Goal: Transaction & Acquisition: Purchase product/service

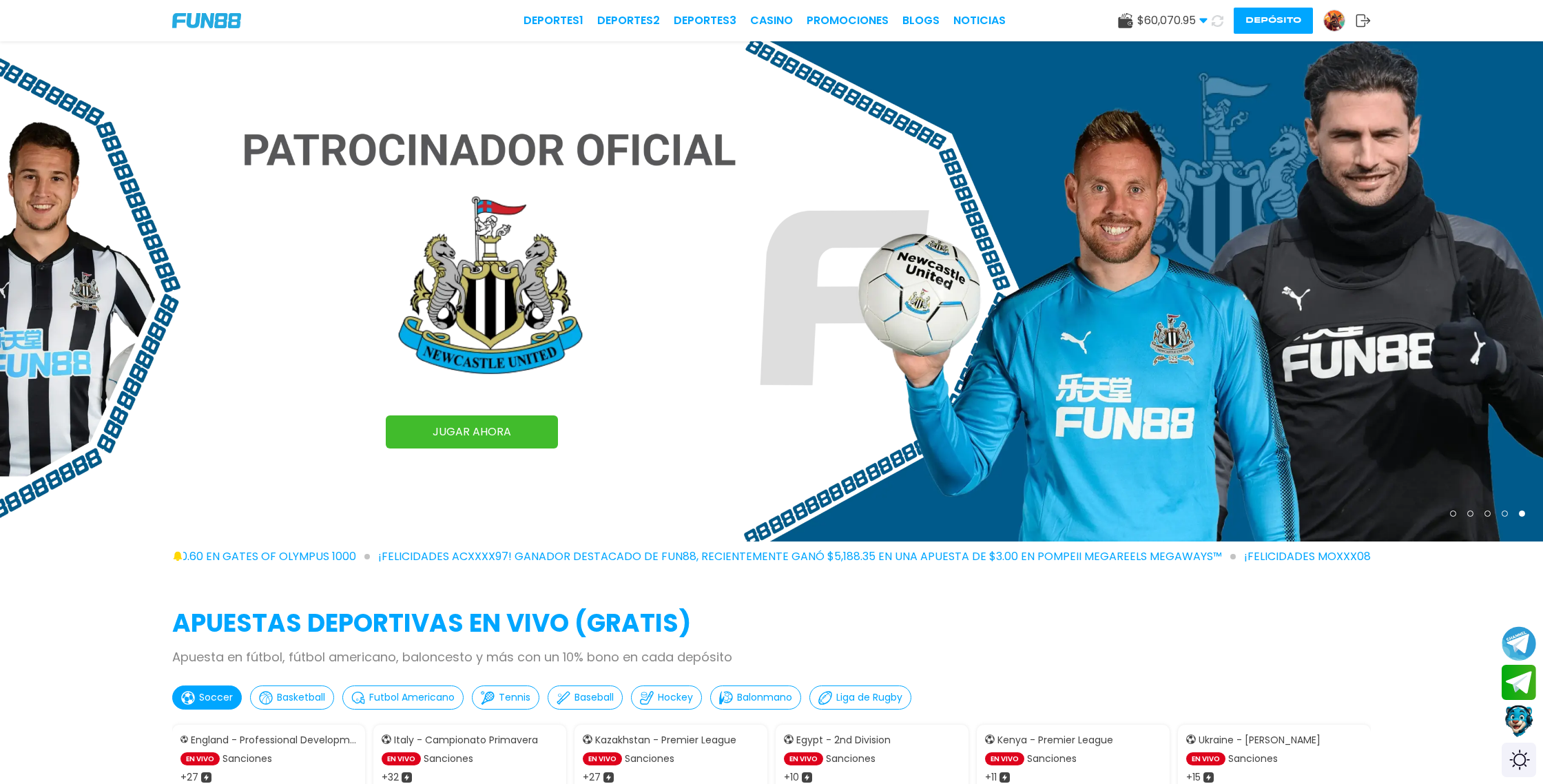
click at [1289, 16] on button "Depósito" at bounding box center [1274, 21] width 79 height 26
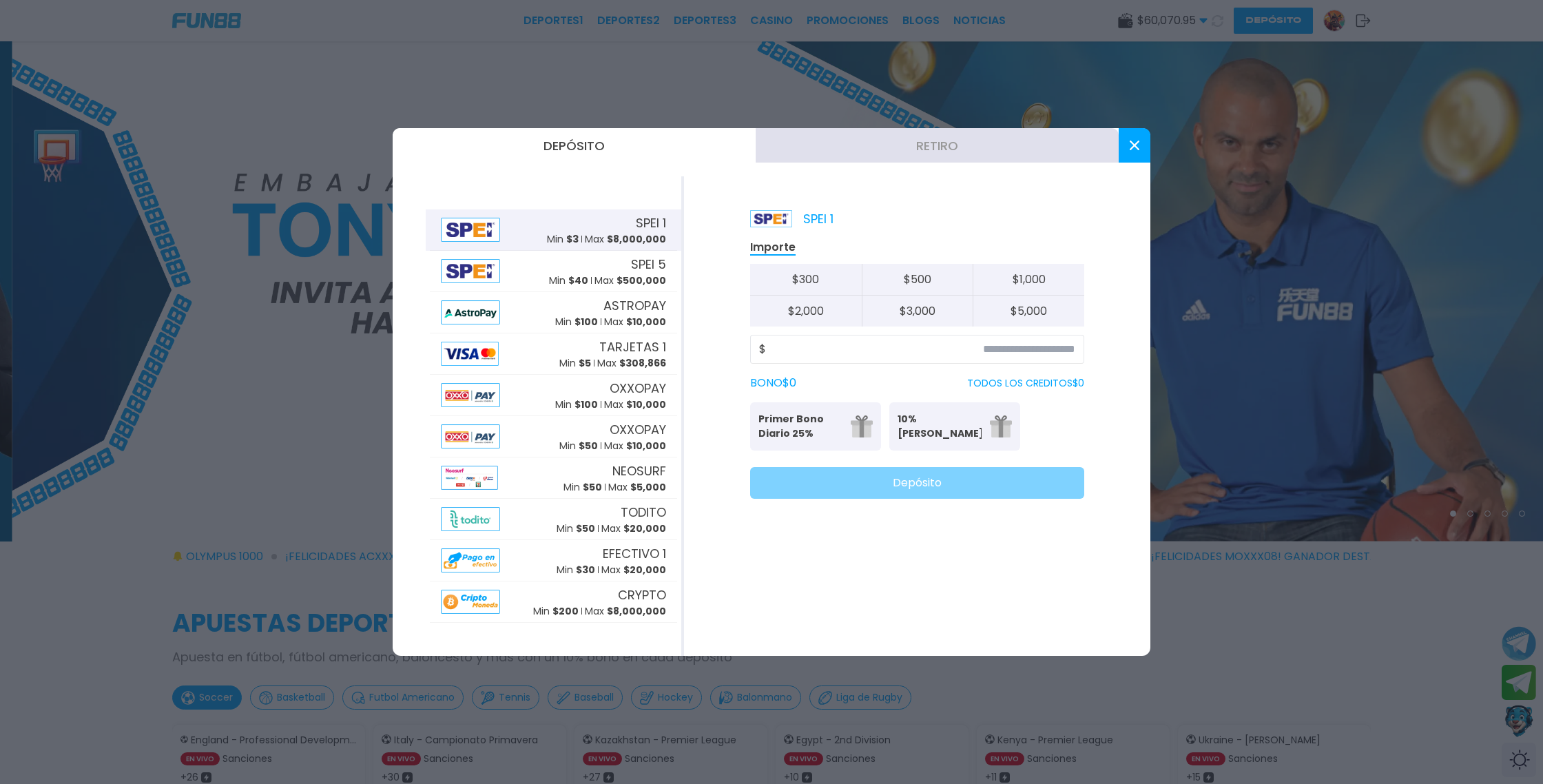
click at [859, 150] on button "Retiro" at bounding box center [938, 145] width 363 height 35
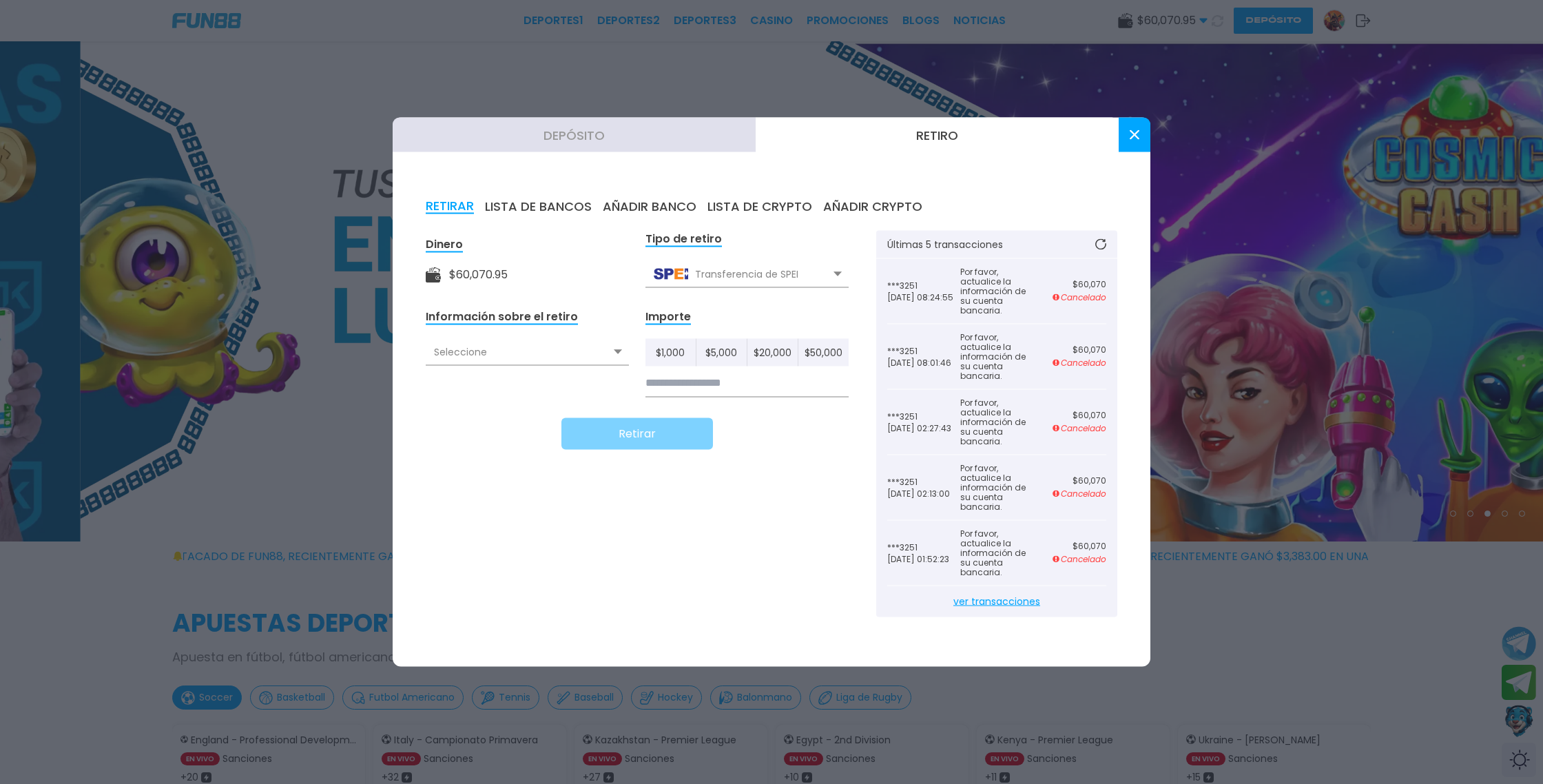
click at [616, 354] on icon at bounding box center [618, 352] width 8 height 5
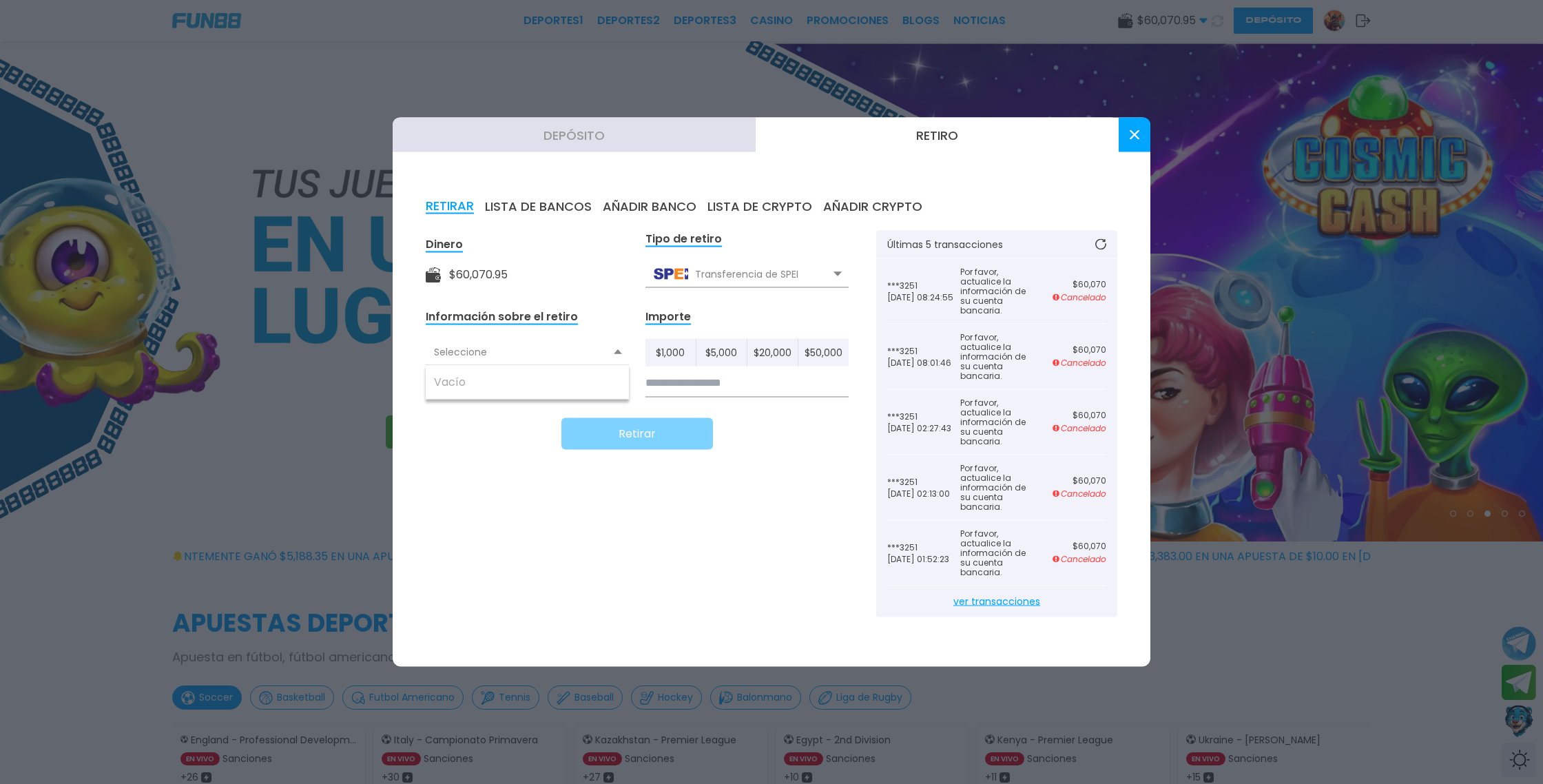
click at [754, 208] on button "LISTA DE CRYPTO" at bounding box center [760, 207] width 104 height 15
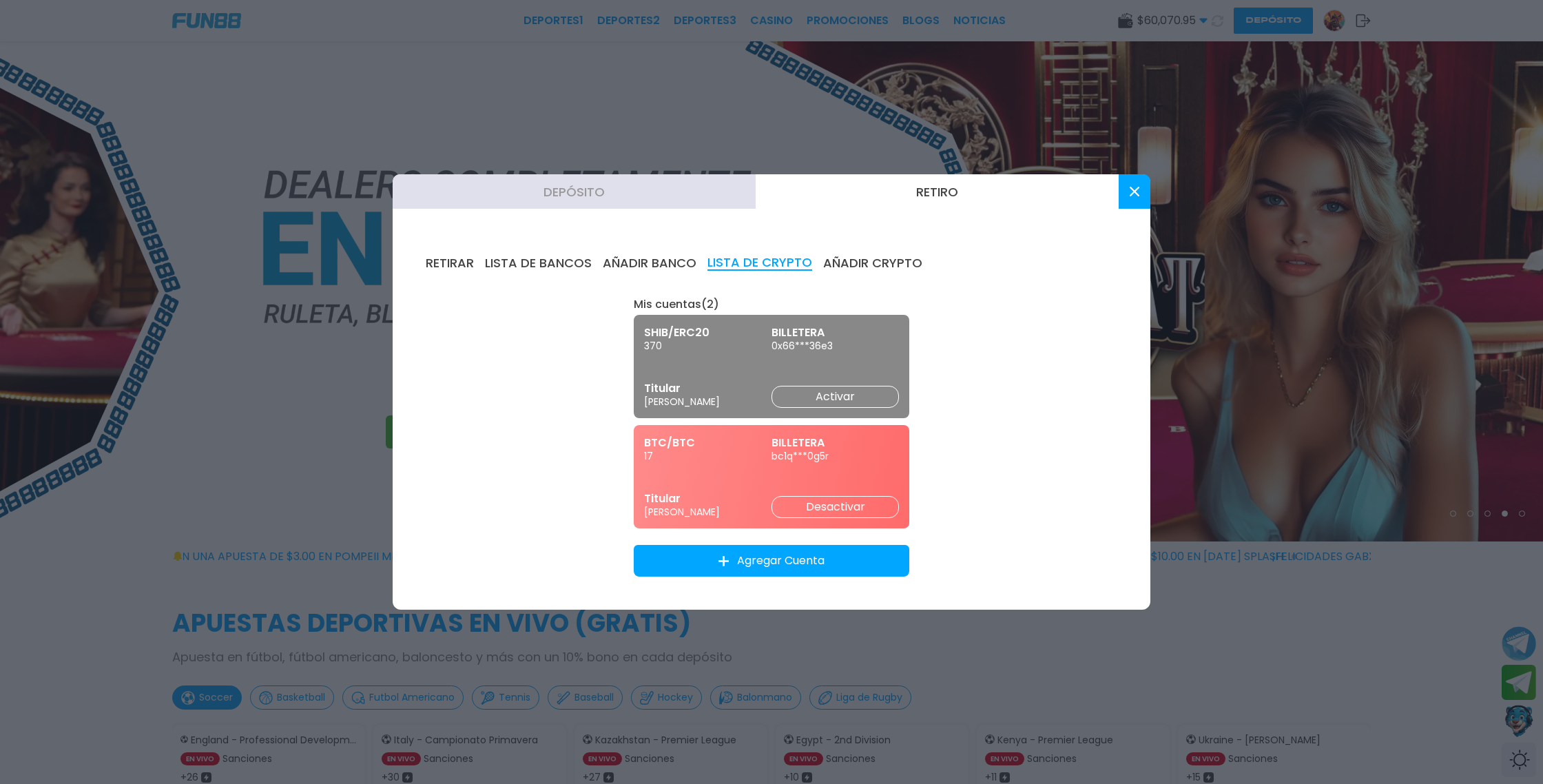
click at [559, 260] on button "LISTA DE BANCOS" at bounding box center [538, 263] width 107 height 15
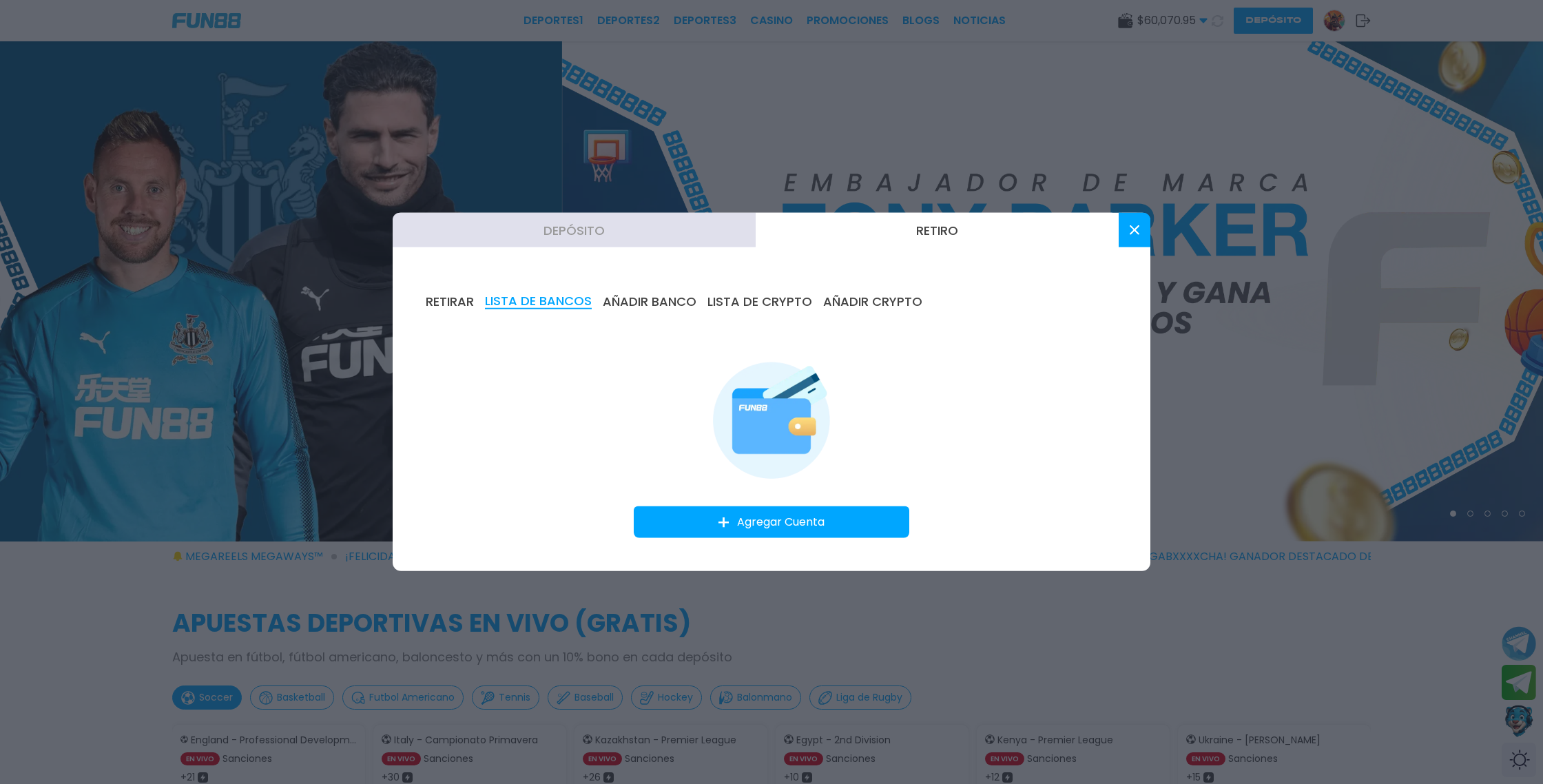
click at [549, 305] on button "LISTA DE BANCOS" at bounding box center [538, 302] width 107 height 15
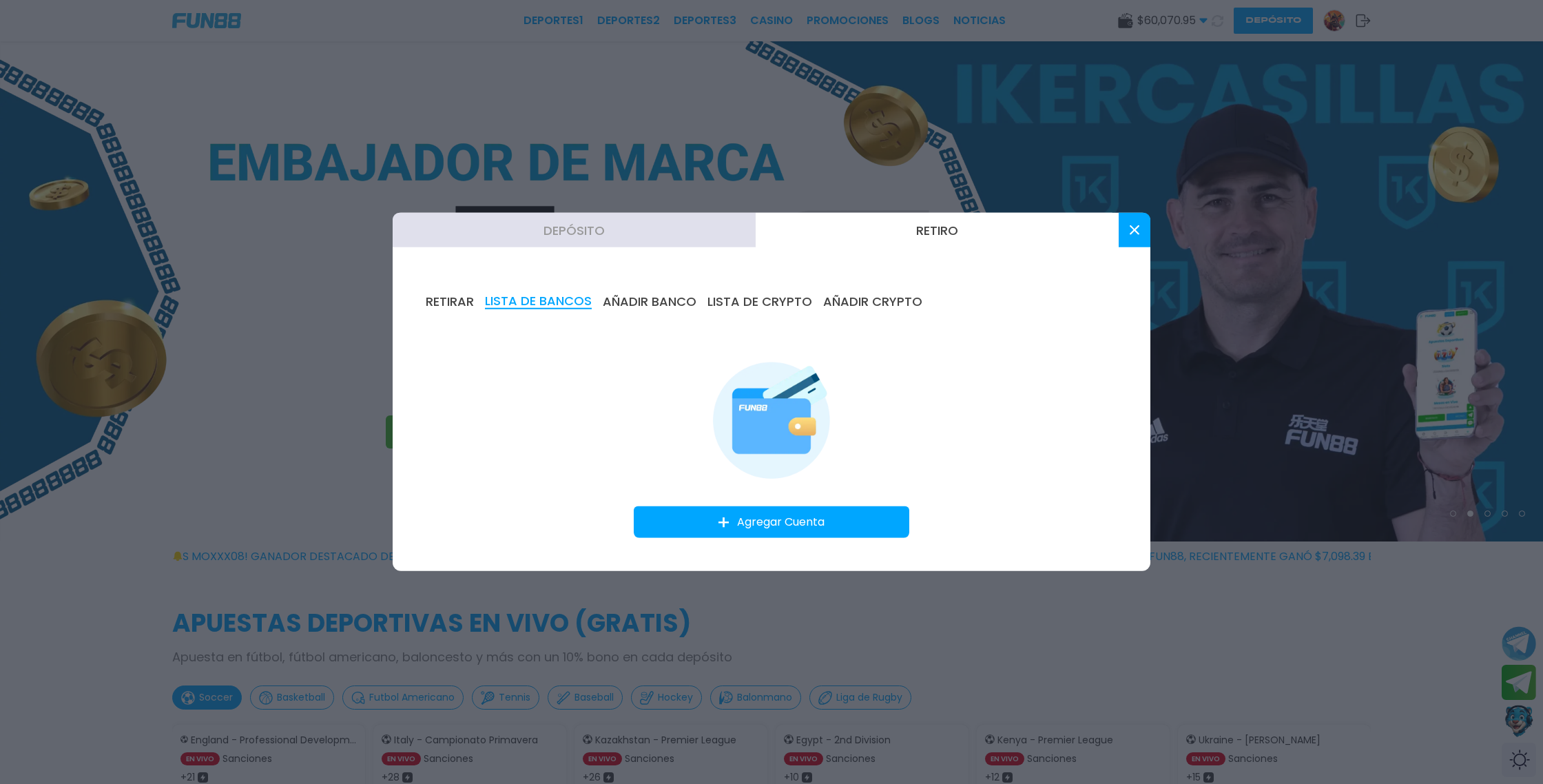
click at [935, 227] on button "Retiro" at bounding box center [938, 229] width 363 height 35
click at [1125, 238] on button at bounding box center [1134, 229] width 32 height 35
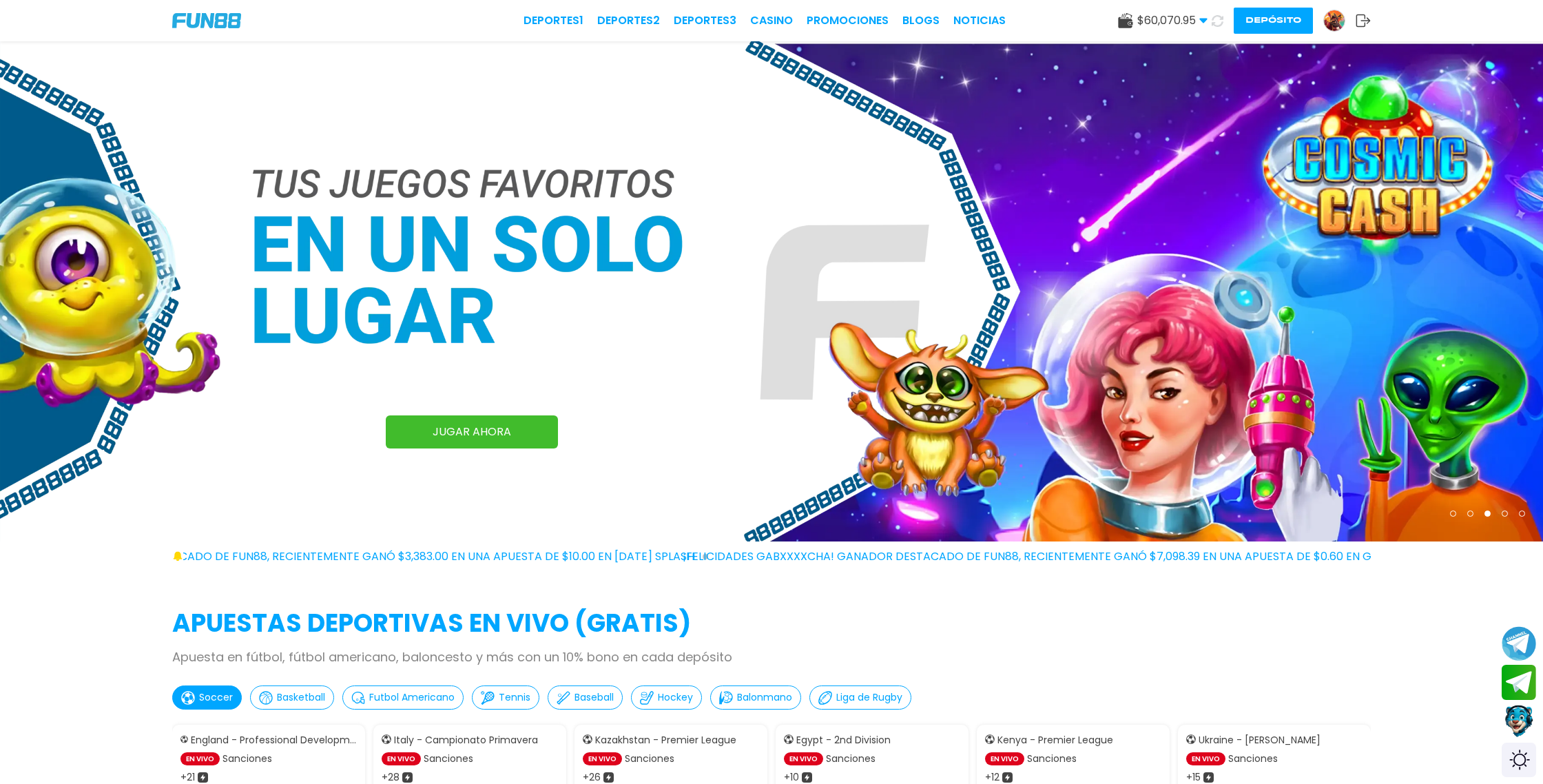
click at [1281, 25] on button "Depósito" at bounding box center [1274, 21] width 79 height 26
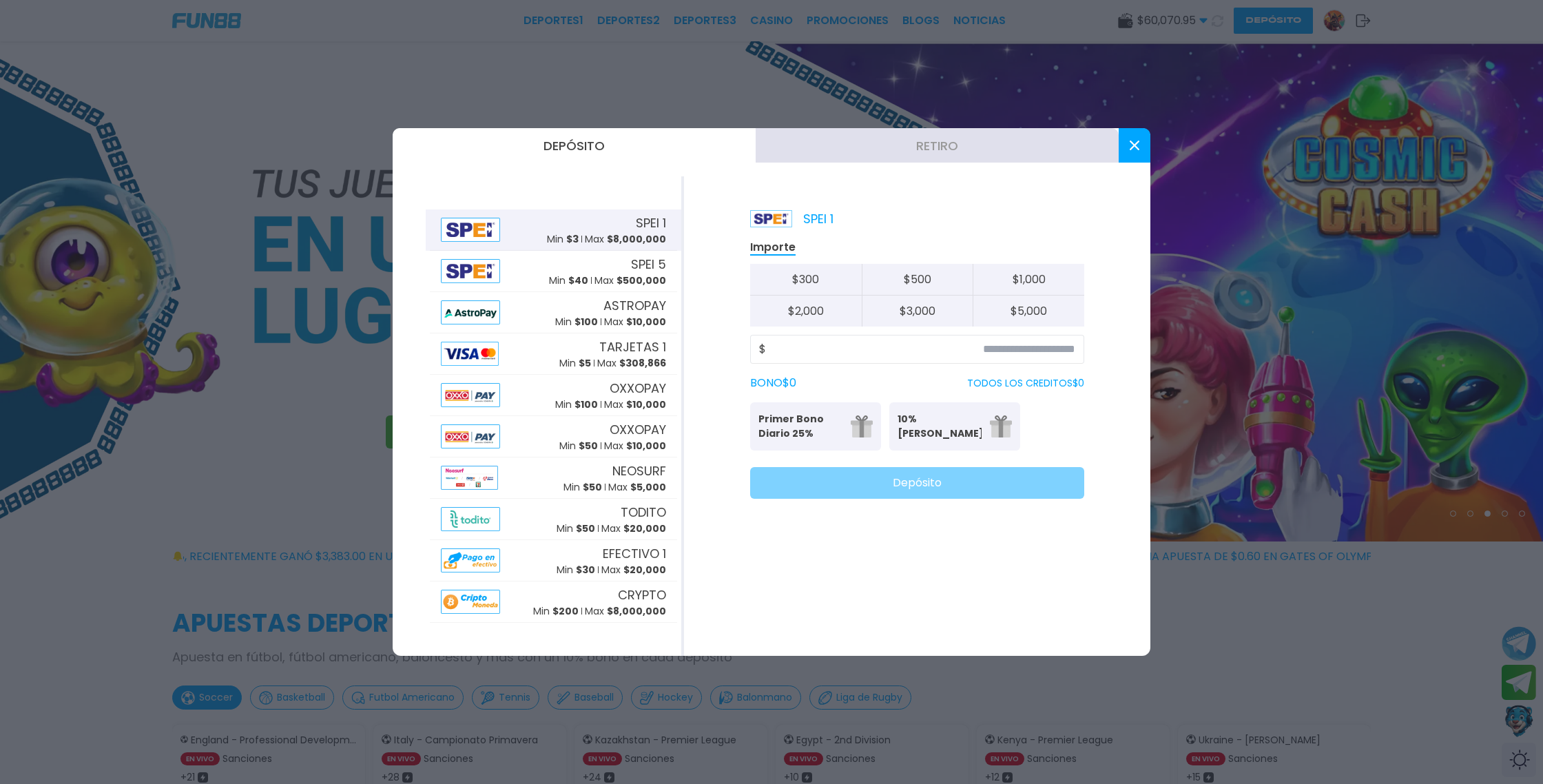
click at [866, 141] on button "Retiro" at bounding box center [938, 145] width 363 height 35
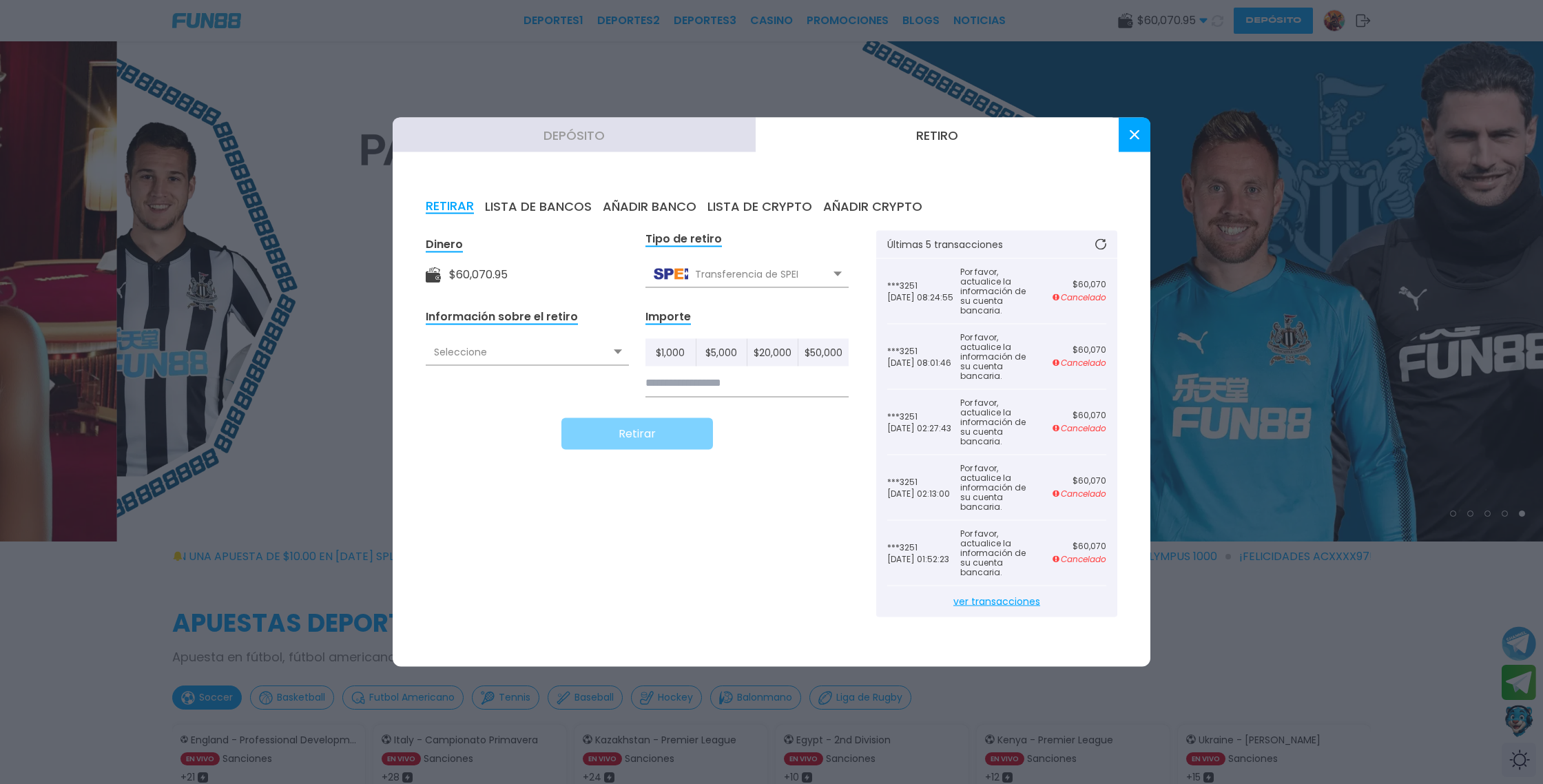
click at [559, 204] on button "LISTA DE BANCOS" at bounding box center [538, 207] width 107 height 15
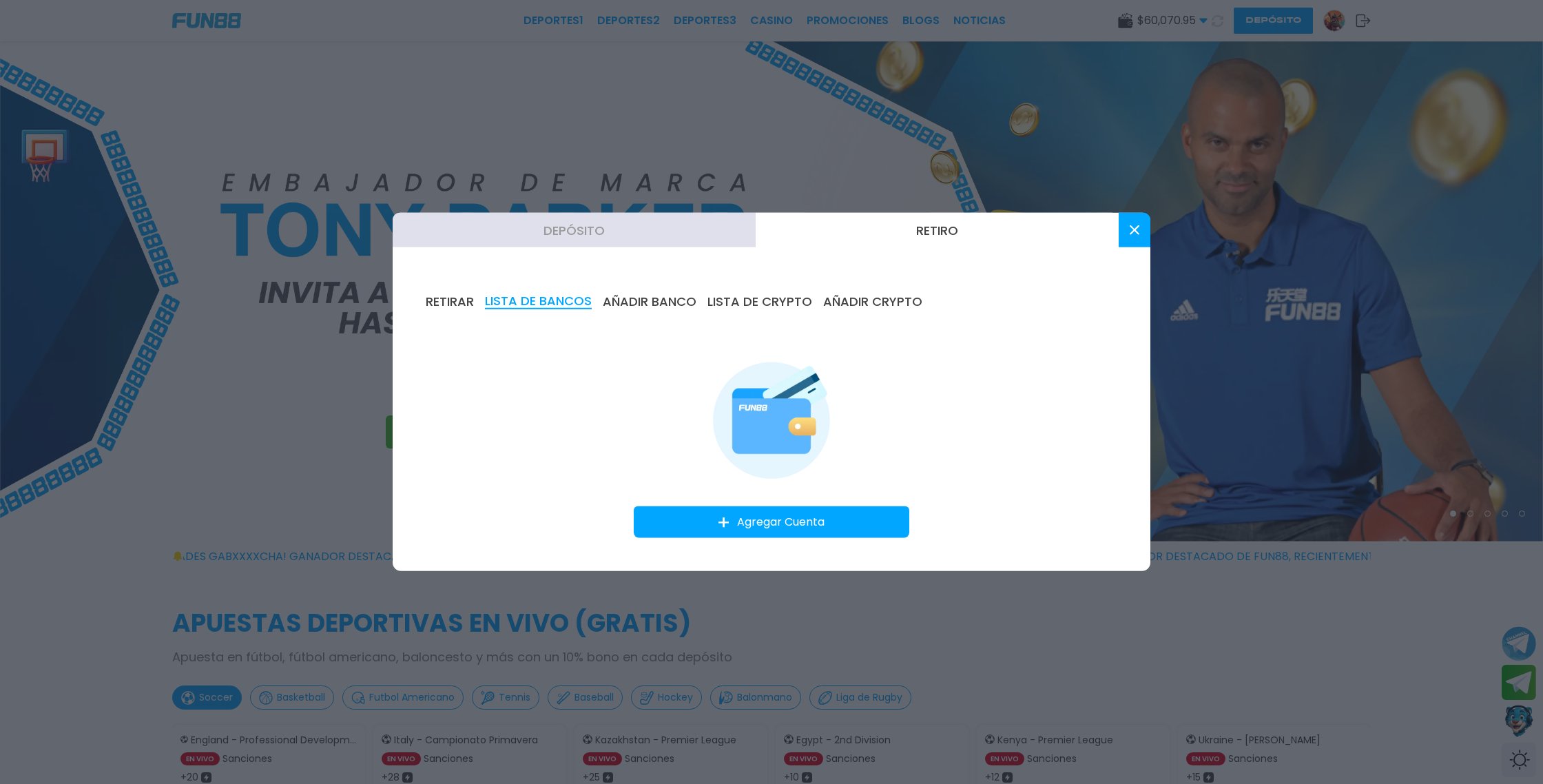
click at [726, 521] on icon "button" at bounding box center [724, 523] width 10 height 10
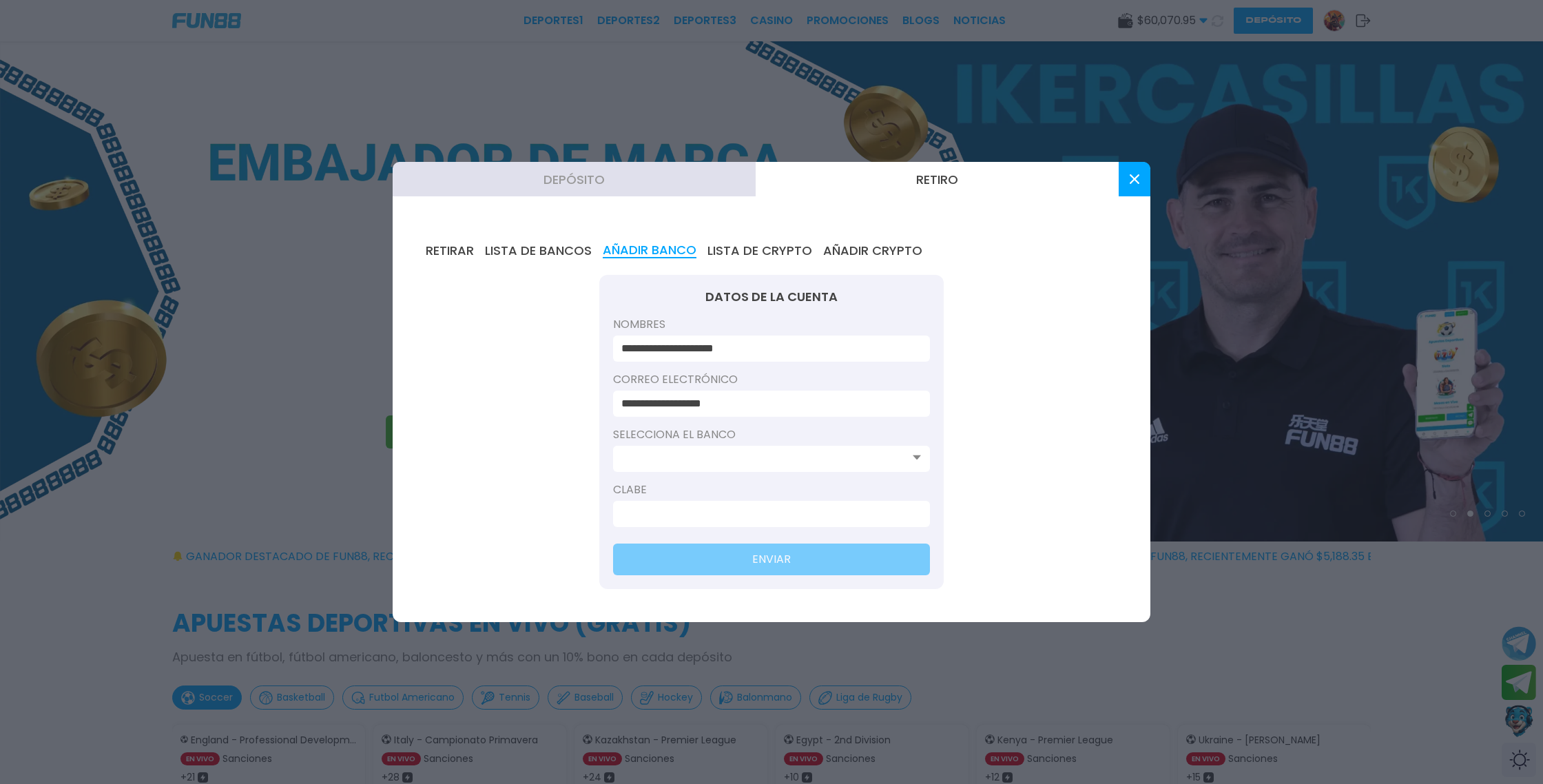
click at [918, 459] on icon at bounding box center [916, 457] width 8 height 5
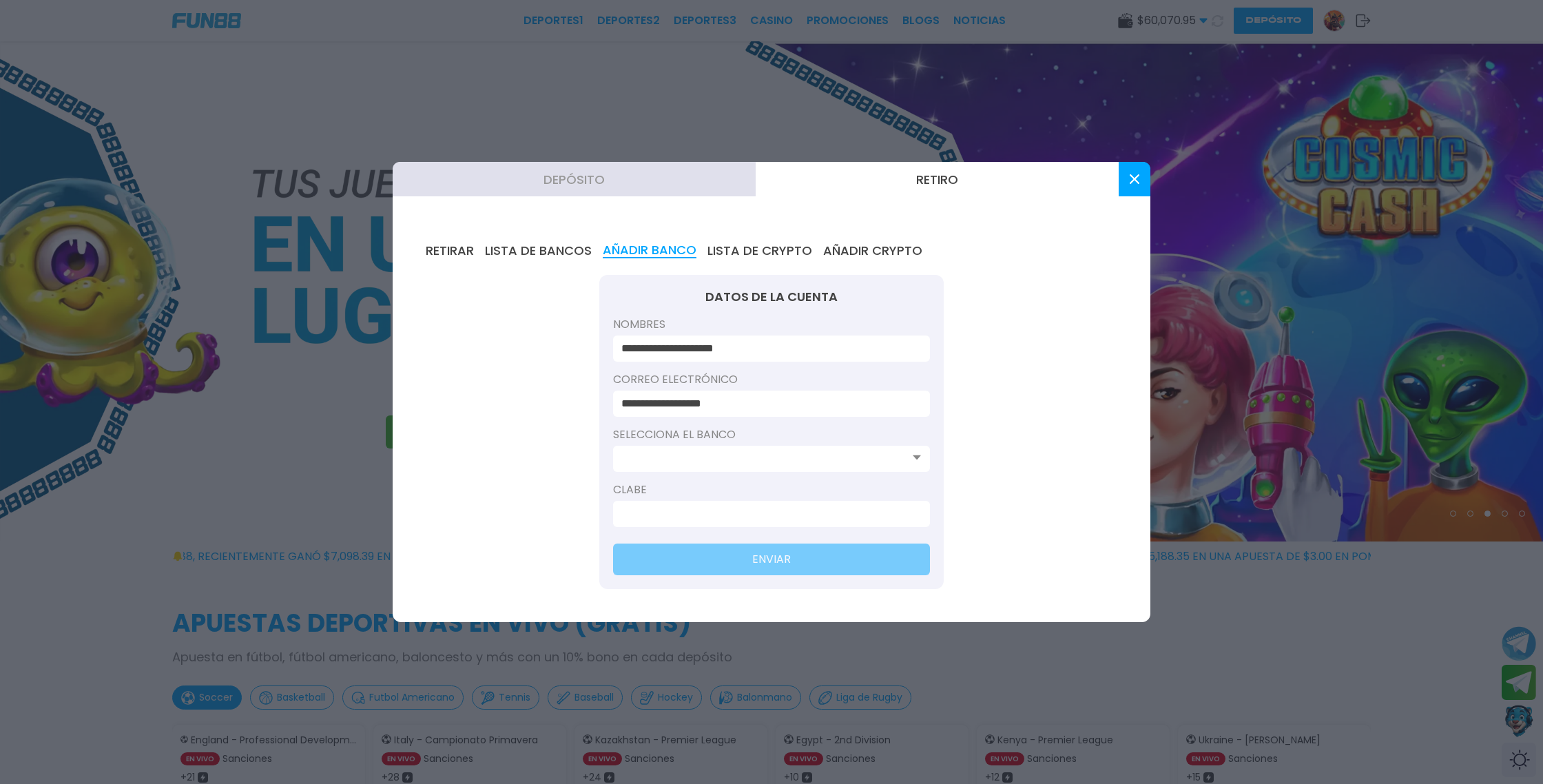
click at [918, 459] on icon at bounding box center [916, 457] width 8 height 5
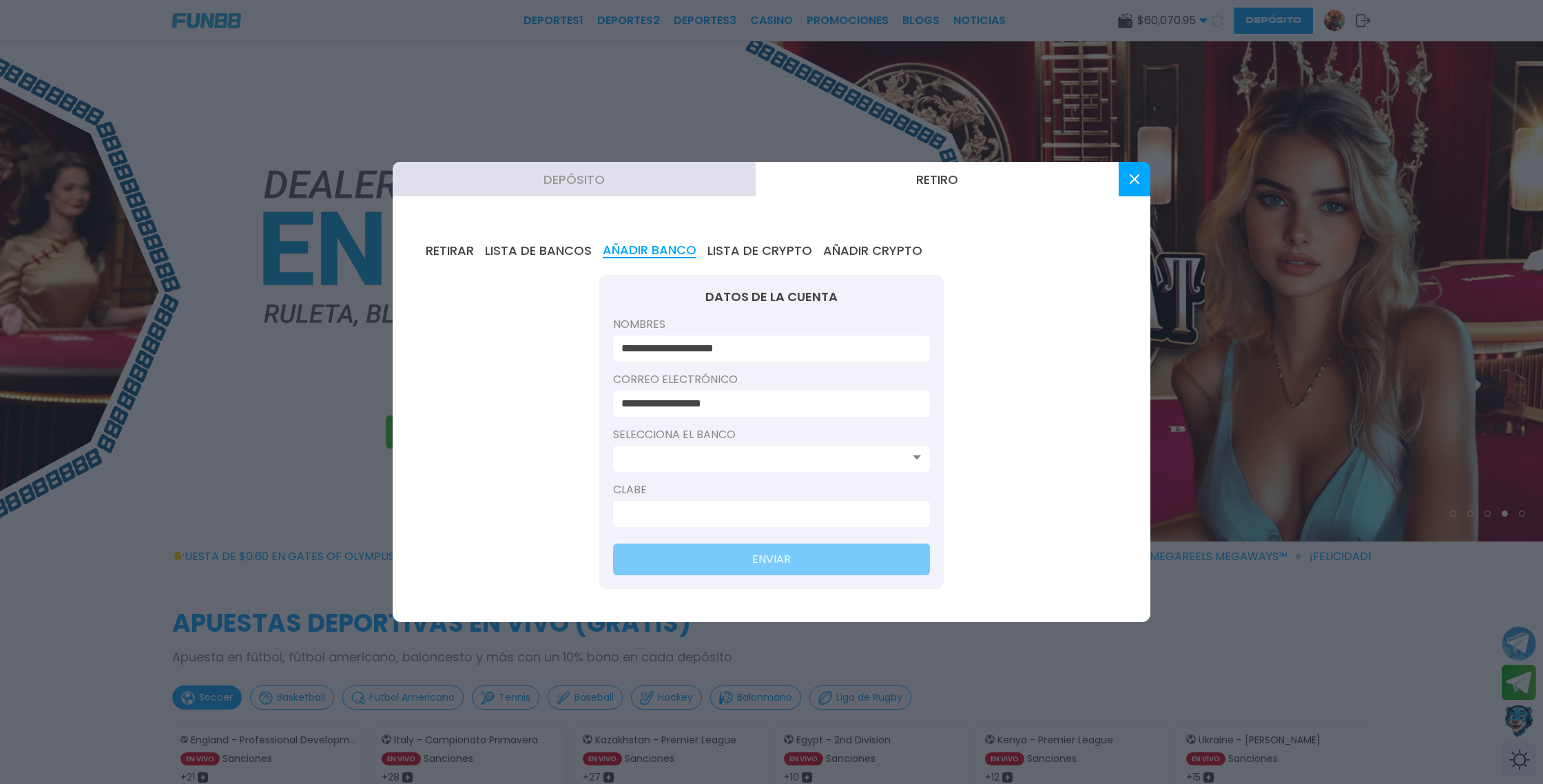
click at [537, 253] on button "LISTA DE BANCOS" at bounding box center [538, 251] width 107 height 15
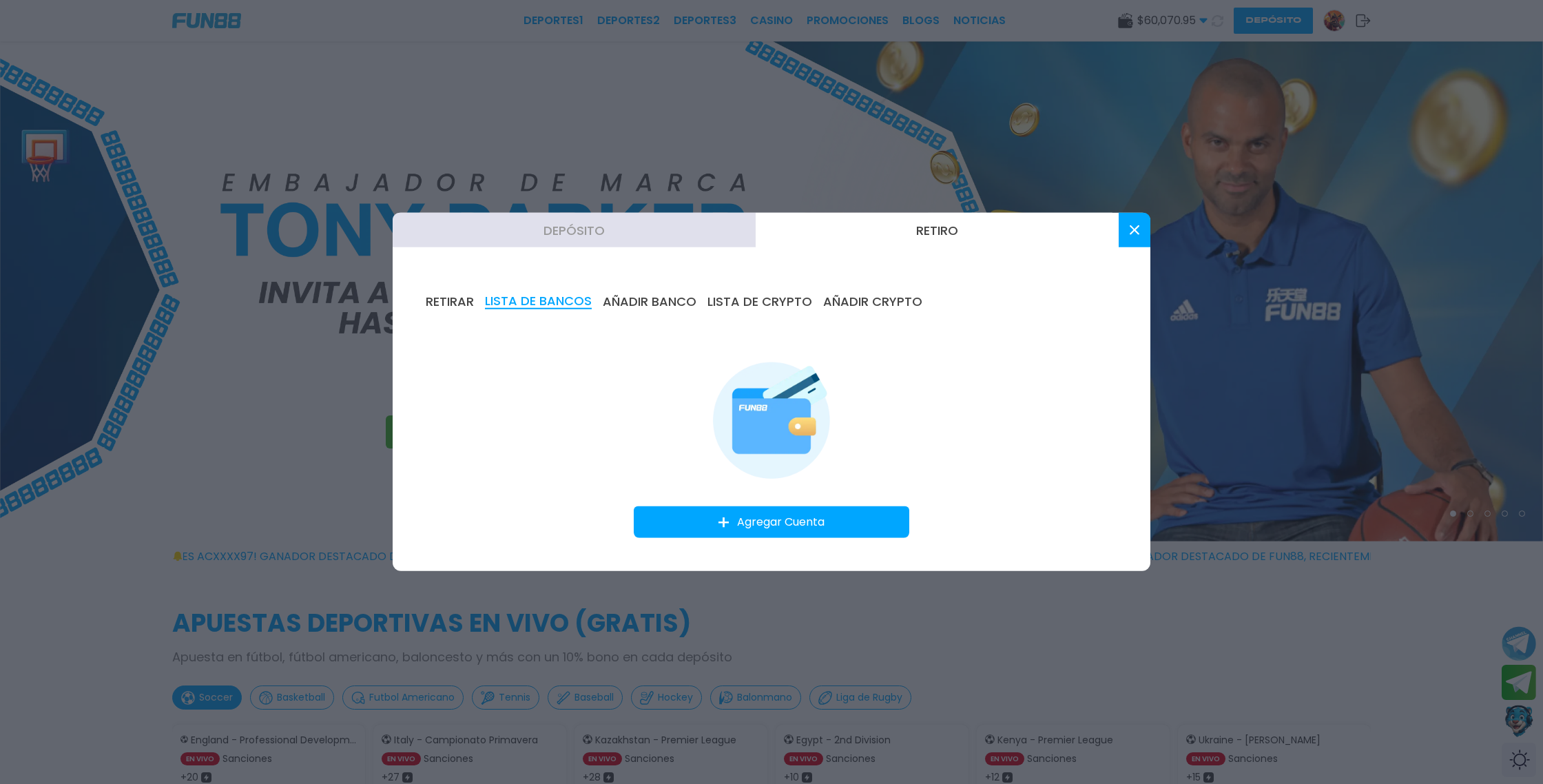
click at [443, 306] on button "RETIRAR" at bounding box center [450, 302] width 49 height 15
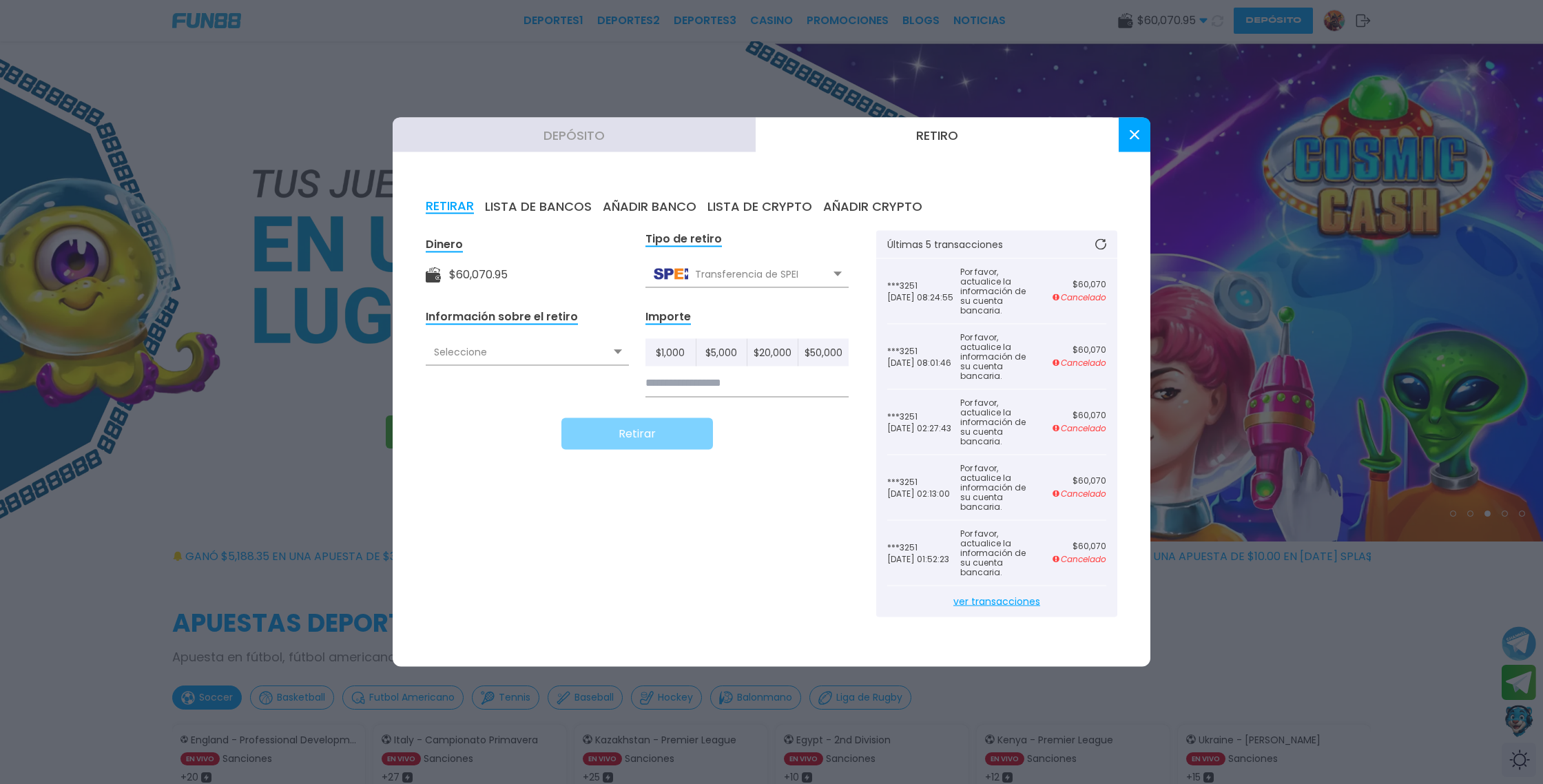
click at [559, 204] on button "LISTA DE BANCOS" at bounding box center [538, 207] width 107 height 15
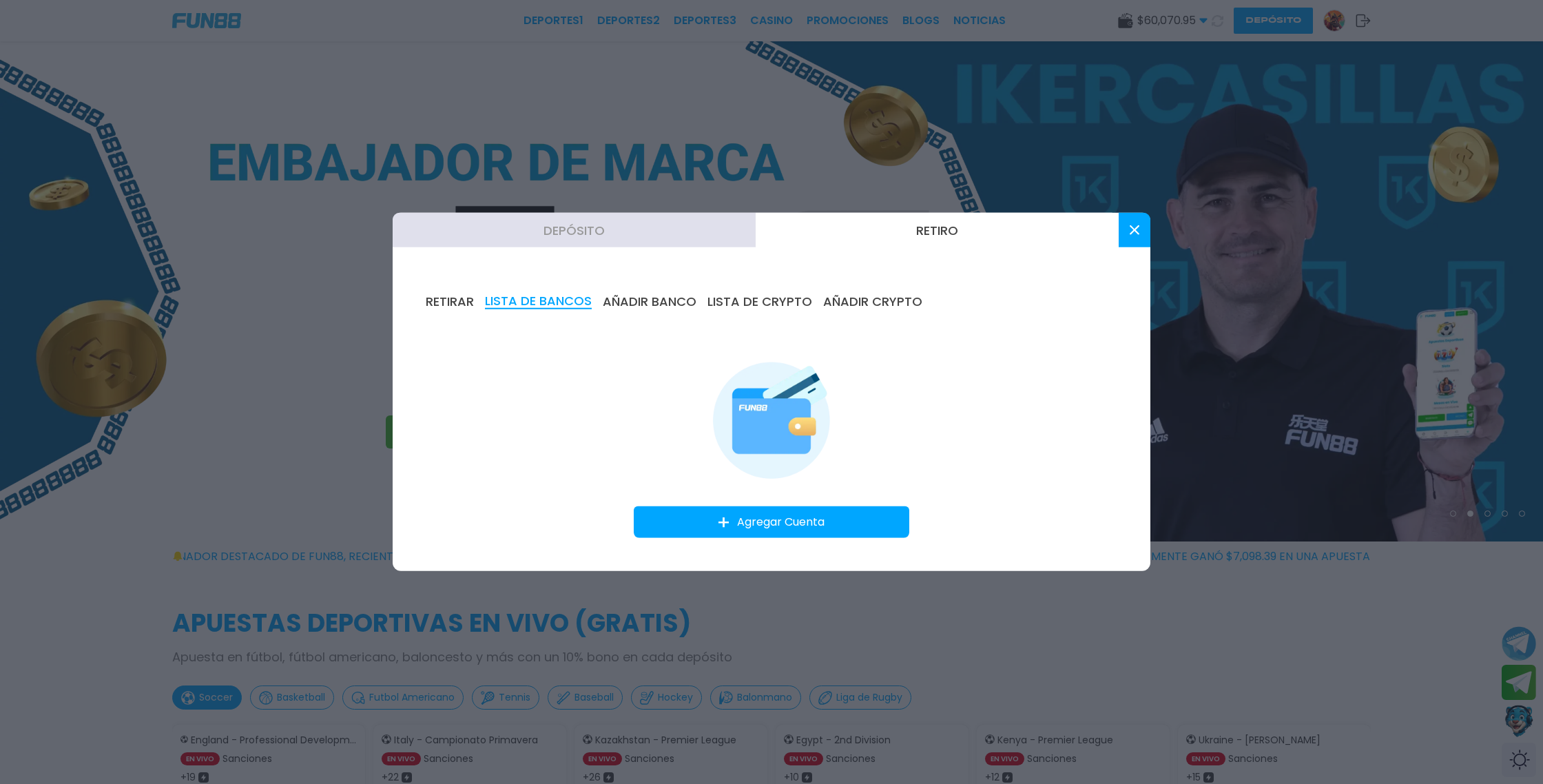
click at [783, 413] on img at bounding box center [772, 418] width 117 height 120
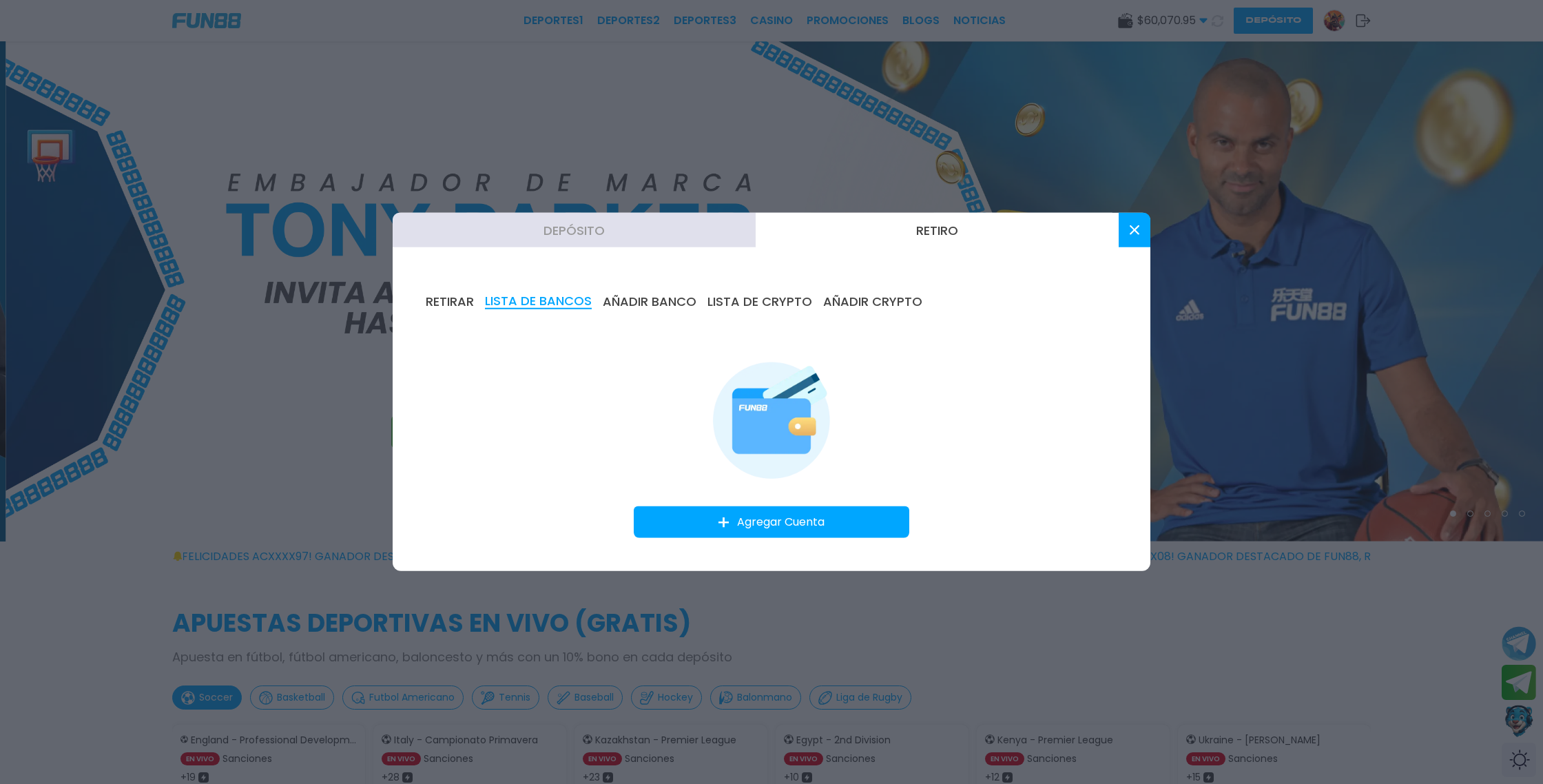
click at [758, 430] on img at bounding box center [772, 418] width 117 height 120
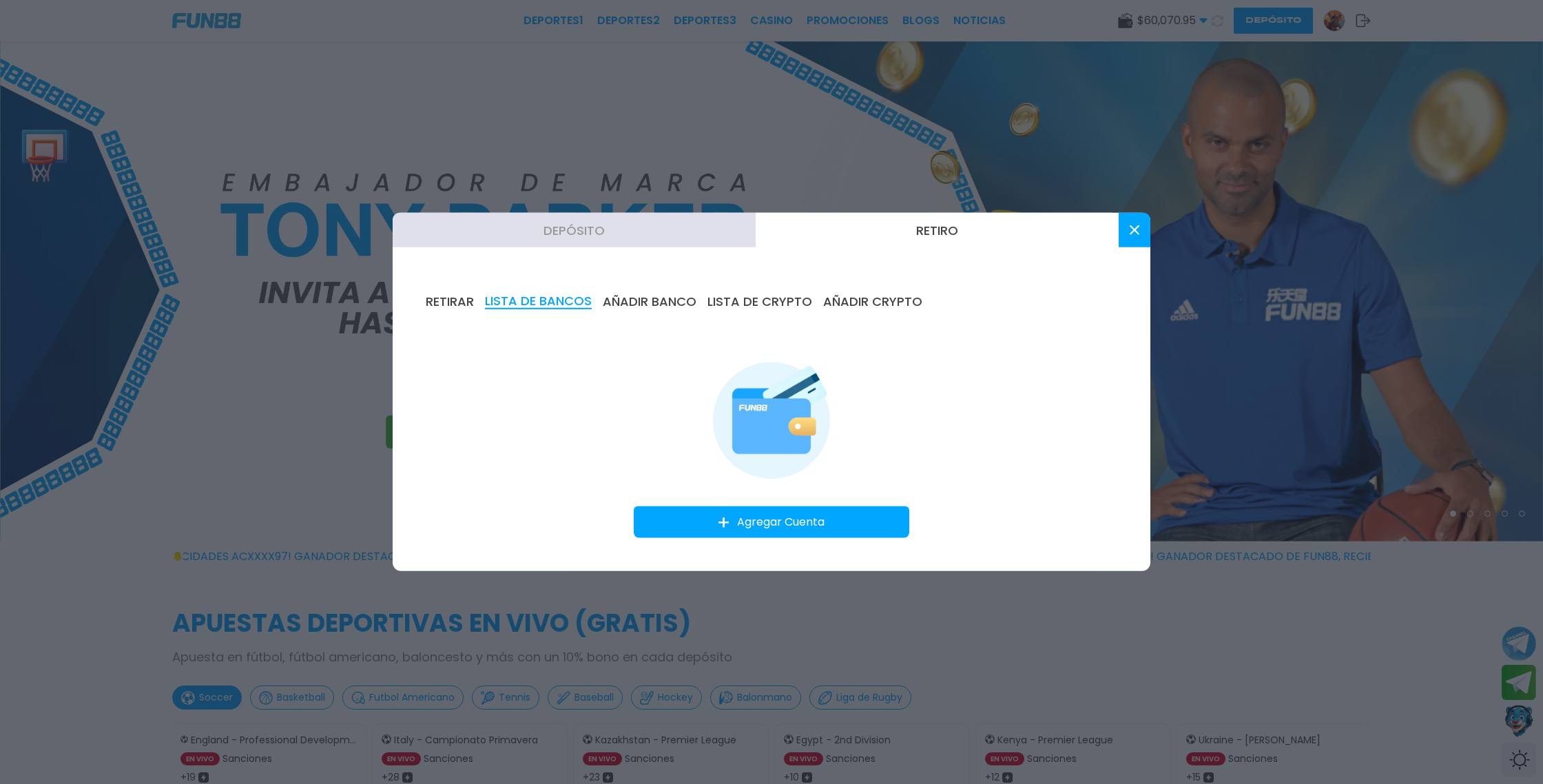
click at [758, 429] on img at bounding box center [772, 418] width 117 height 120
click at [759, 427] on img at bounding box center [772, 418] width 117 height 120
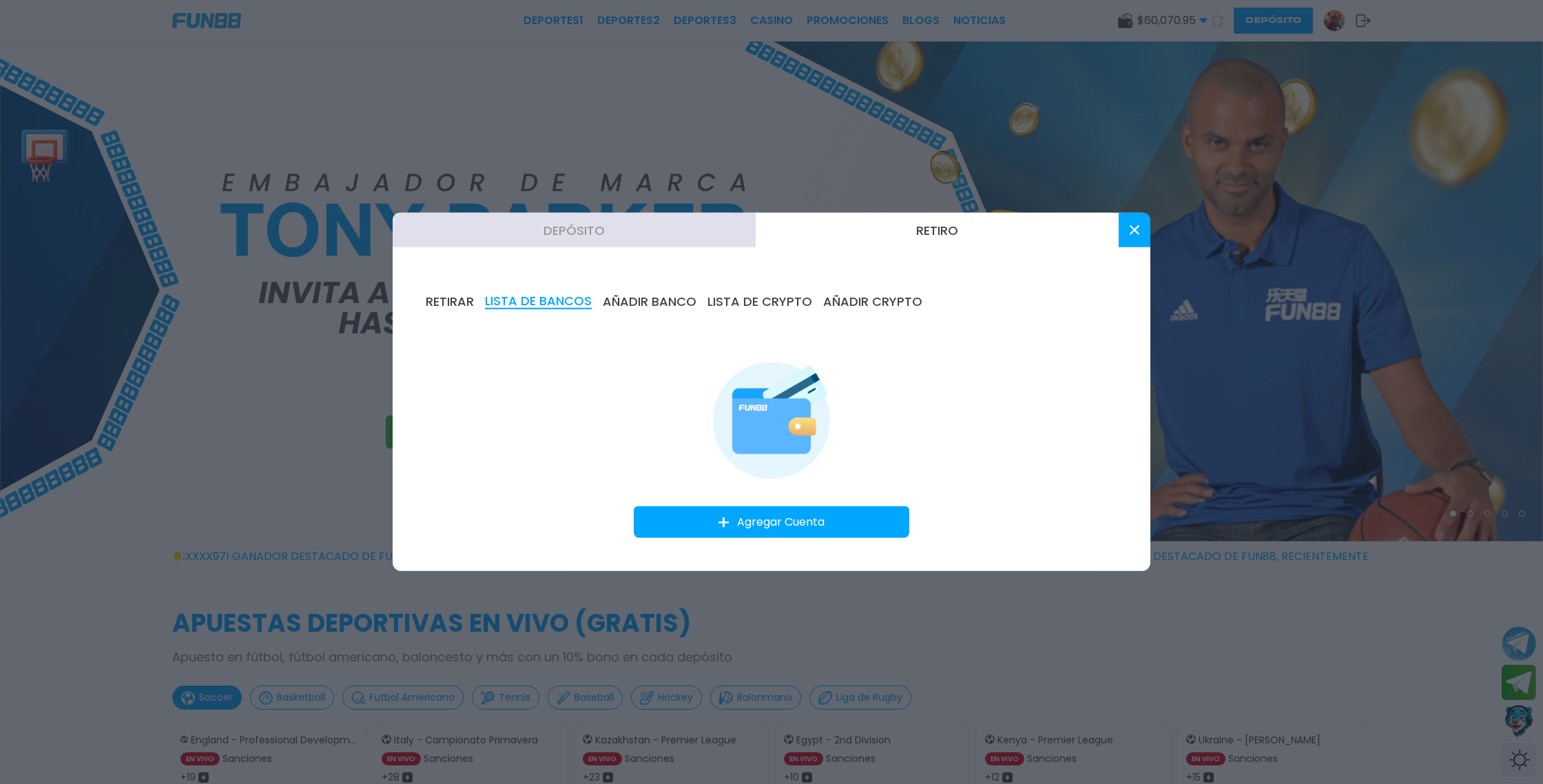
click at [759, 427] on img at bounding box center [772, 418] width 117 height 120
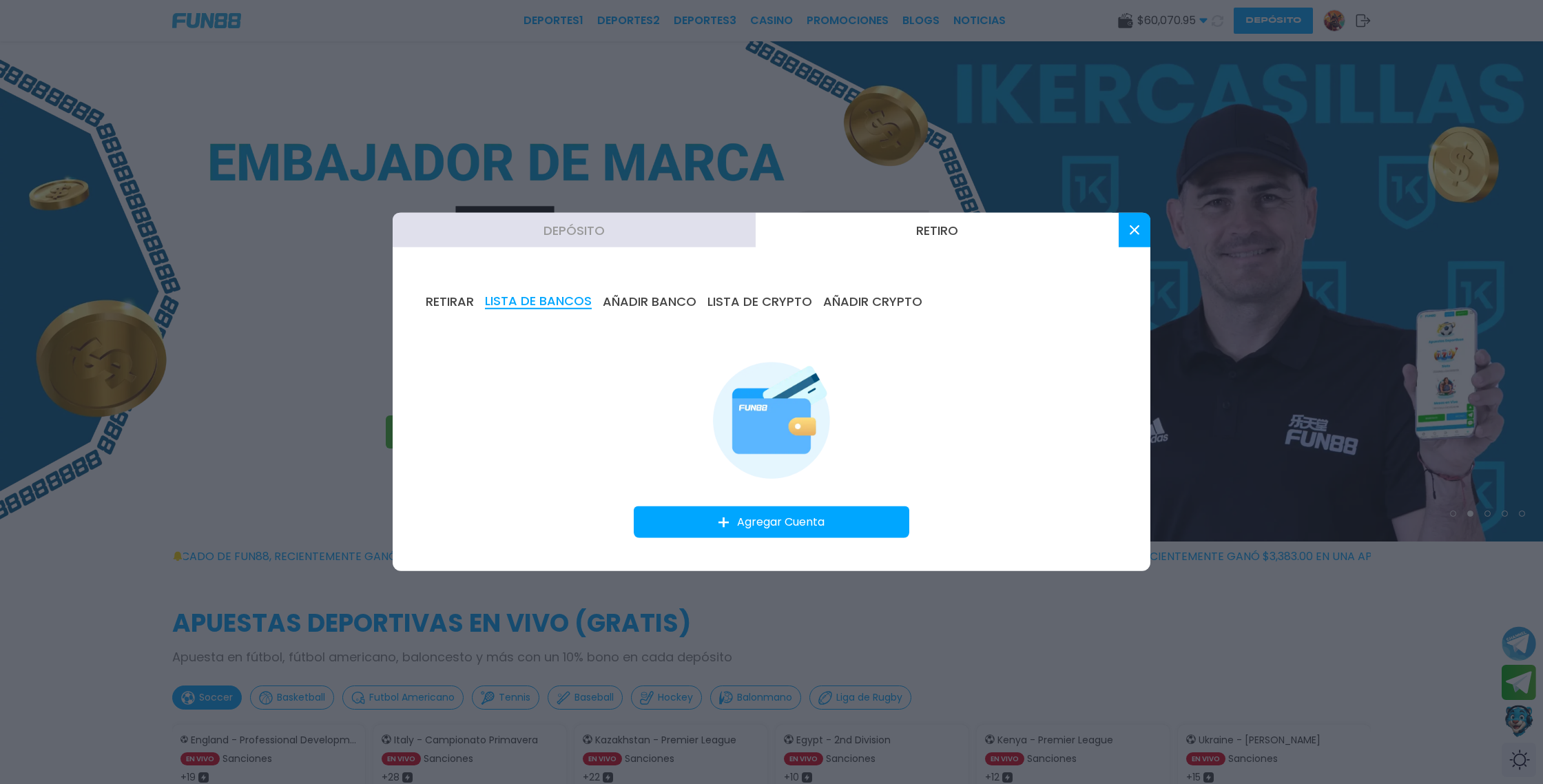
click at [1137, 235] on button at bounding box center [1134, 229] width 32 height 35
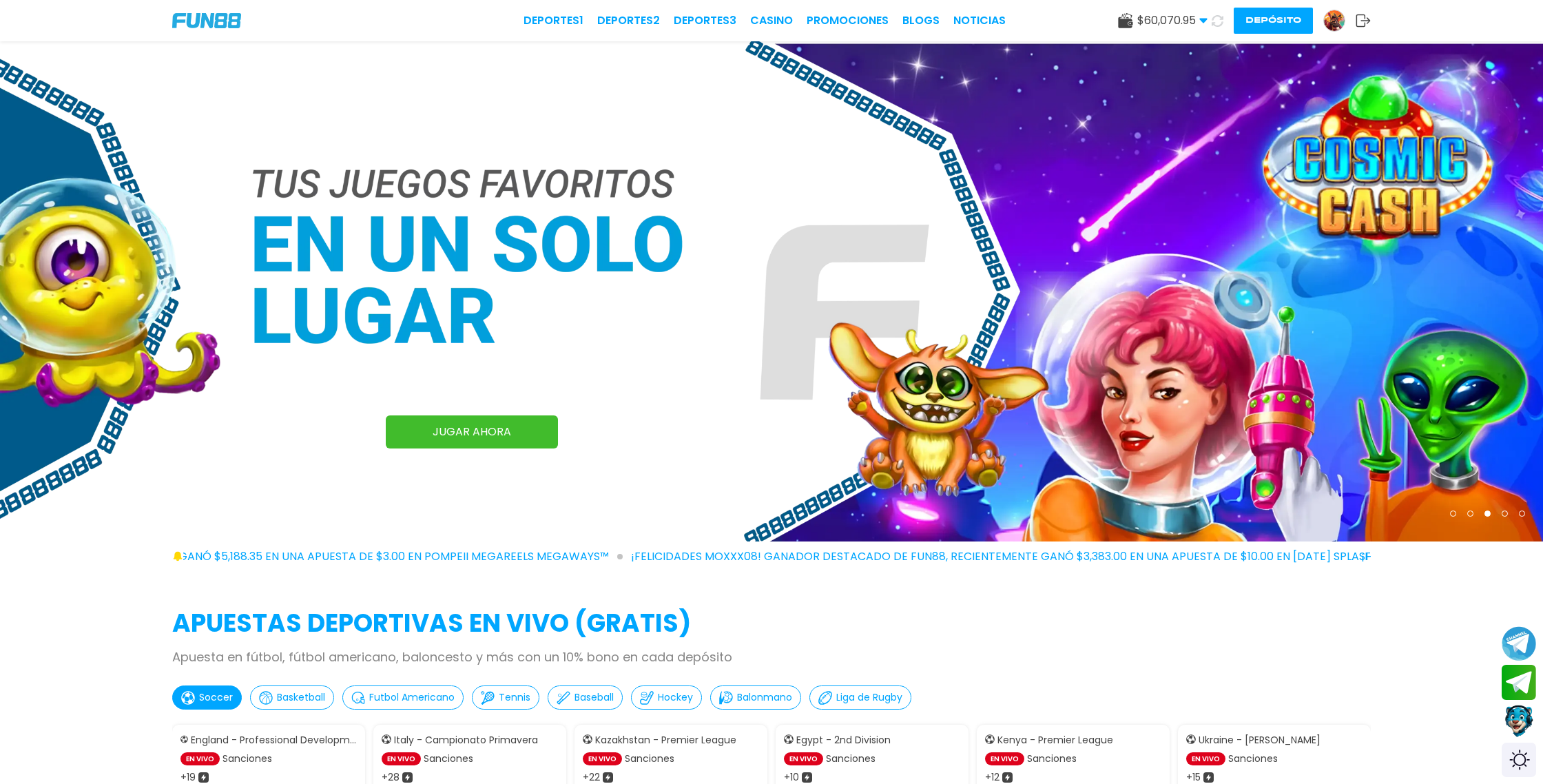
click at [1338, 24] on img at bounding box center [1334, 21] width 21 height 21
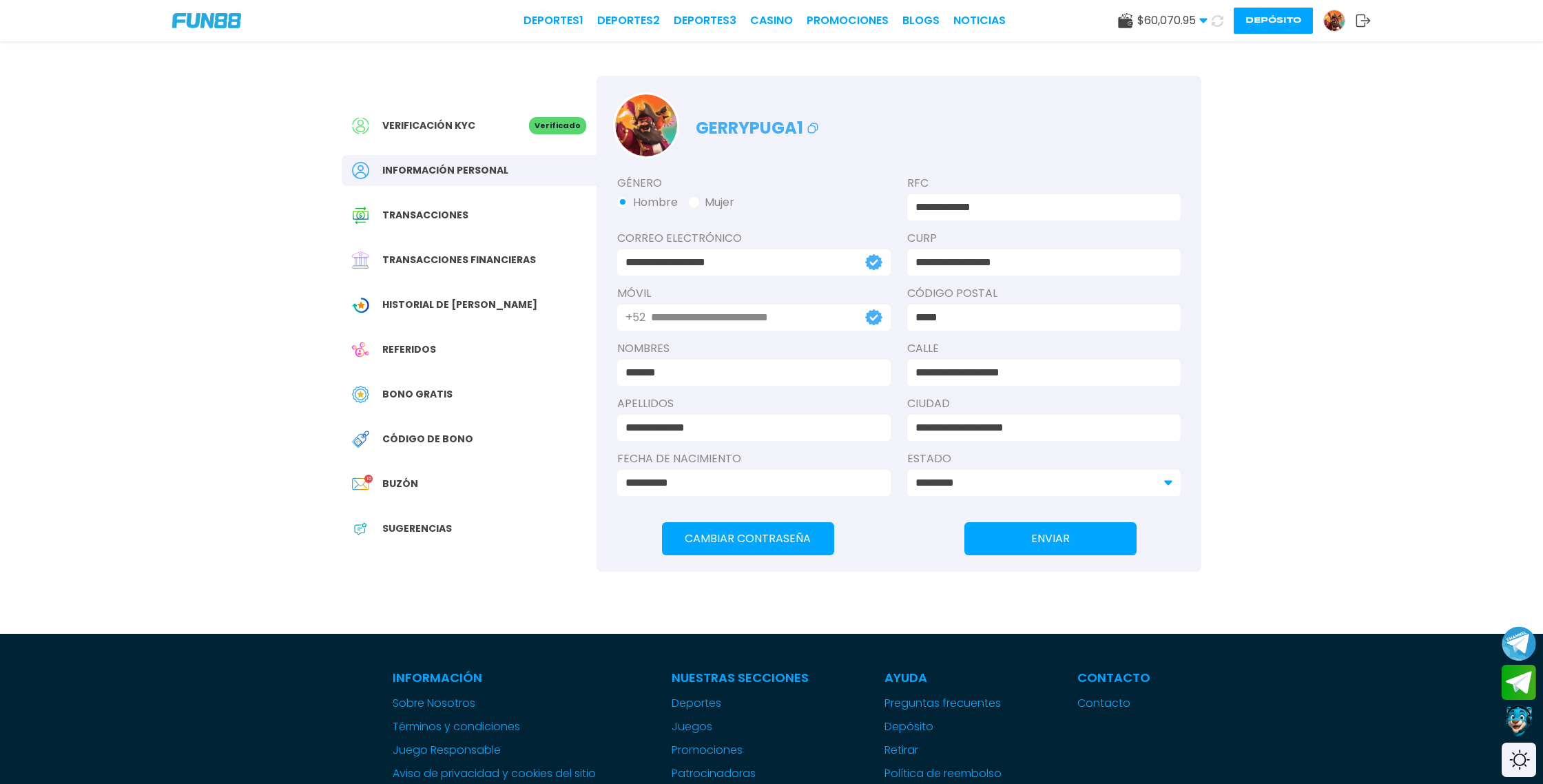
click at [407, 481] on span "Buzón" at bounding box center [400, 484] width 36 height 15
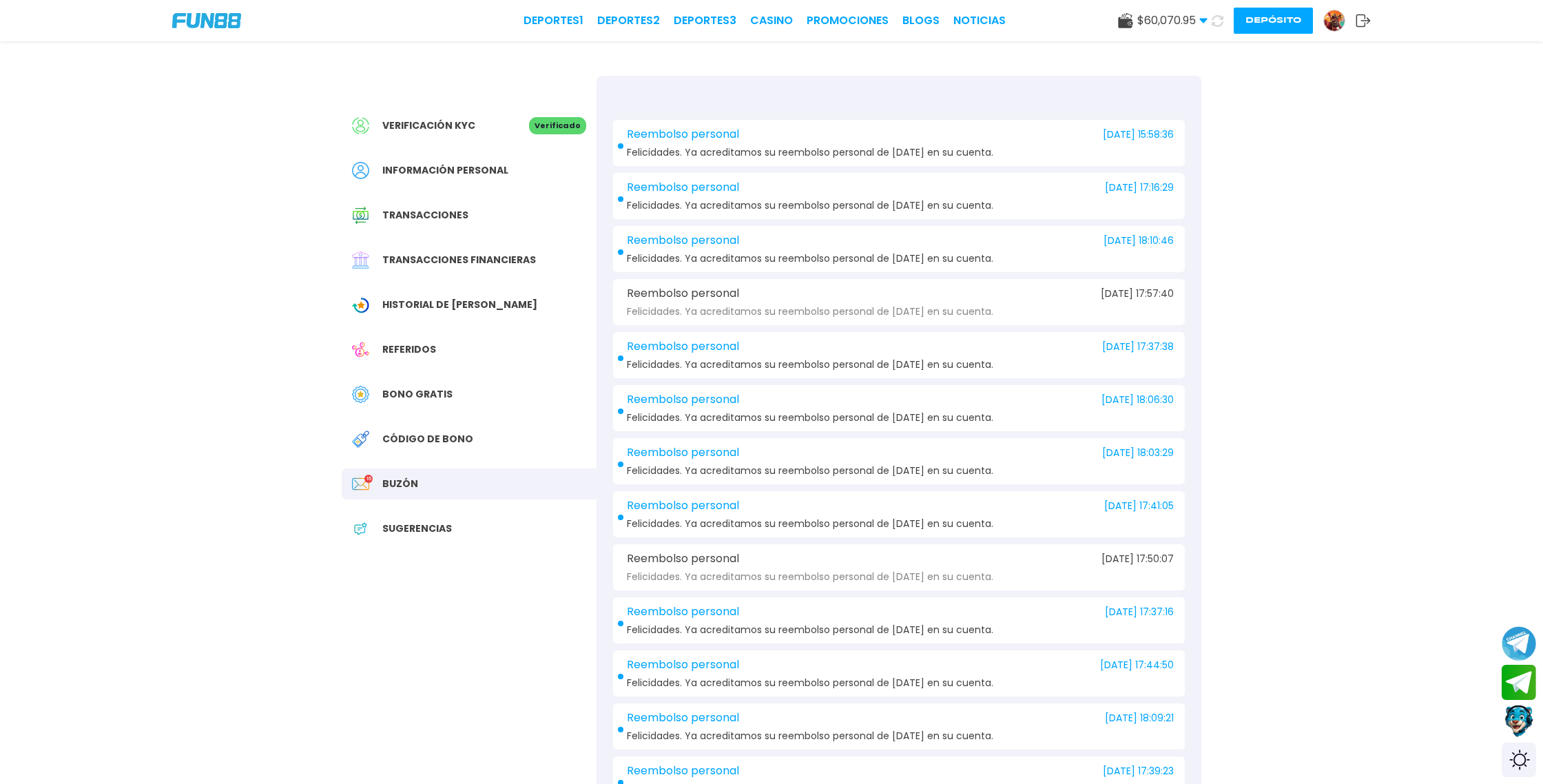
click at [441, 124] on span "Verificación KYC" at bounding box center [429, 126] width 93 height 15
click at [1294, 22] on button "Depósito" at bounding box center [1274, 21] width 79 height 26
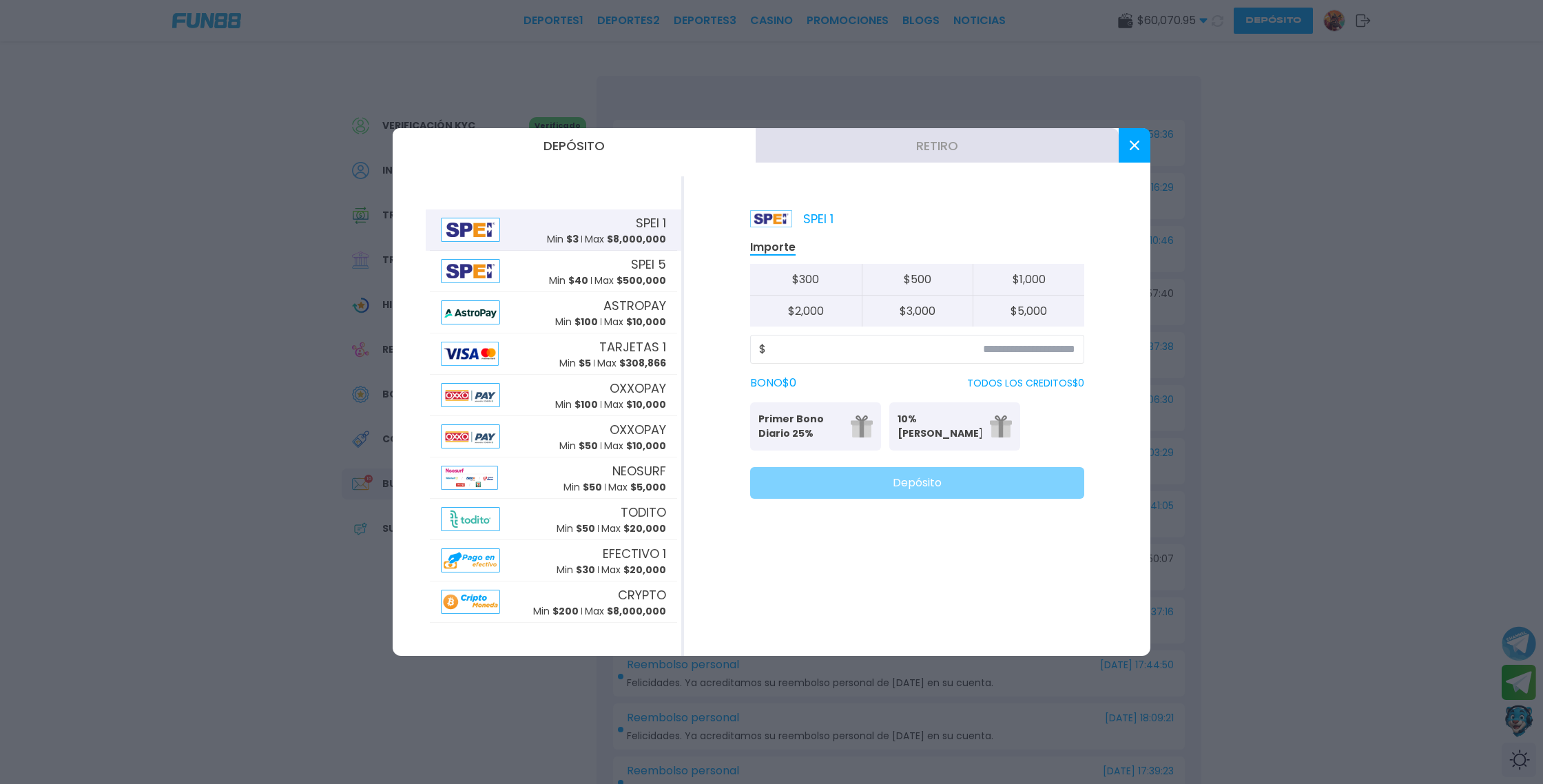
click at [994, 154] on button "Retiro" at bounding box center [938, 145] width 363 height 35
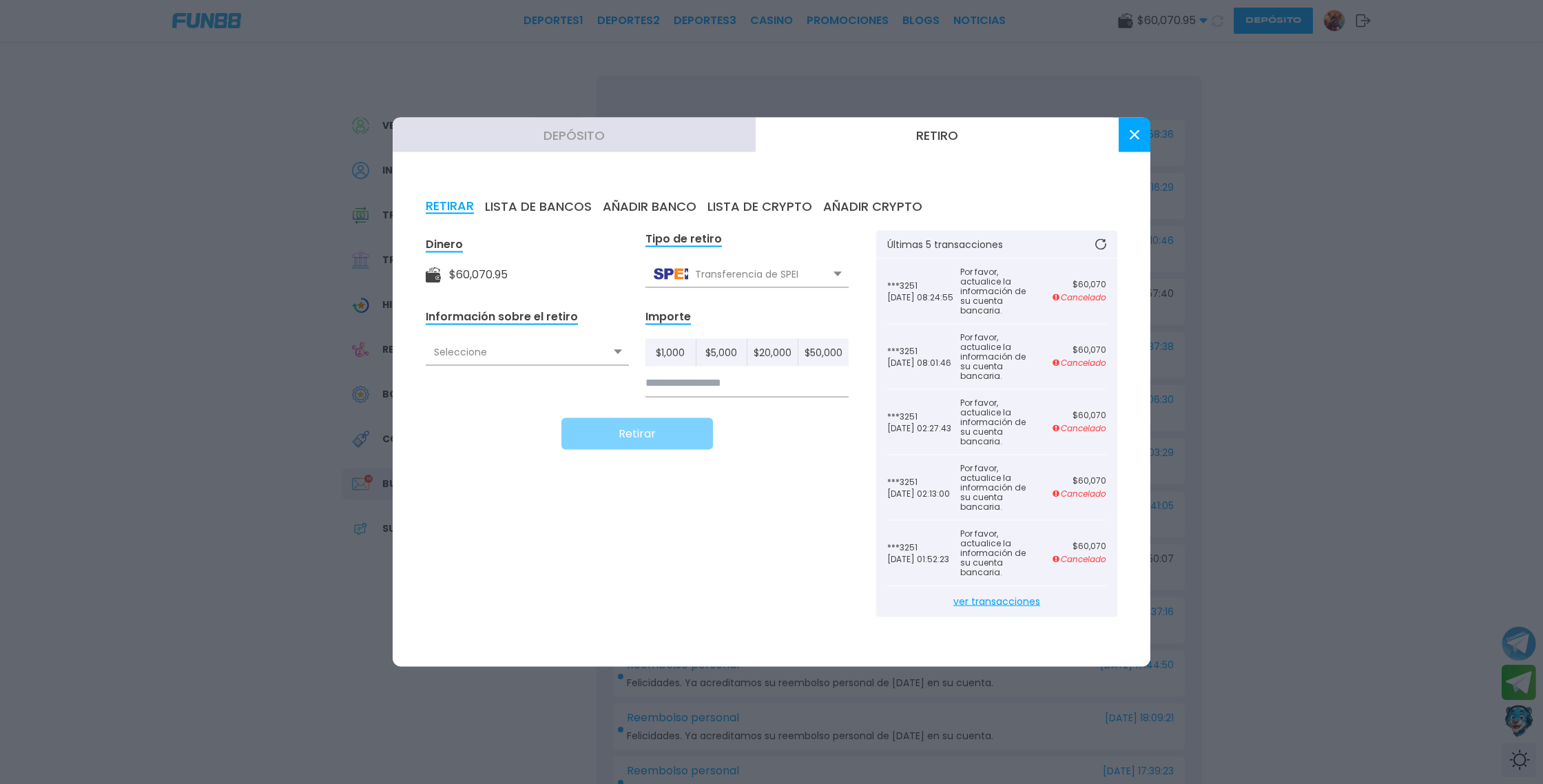
click at [534, 207] on button "LISTA DE BANCOS" at bounding box center [538, 207] width 107 height 15
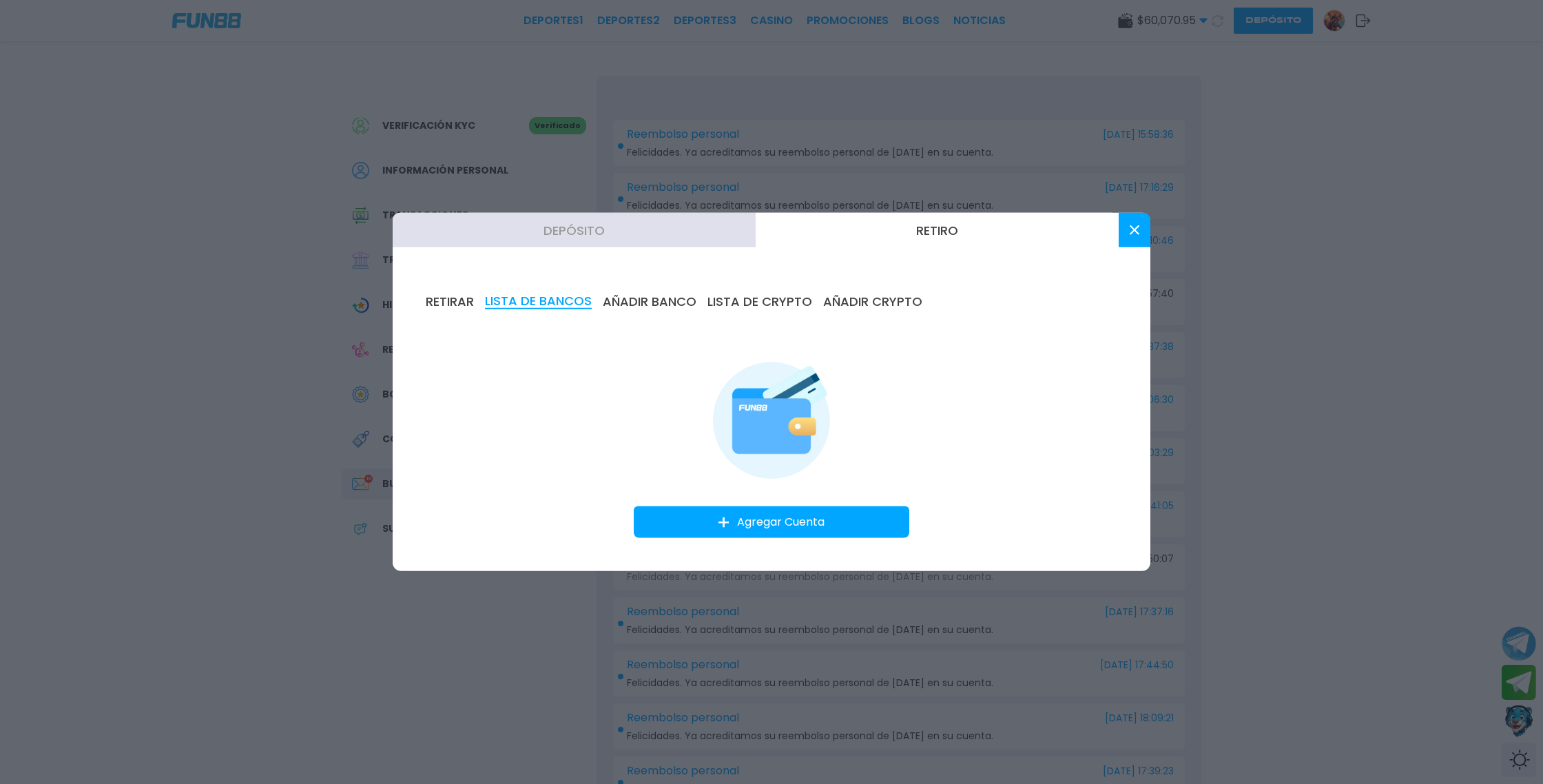
click at [766, 416] on img at bounding box center [772, 418] width 117 height 120
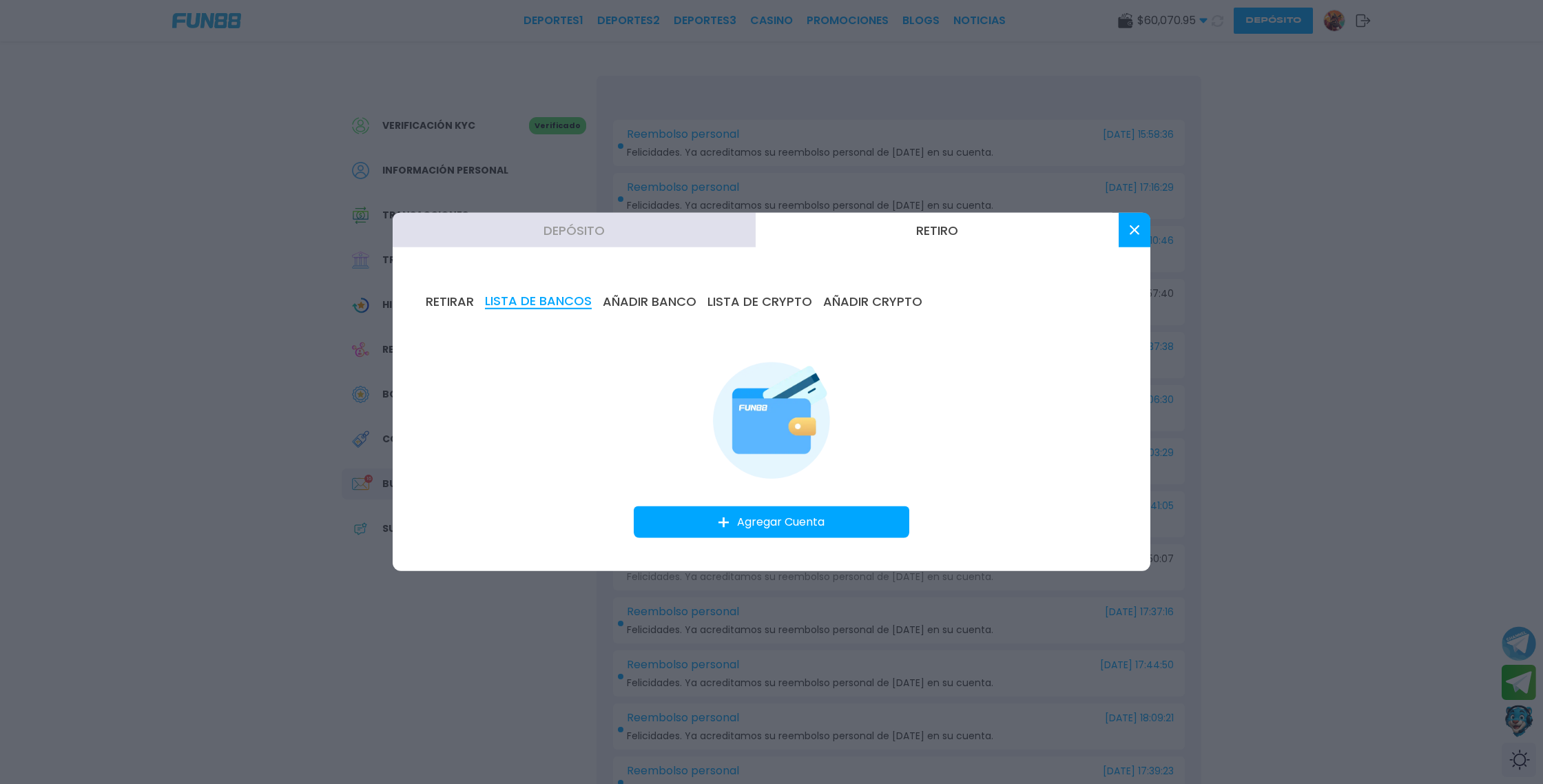
click at [766, 416] on img at bounding box center [772, 418] width 117 height 120
click at [660, 300] on button "AÑADIR BANCO" at bounding box center [649, 302] width 93 height 15
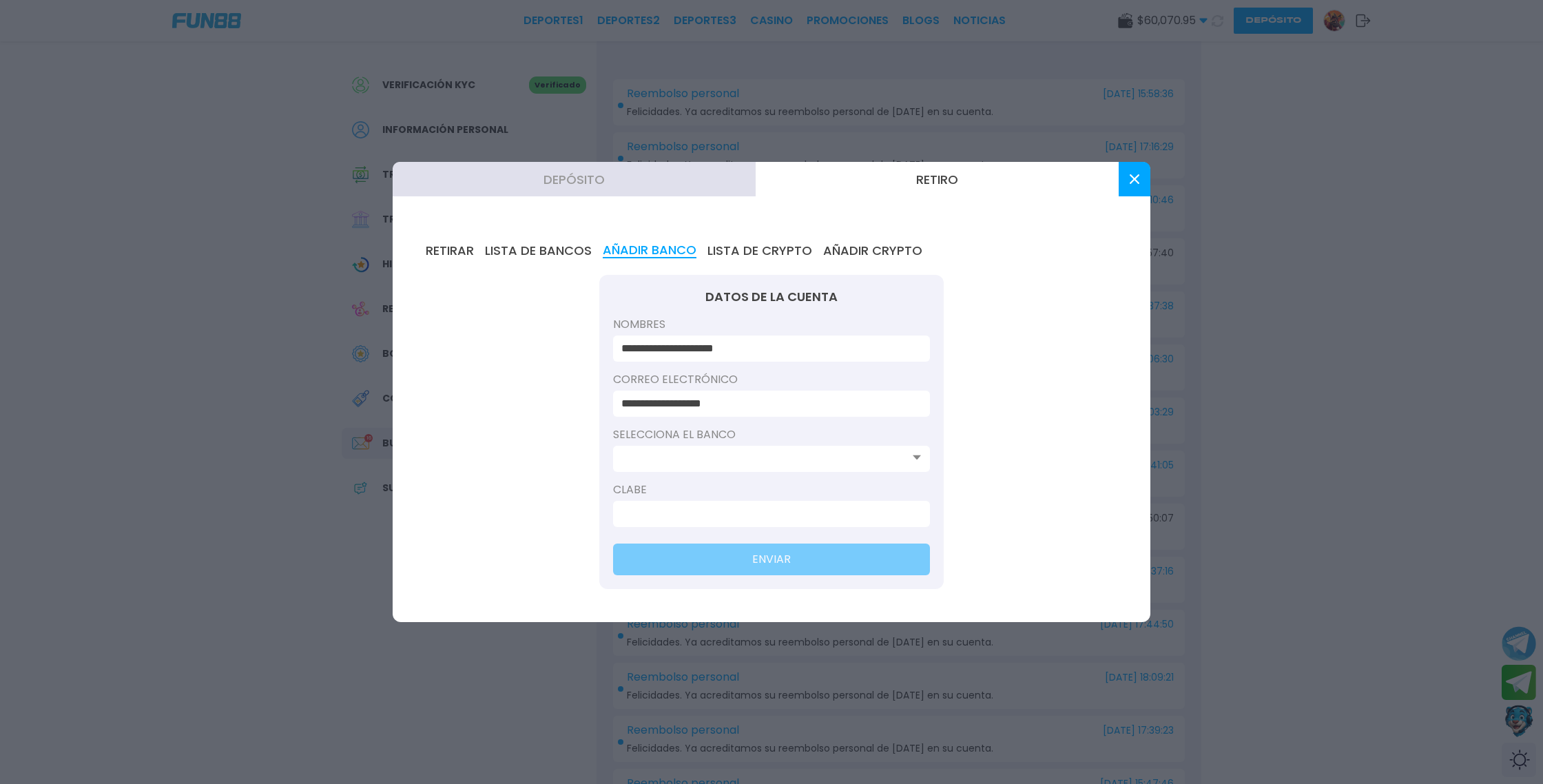
scroll to position [67, 0]
click at [919, 460] on icon at bounding box center [916, 457] width 8 height 5
click at [916, 455] on icon at bounding box center [916, 457] width 8 height 5
click at [915, 459] on icon at bounding box center [916, 457] width 8 height 5
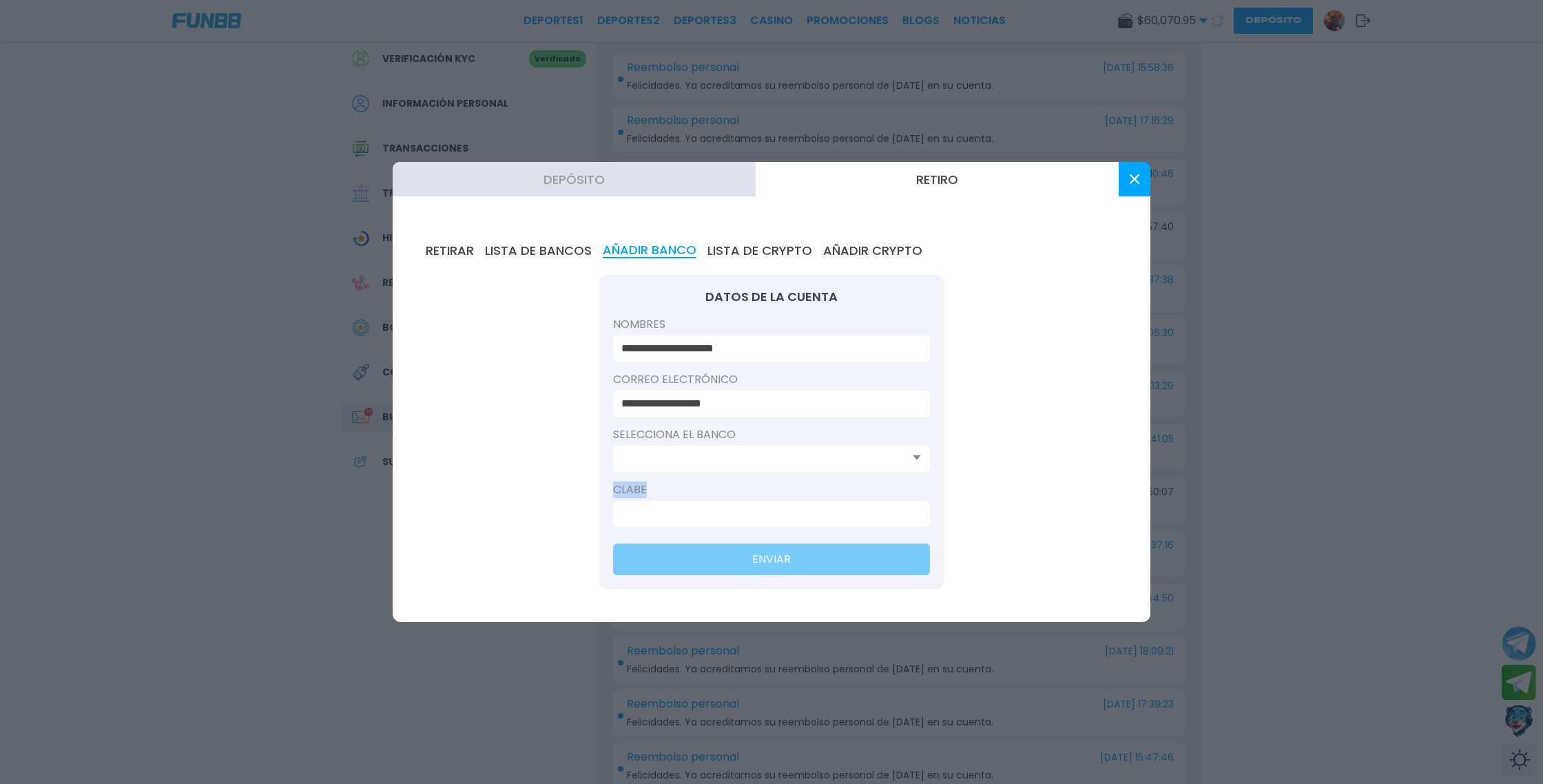
click at [915, 459] on icon at bounding box center [916, 457] width 8 height 5
click at [916, 459] on icon at bounding box center [916, 457] width 8 height 5
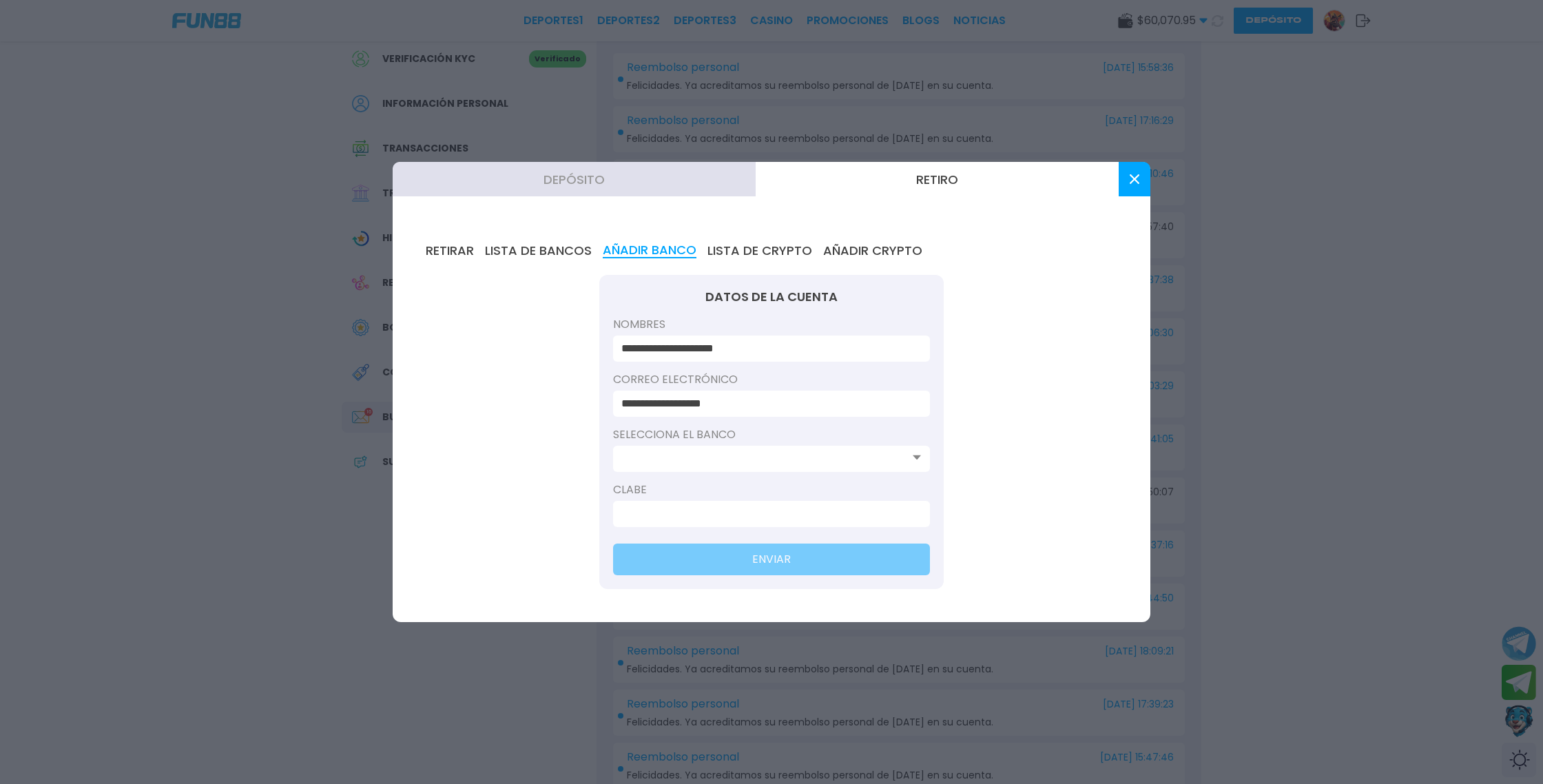
click at [916, 459] on icon at bounding box center [916, 457] width 8 height 5
click at [916, 459] on use at bounding box center [916, 457] width 8 height 5
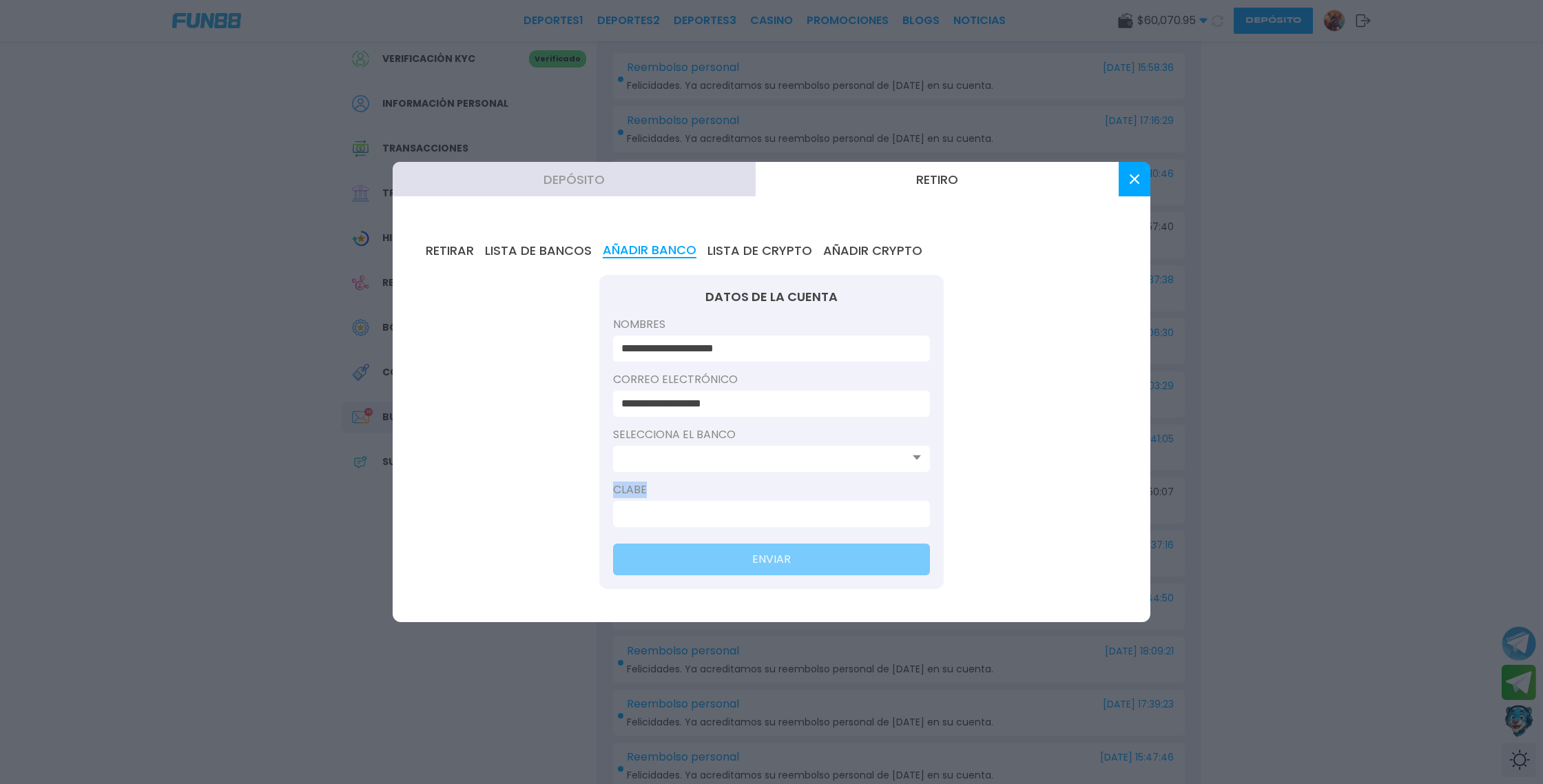
click at [916, 459] on use at bounding box center [916, 457] width 8 height 5
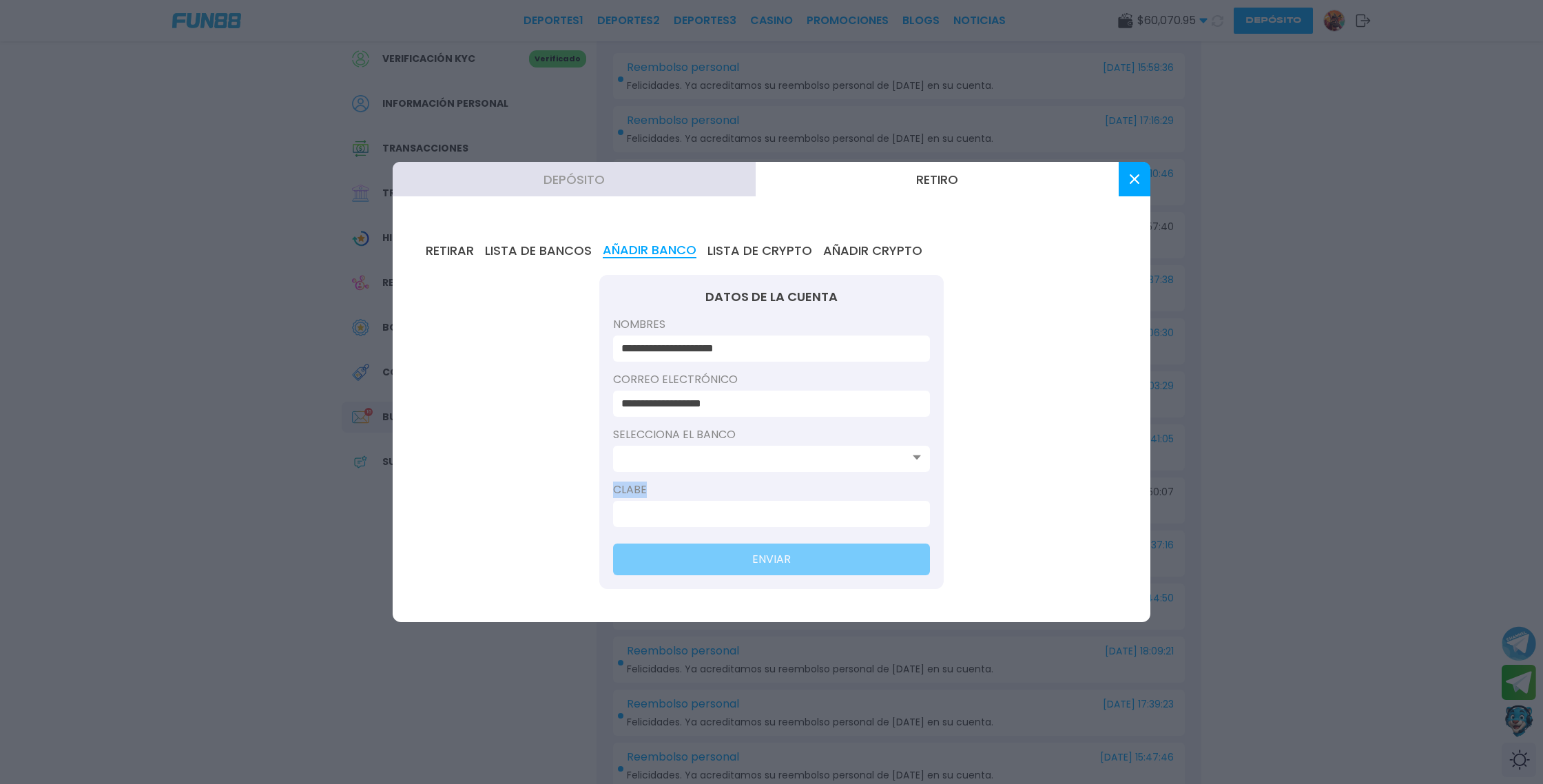
click at [916, 459] on use at bounding box center [916, 457] width 8 height 5
click at [916, 458] on use at bounding box center [916, 457] width 8 height 5
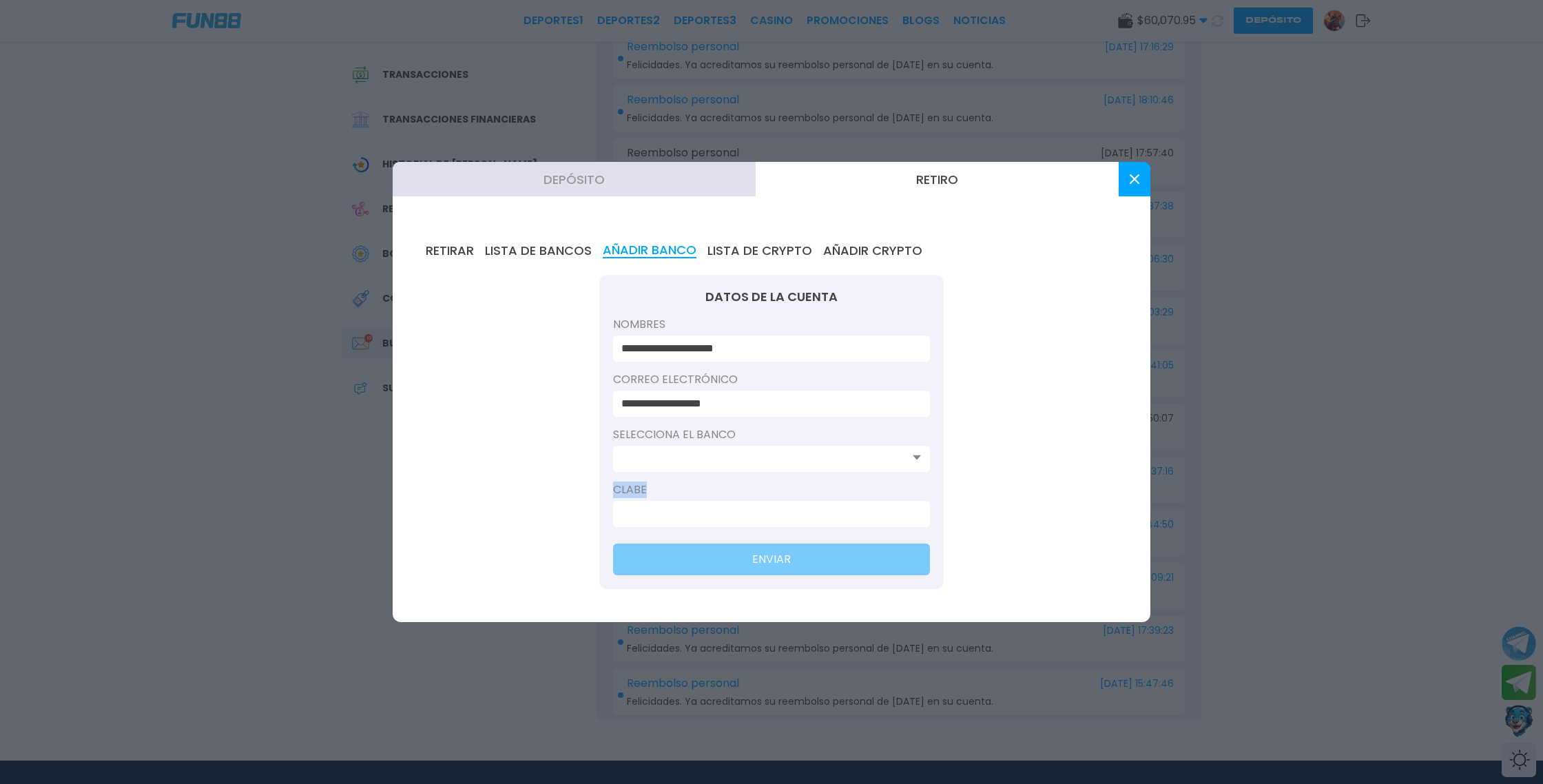
scroll to position [145, 0]
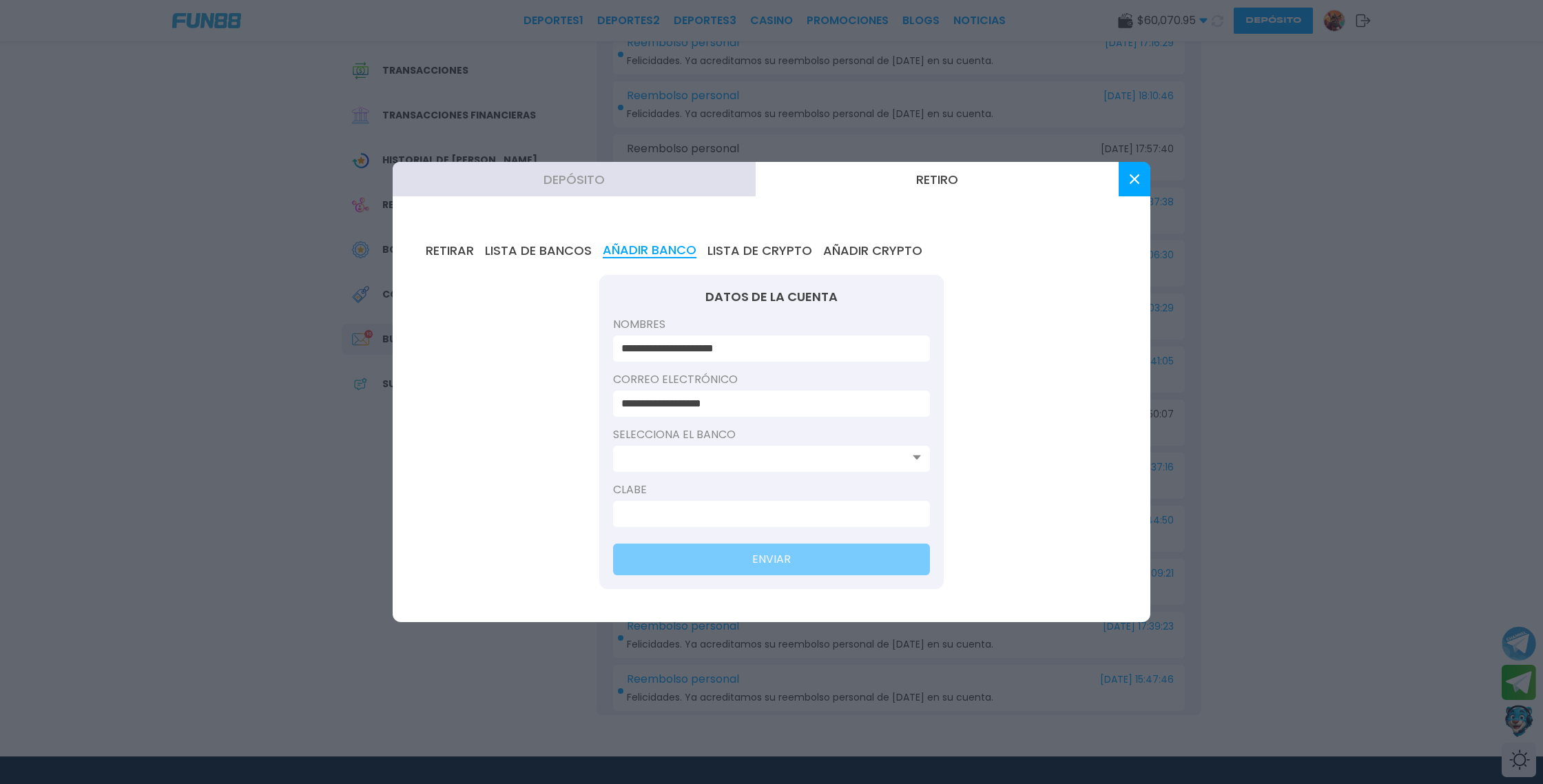
click at [1022, 449] on div "**********" at bounding box center [772, 416] width 758 height 412
click at [749, 513] on input at bounding box center [767, 514] width 292 height 16
click at [715, 455] on input at bounding box center [767, 459] width 292 height 16
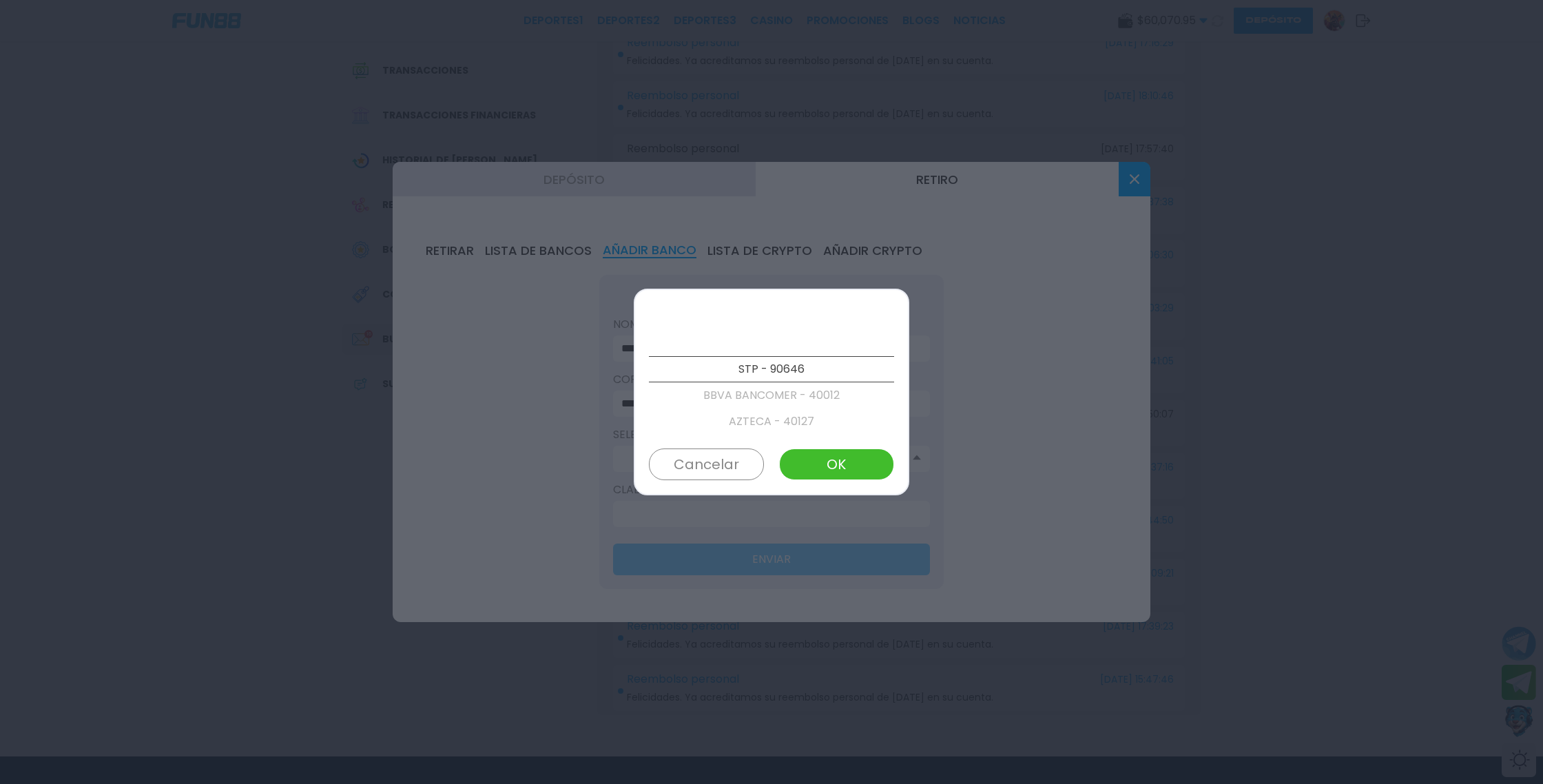
click at [715, 455] on button "Cancelar" at bounding box center [706, 464] width 115 height 32
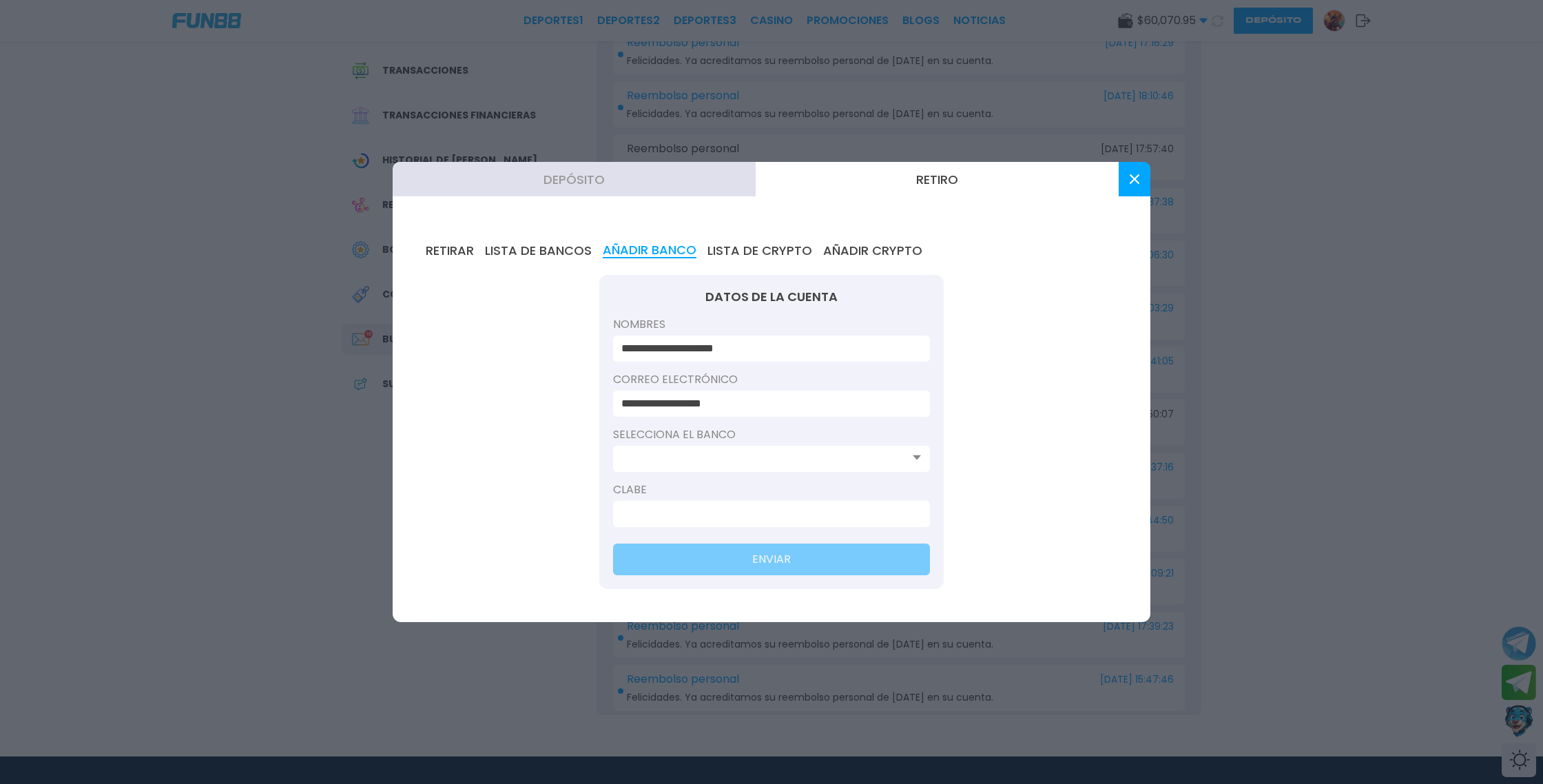
click at [715, 455] on input at bounding box center [767, 459] width 292 height 16
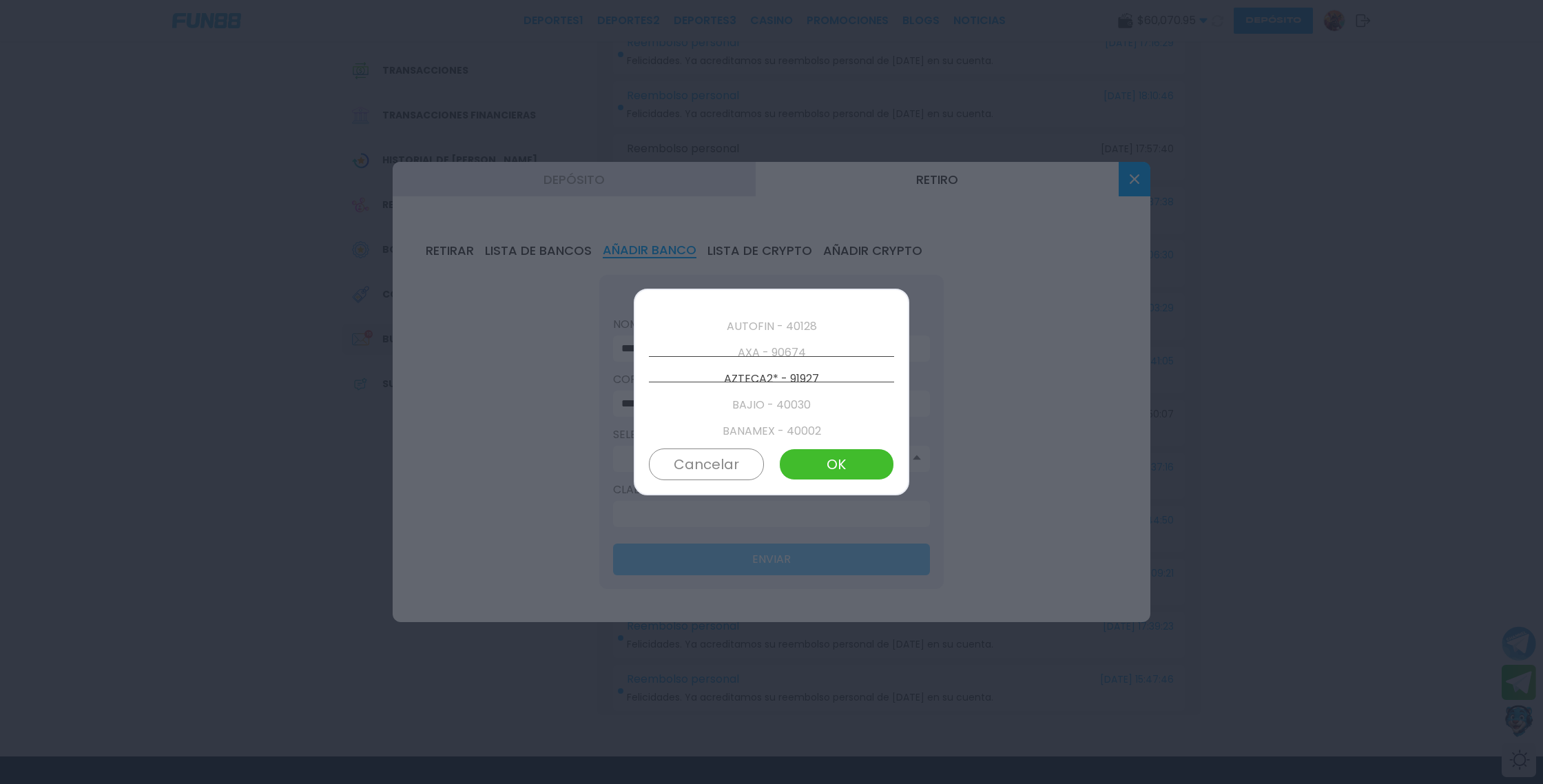
scroll to position [366, 0]
click at [862, 457] on button "OK" at bounding box center [836, 464] width 115 height 32
type input "**********"
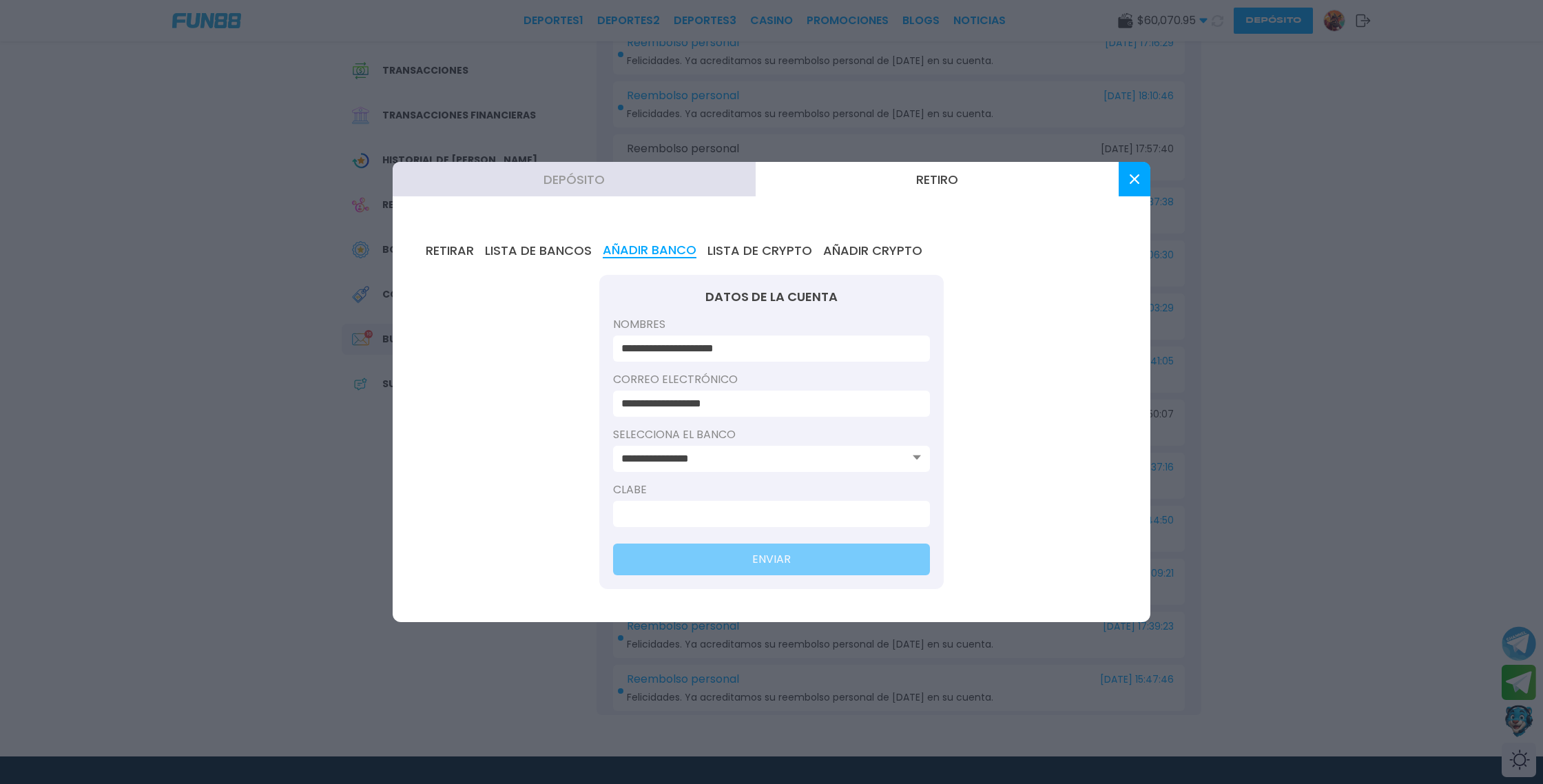
click at [658, 509] on input at bounding box center [767, 514] width 292 height 16
type input "**********"
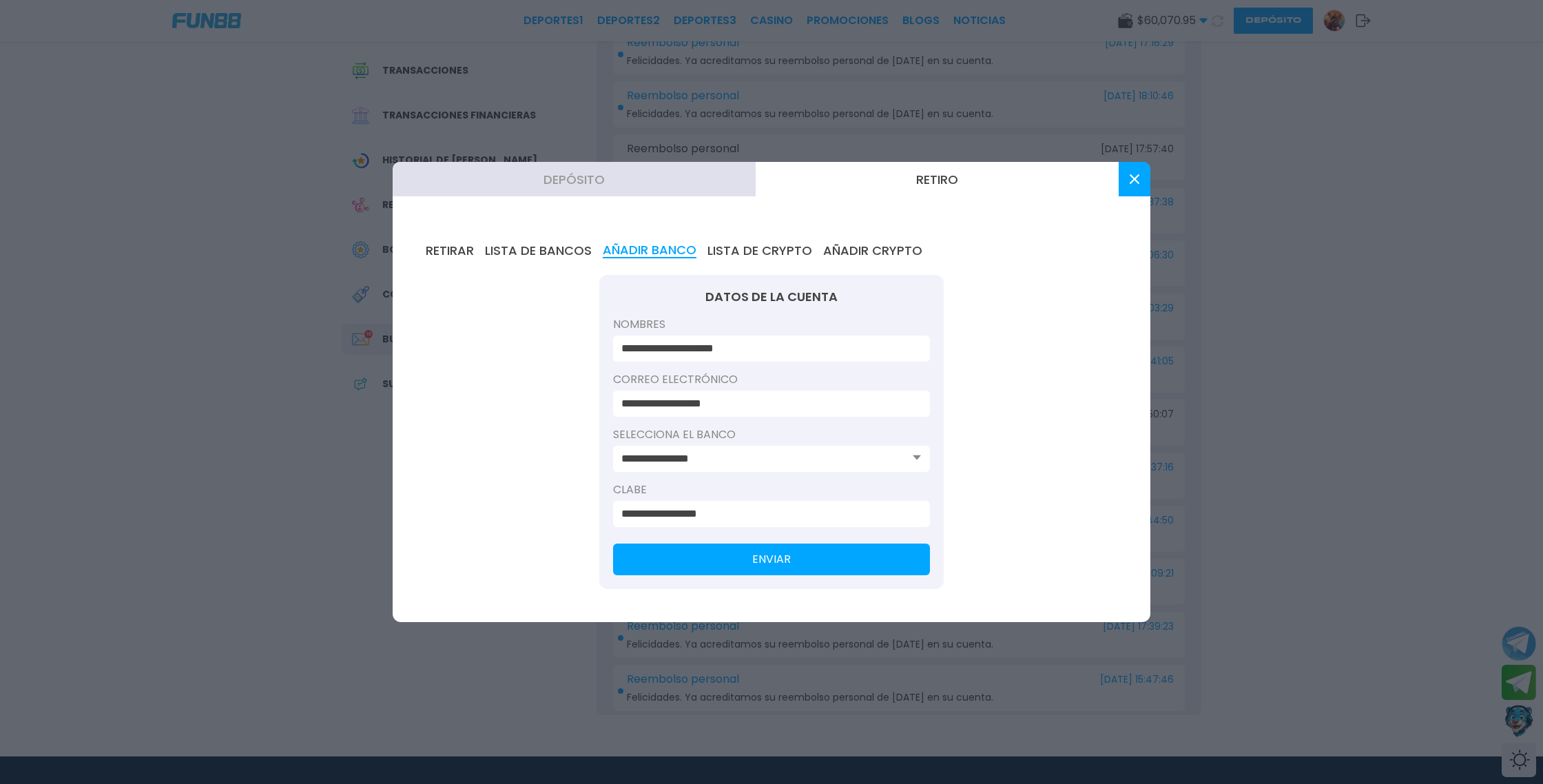
click at [787, 565] on button "ENVIAR" at bounding box center [772, 559] width 317 height 32
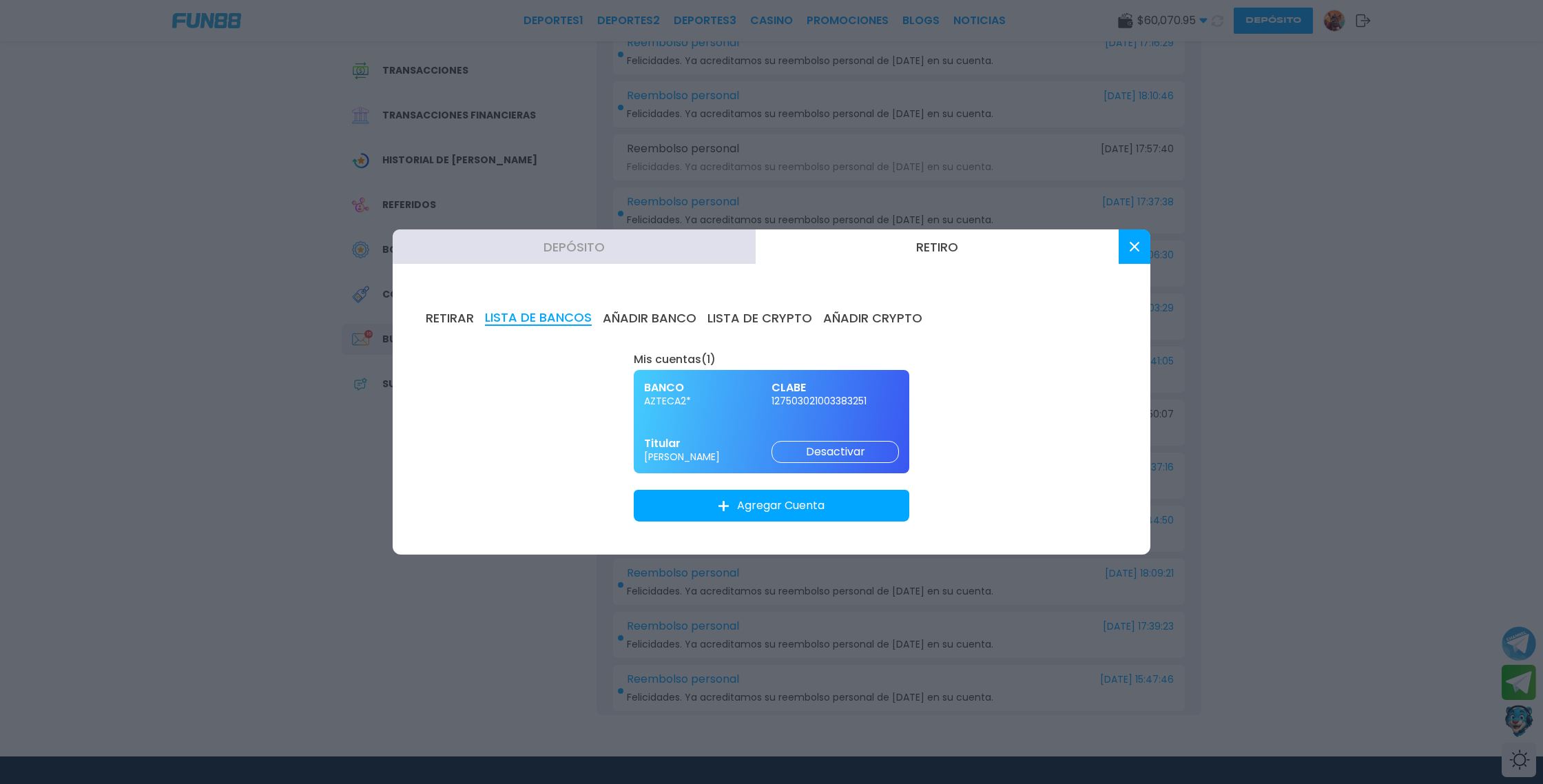
click at [455, 316] on button "RETIRAR" at bounding box center [450, 318] width 49 height 15
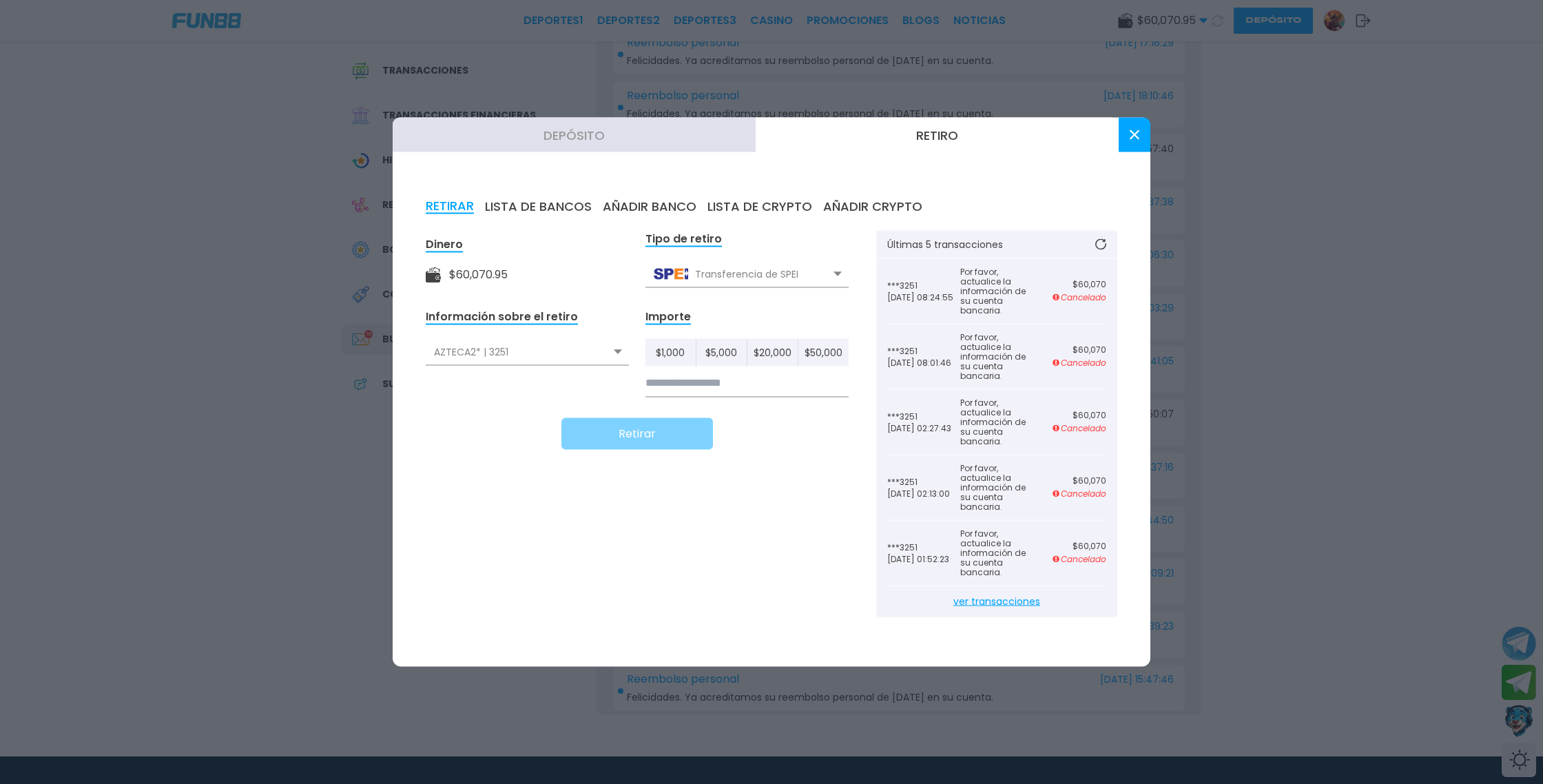
click at [687, 385] on input at bounding box center [747, 383] width 203 height 28
type input "******"
click at [649, 435] on button "Retirar" at bounding box center [637, 434] width 152 height 32
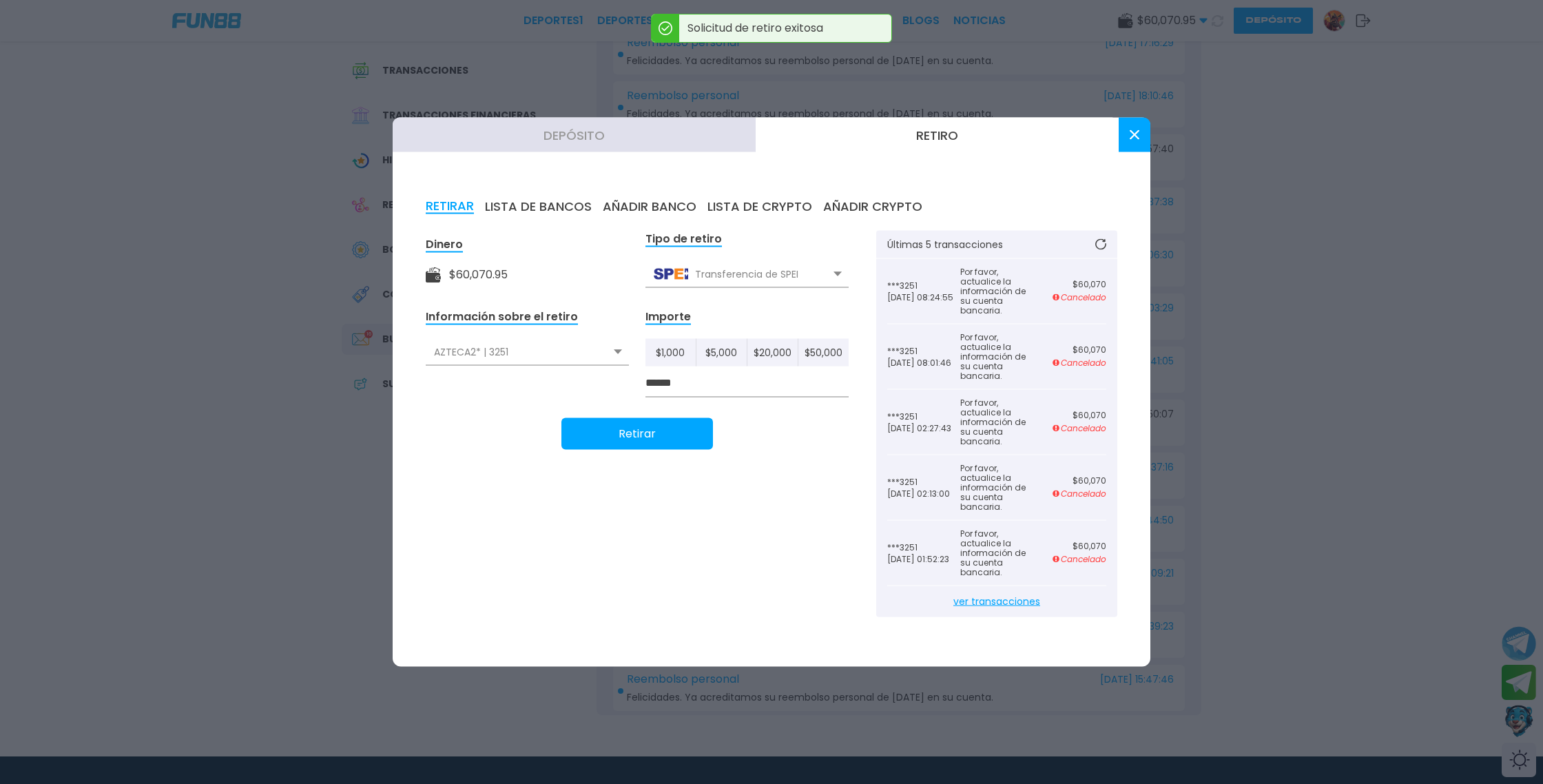
click at [1136, 135] on icon at bounding box center [1134, 135] width 10 height 10
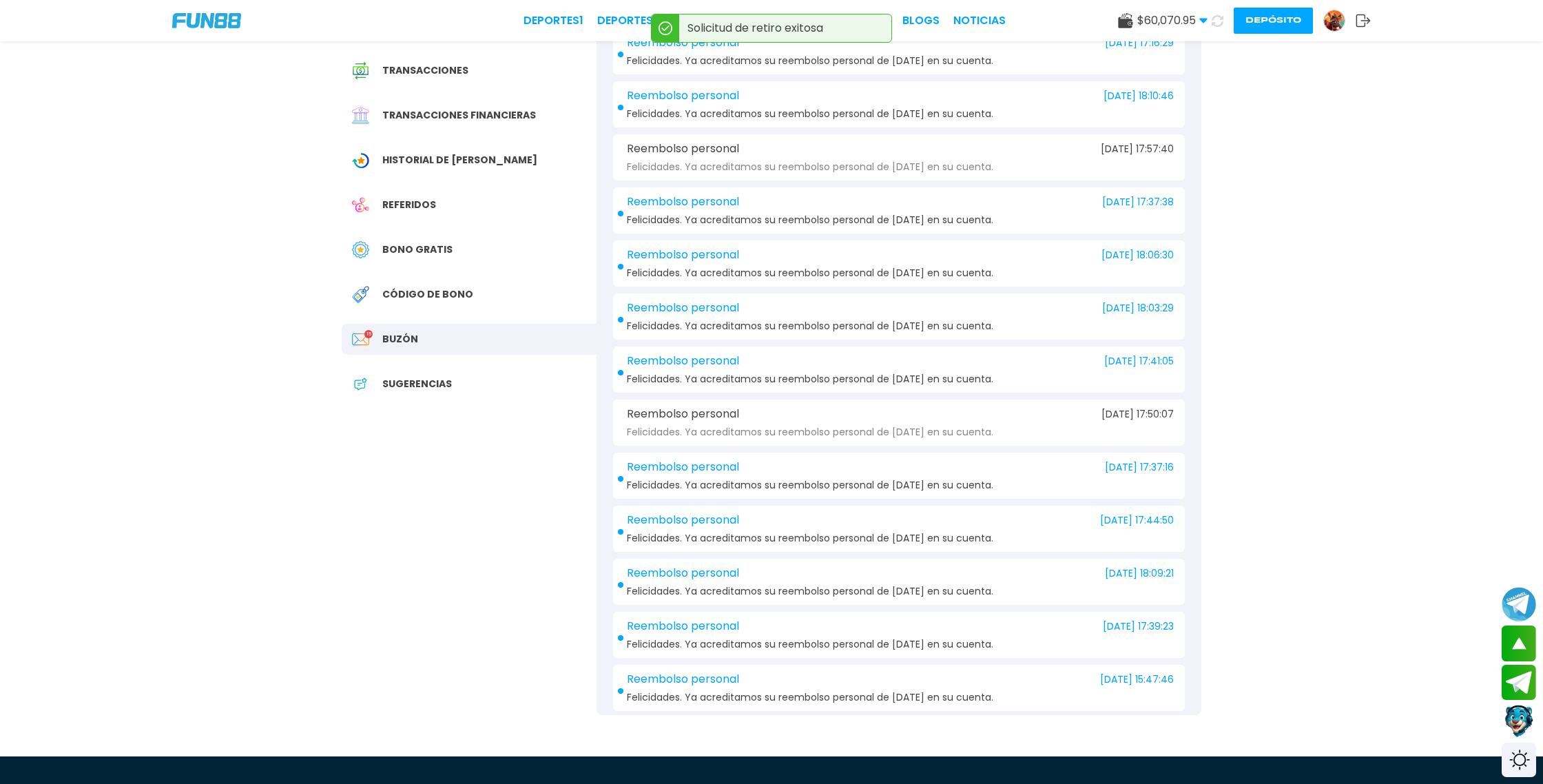
scroll to position [0, 0]
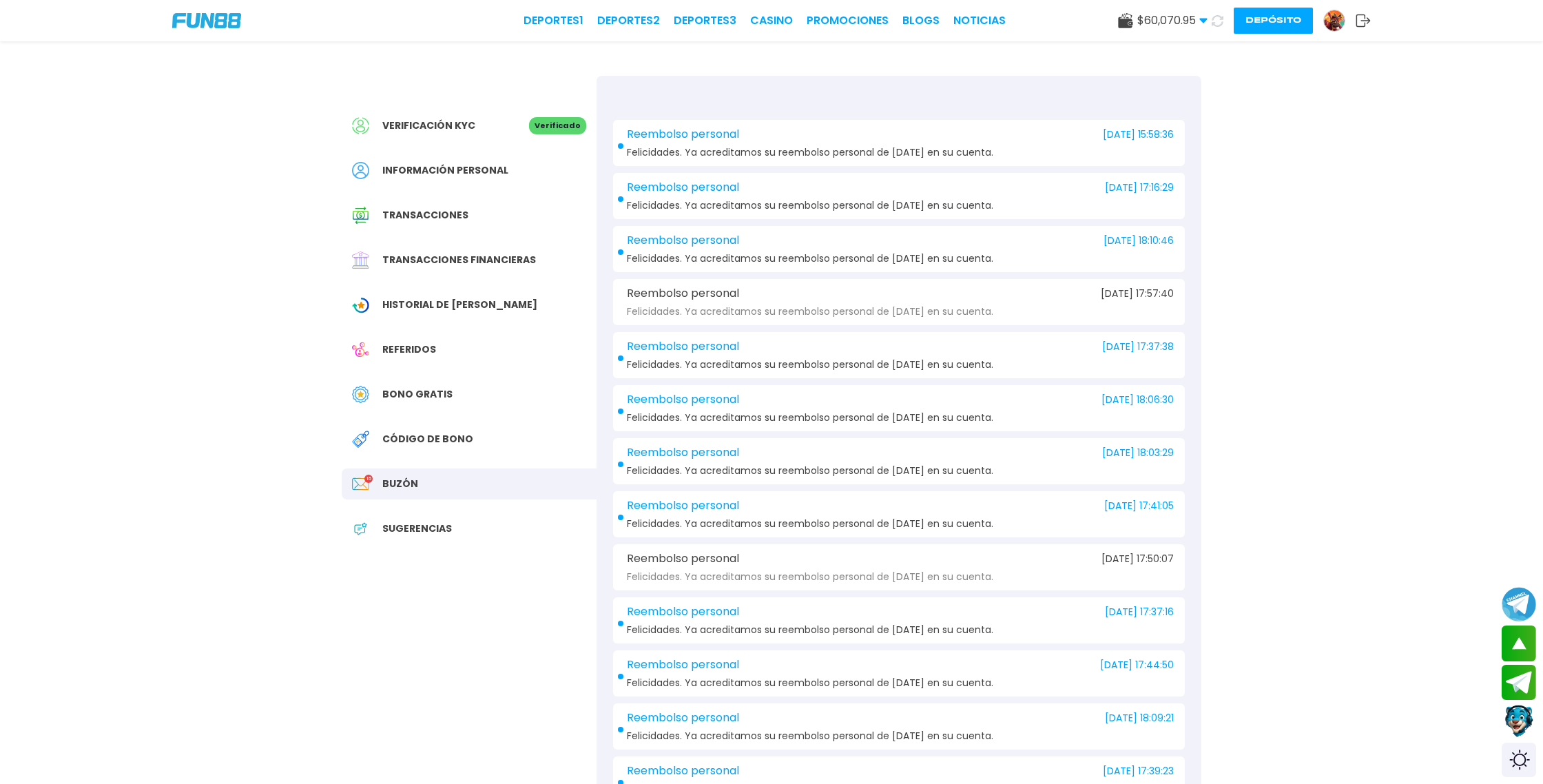
click at [483, 256] on span "Transacciones financieras" at bounding box center [459, 260] width 154 height 15
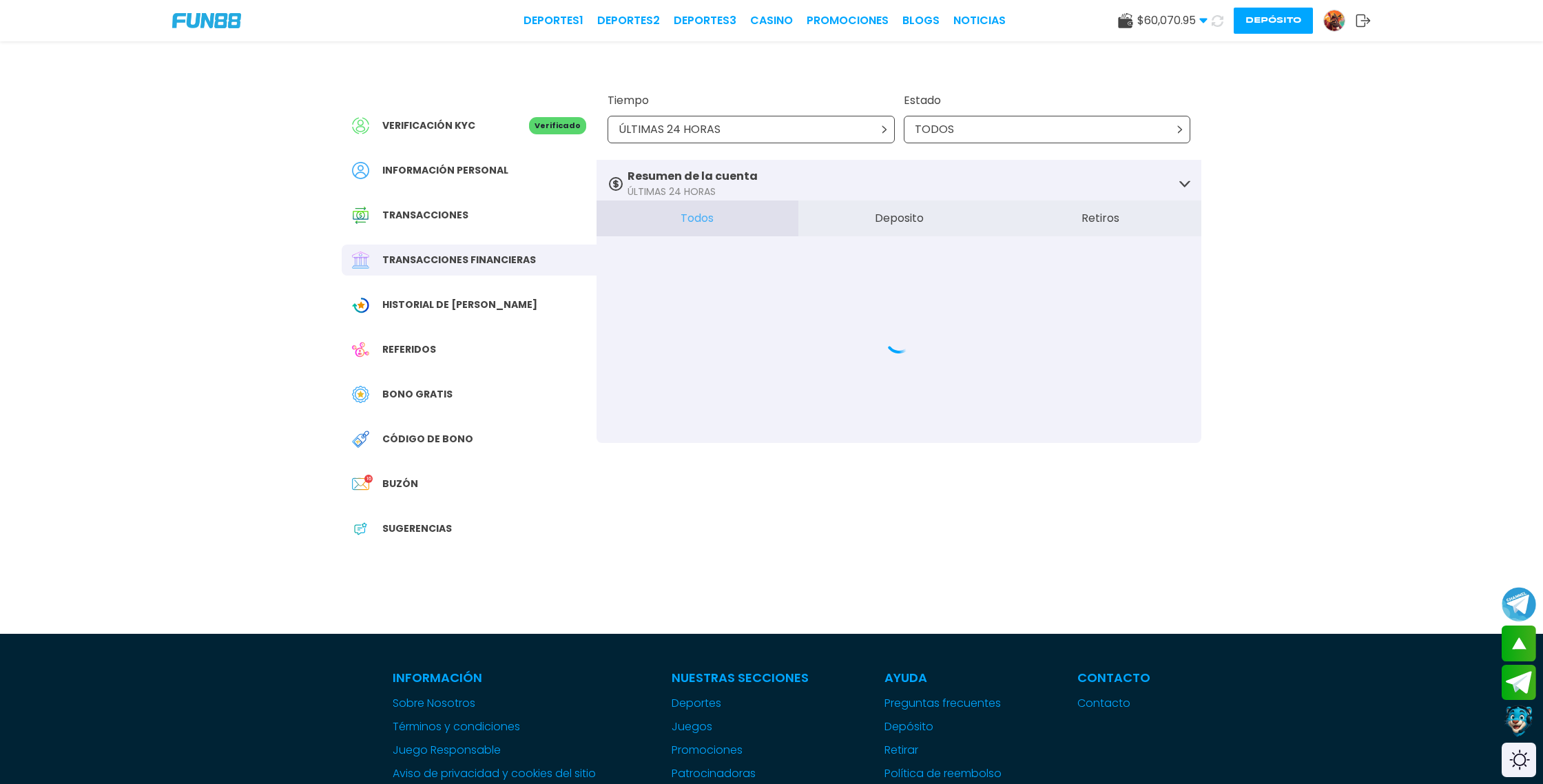
click at [1122, 221] on button "Retiros" at bounding box center [1100, 218] width 202 height 36
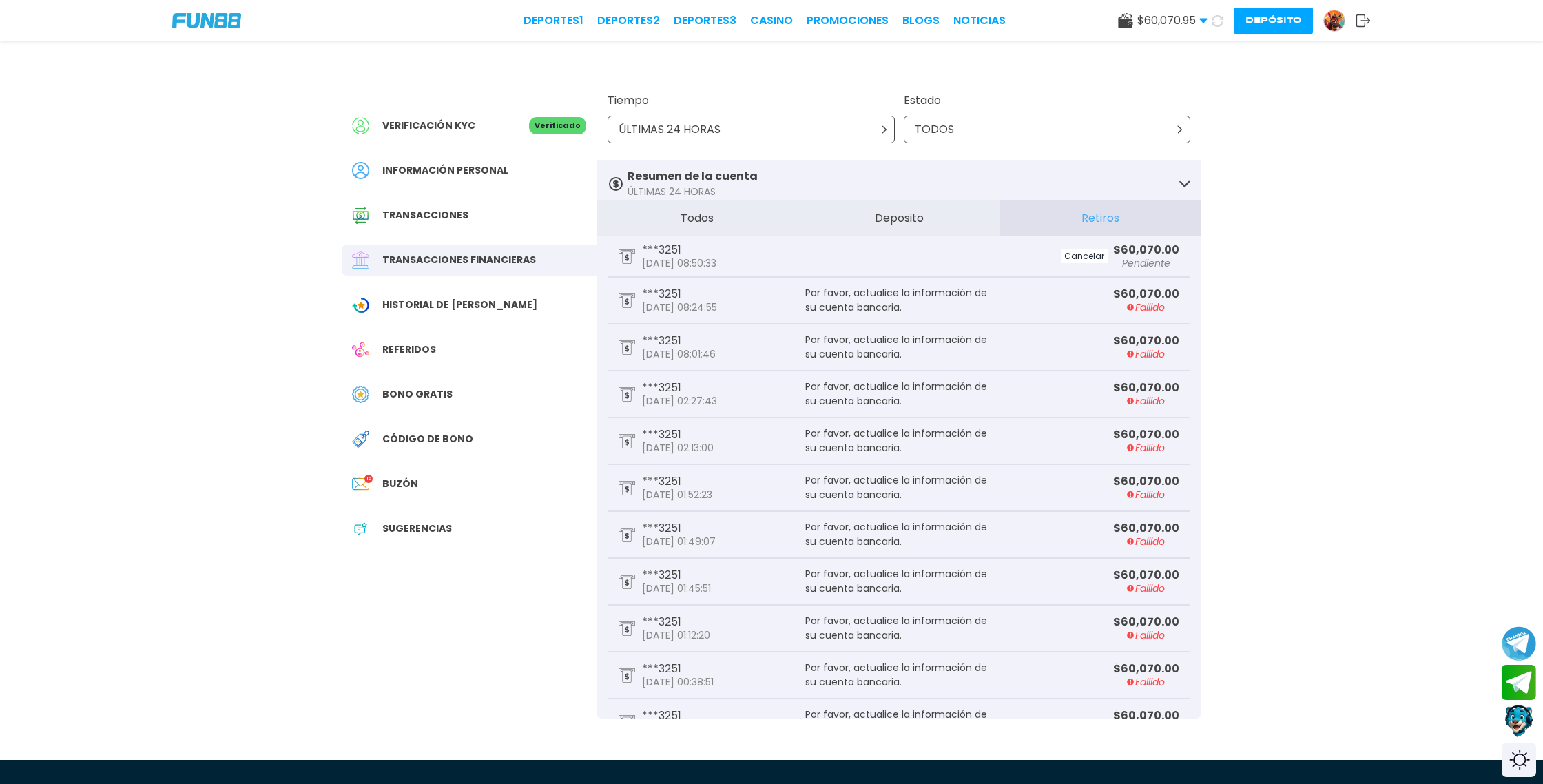
click at [1216, 27] on button at bounding box center [1217, 21] width 20 height 20
click at [1216, 18] on icon at bounding box center [1218, 21] width 12 height 12
click at [781, 24] on link "CASINO" at bounding box center [772, 21] width 43 height 16
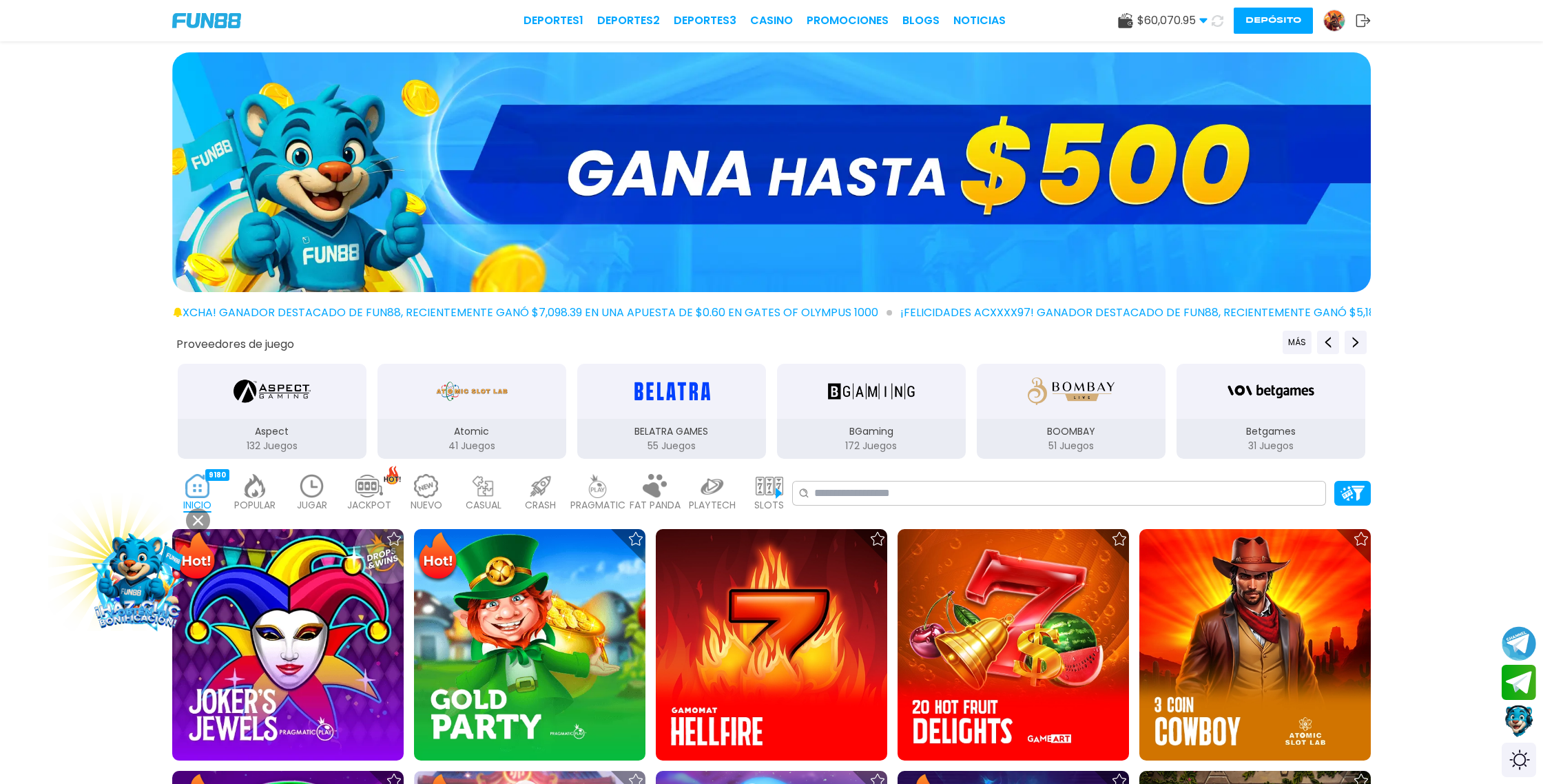
click at [1217, 24] on icon at bounding box center [1218, 21] width 12 height 12
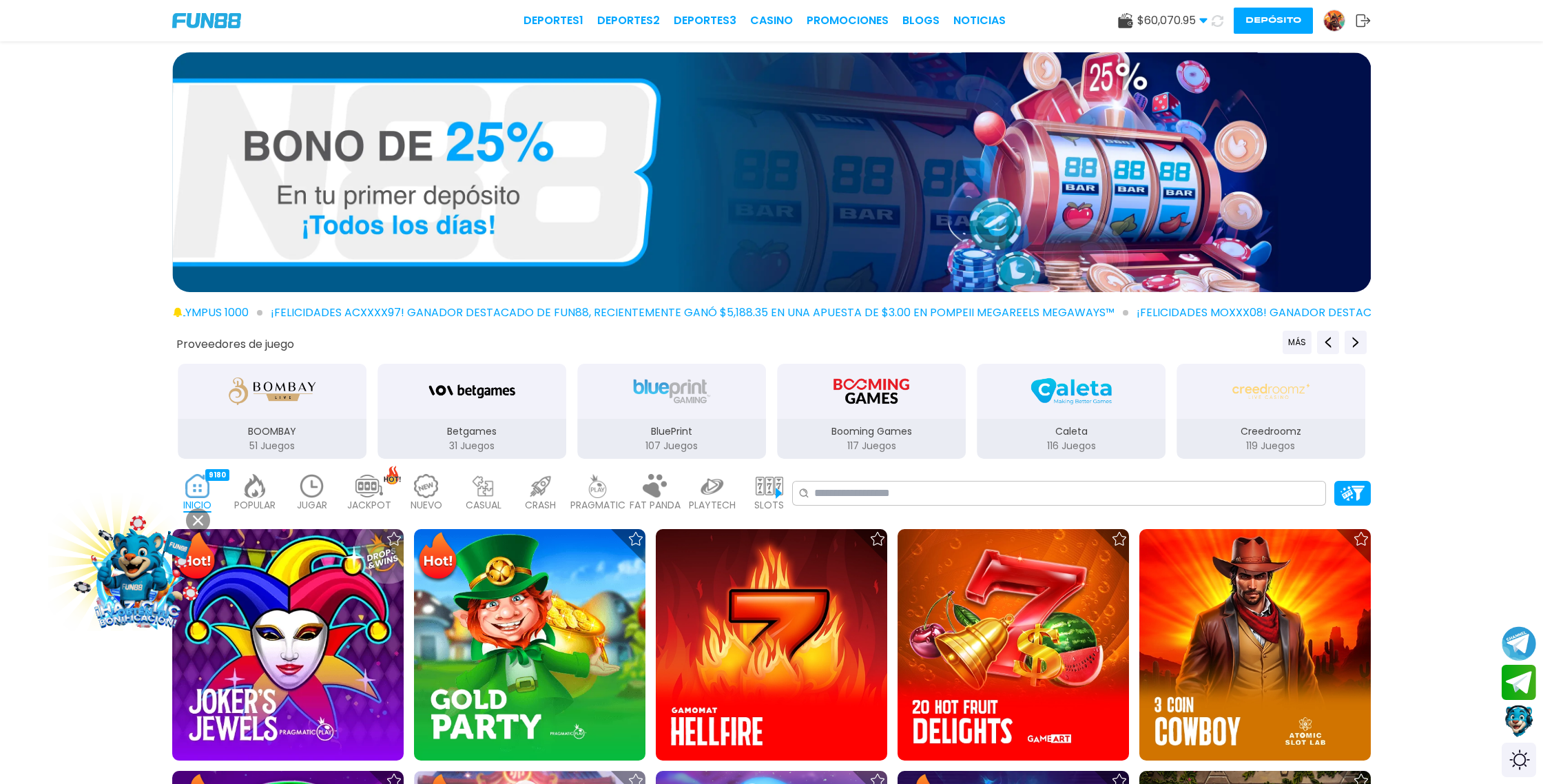
click at [1342, 21] on img at bounding box center [1334, 21] width 21 height 21
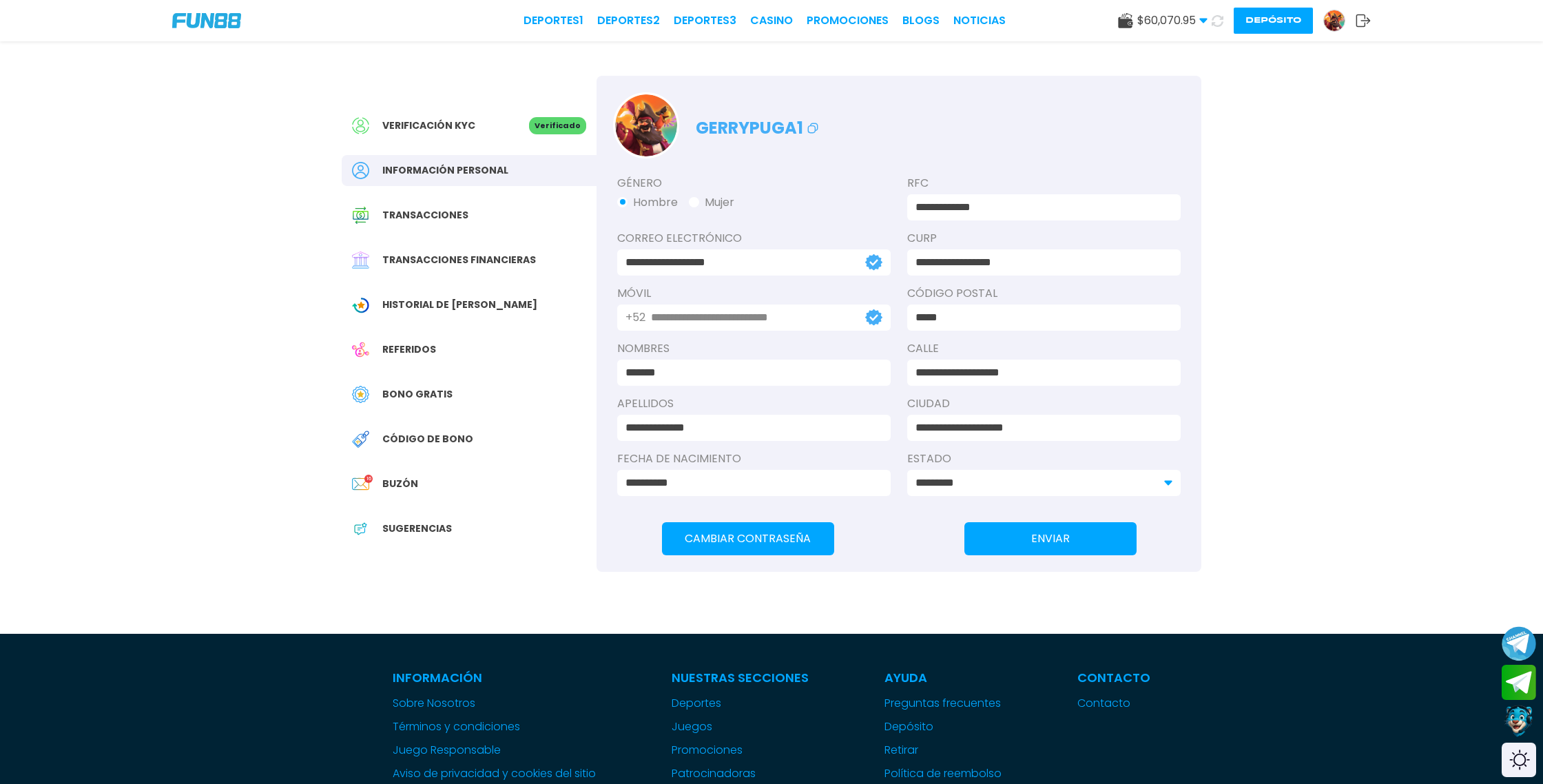
click at [501, 260] on span "Transacciones financieras" at bounding box center [459, 260] width 154 height 15
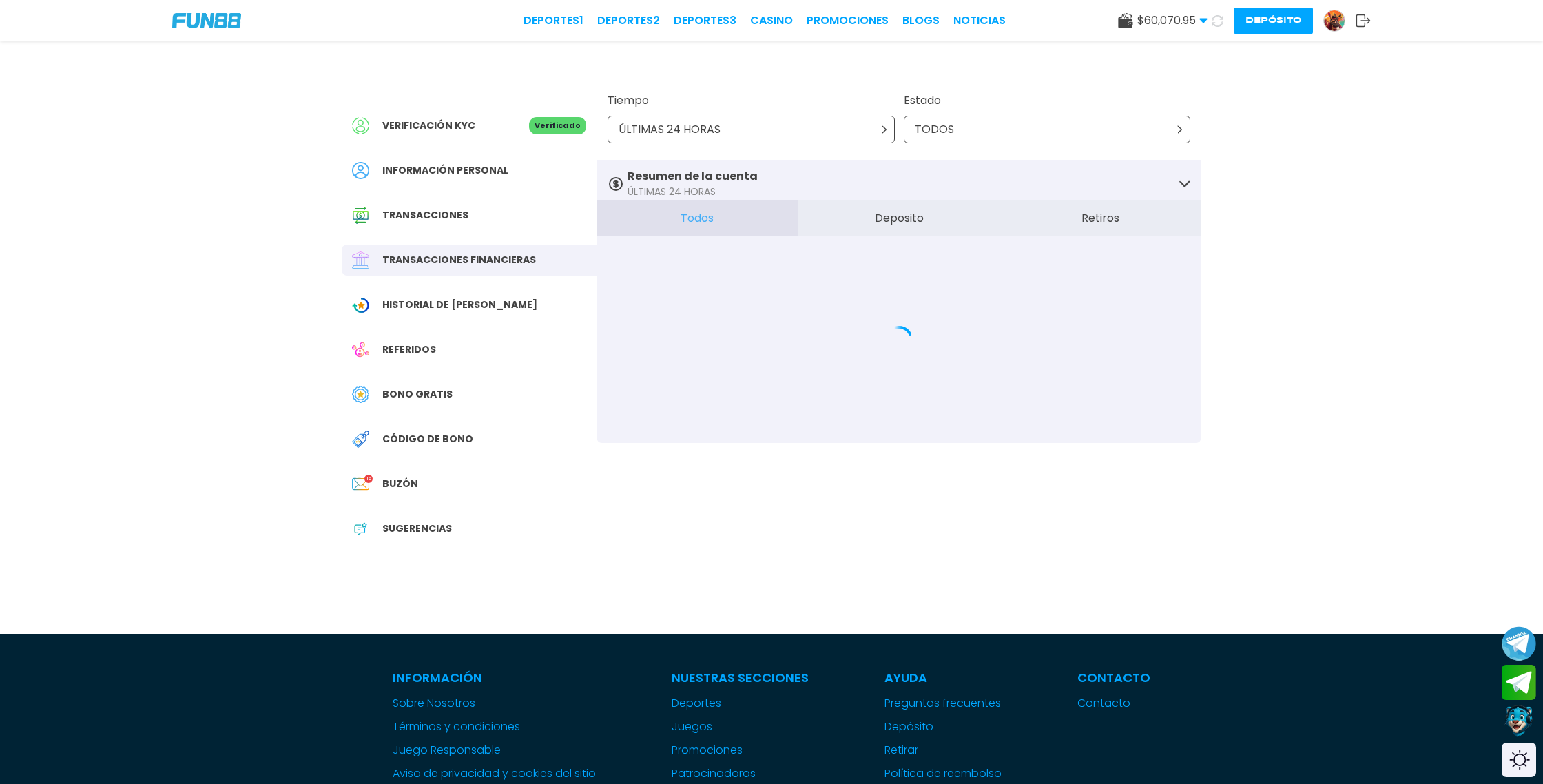
click at [1119, 221] on button "Retiros" at bounding box center [1100, 218] width 202 height 36
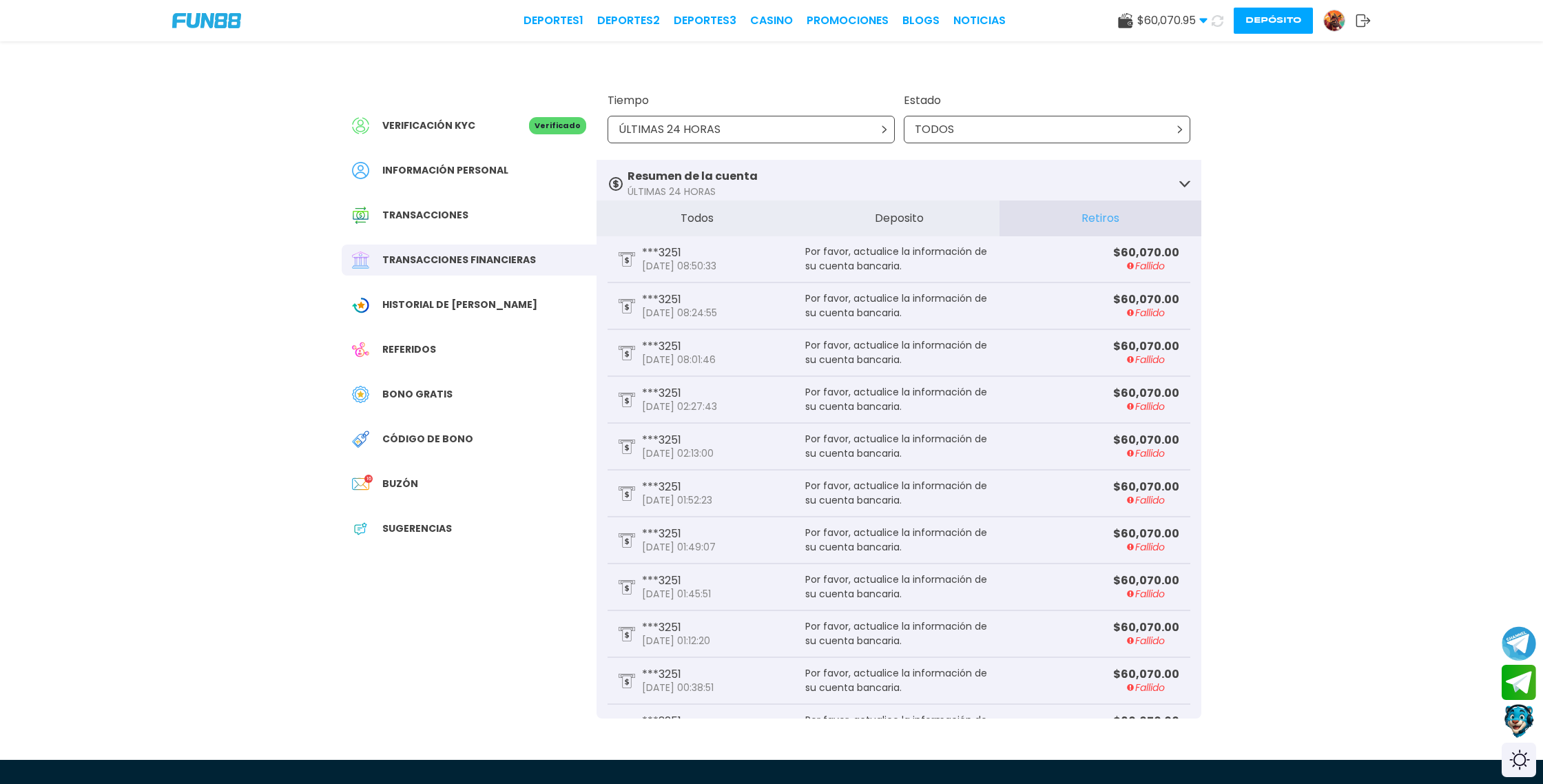
click at [1519, 722] on button "Contact customer service" at bounding box center [1519, 721] width 37 height 38
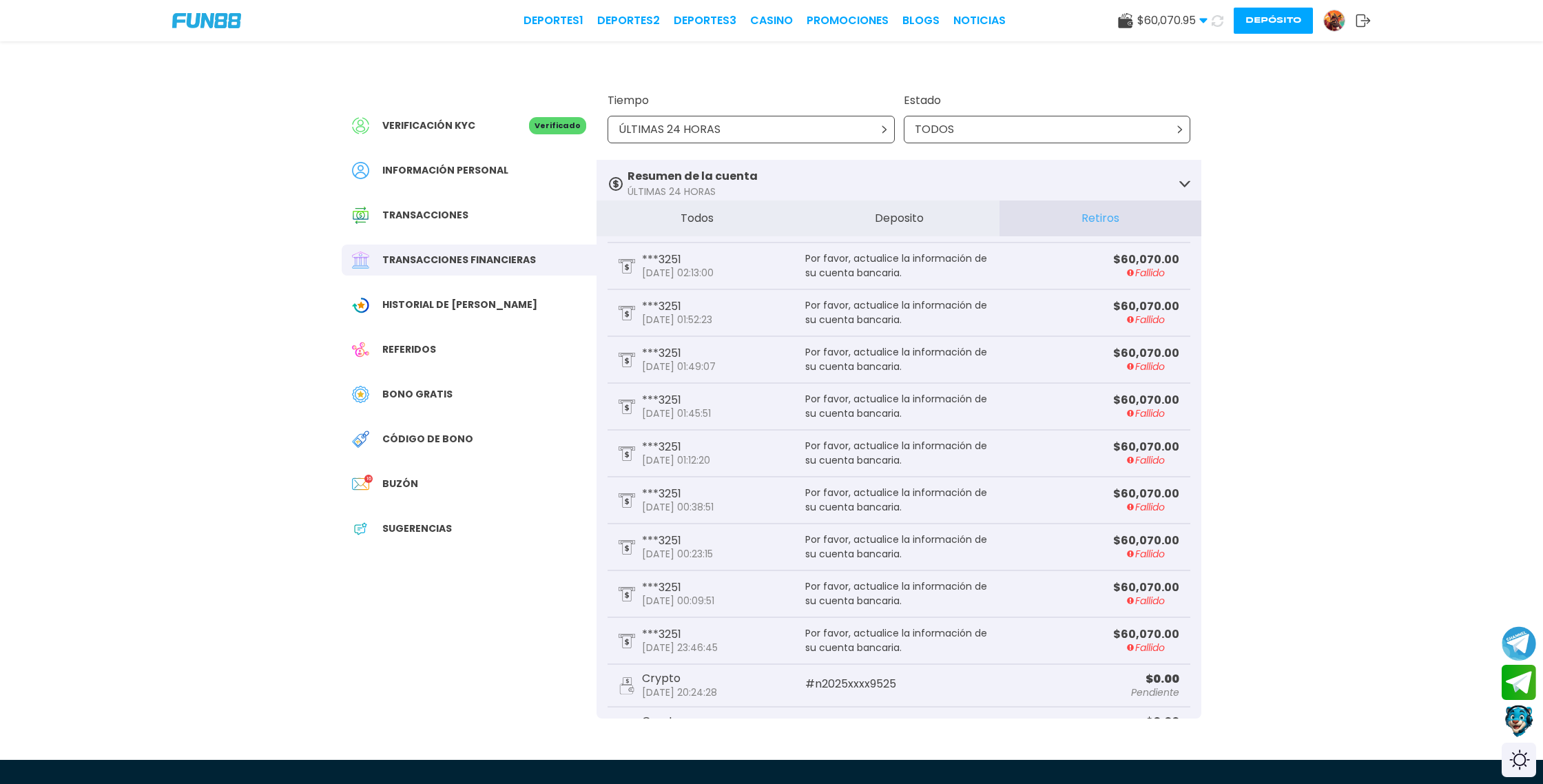
click at [1293, 27] on button "Depósito" at bounding box center [1274, 21] width 79 height 26
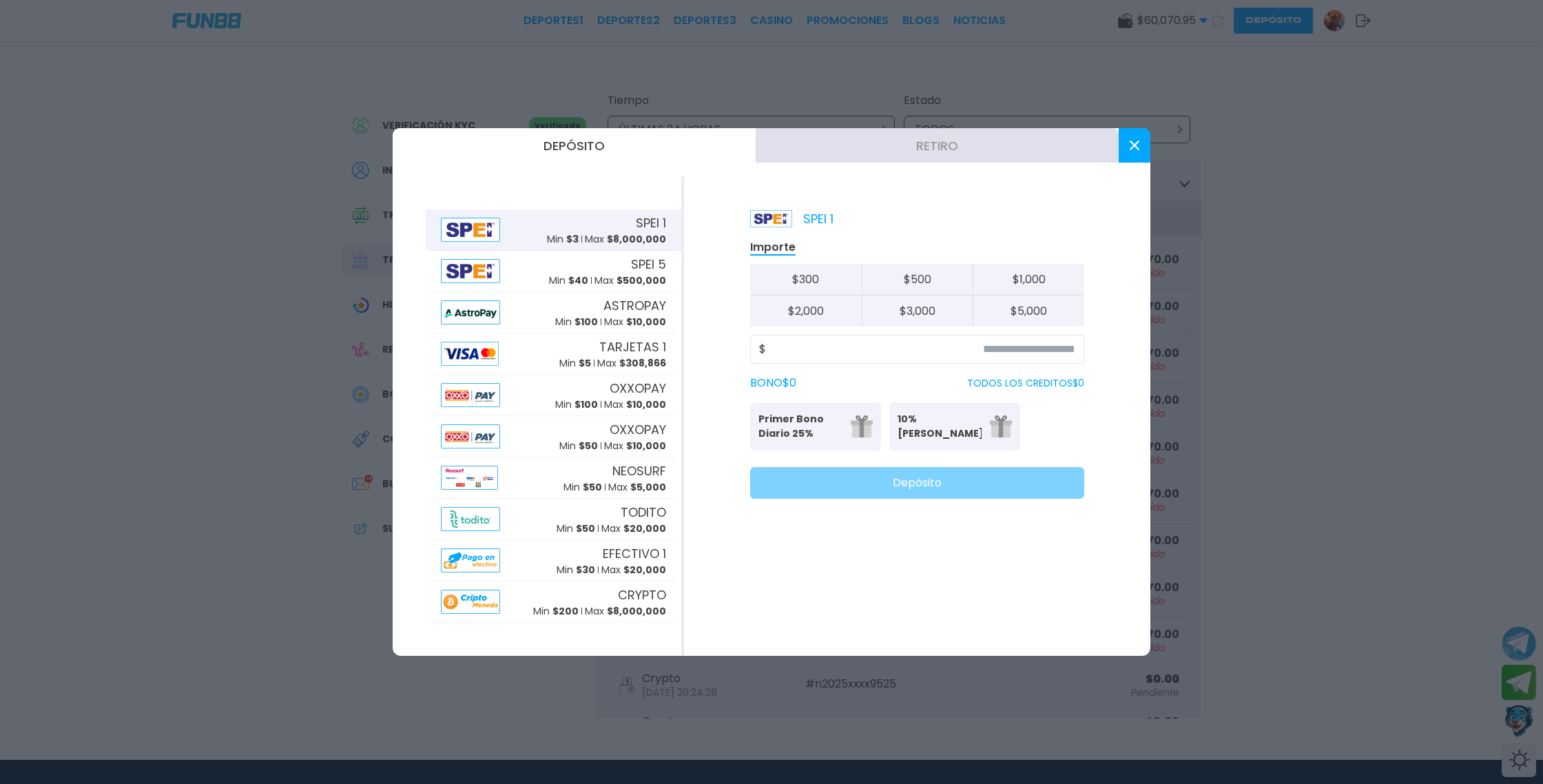
click at [932, 144] on button "Retiro" at bounding box center [938, 145] width 363 height 35
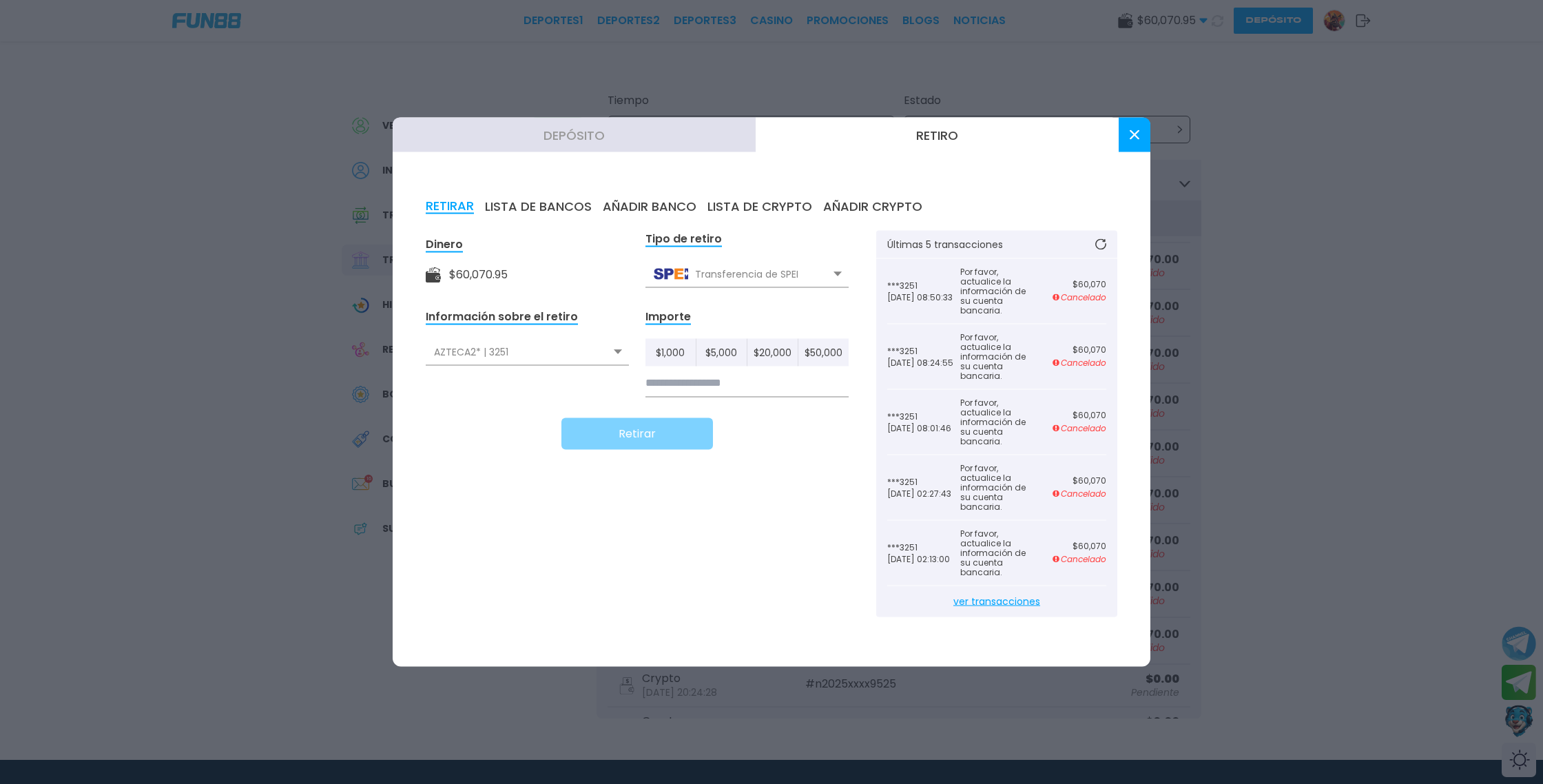
click at [620, 350] on use at bounding box center [618, 352] width 8 height 5
click at [541, 381] on div "AZTECA2* | 3251" at bounding box center [527, 382] width 203 height 26
click at [1140, 137] on button at bounding box center [1134, 135] width 32 height 35
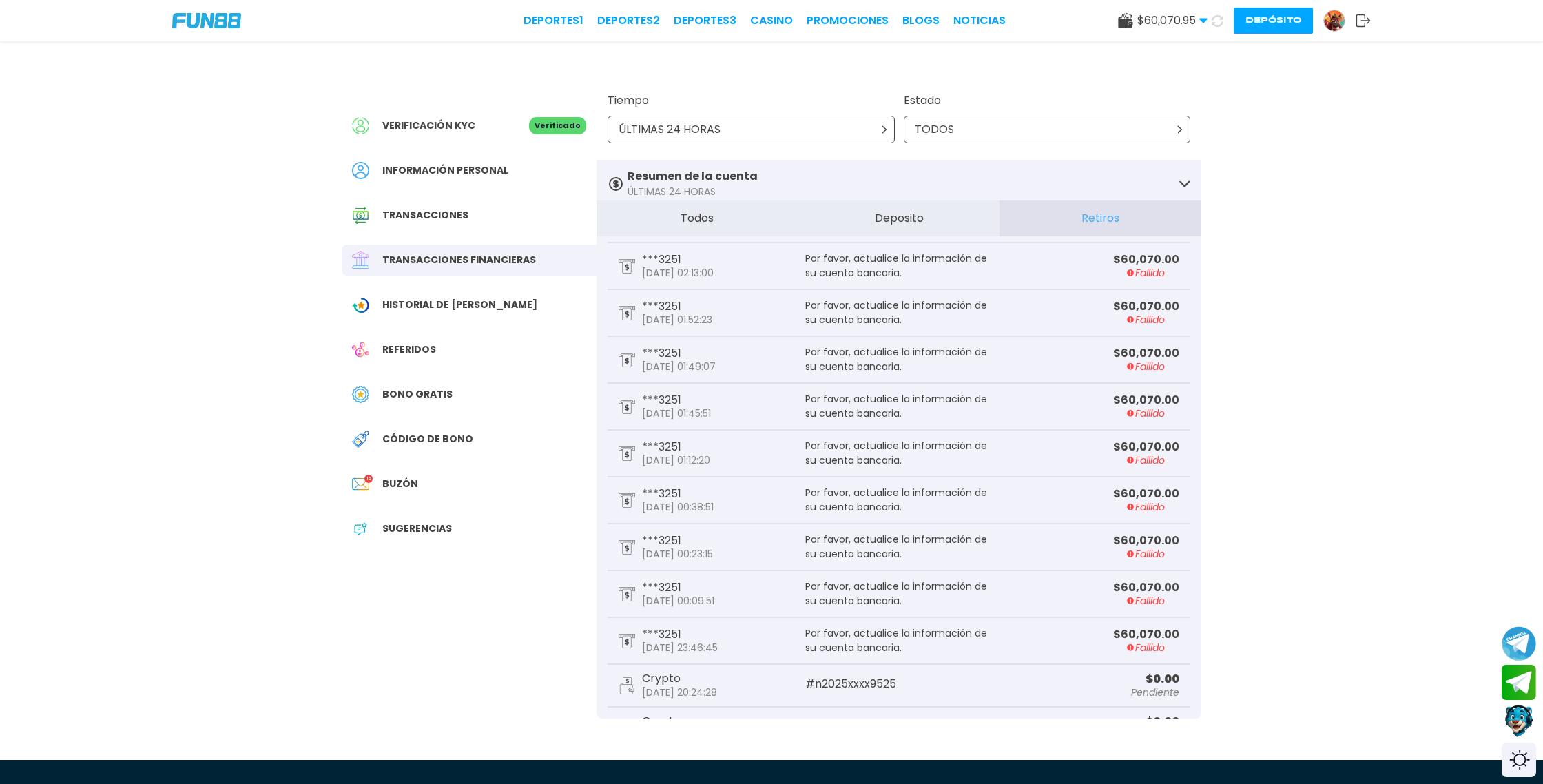
click at [1293, 24] on button "Depósito" at bounding box center [1274, 21] width 79 height 26
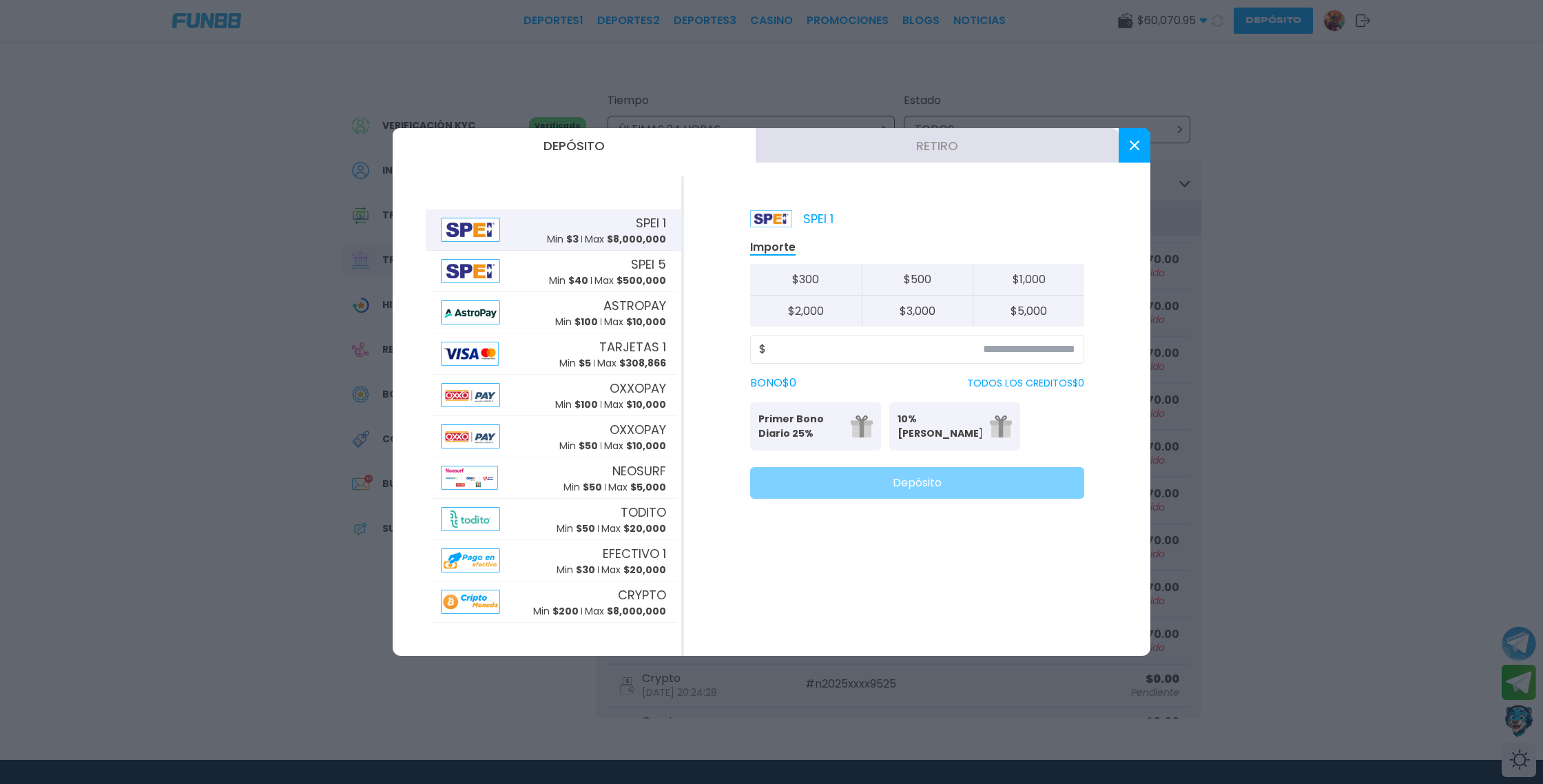
click at [932, 143] on button "Retiro" at bounding box center [938, 145] width 363 height 35
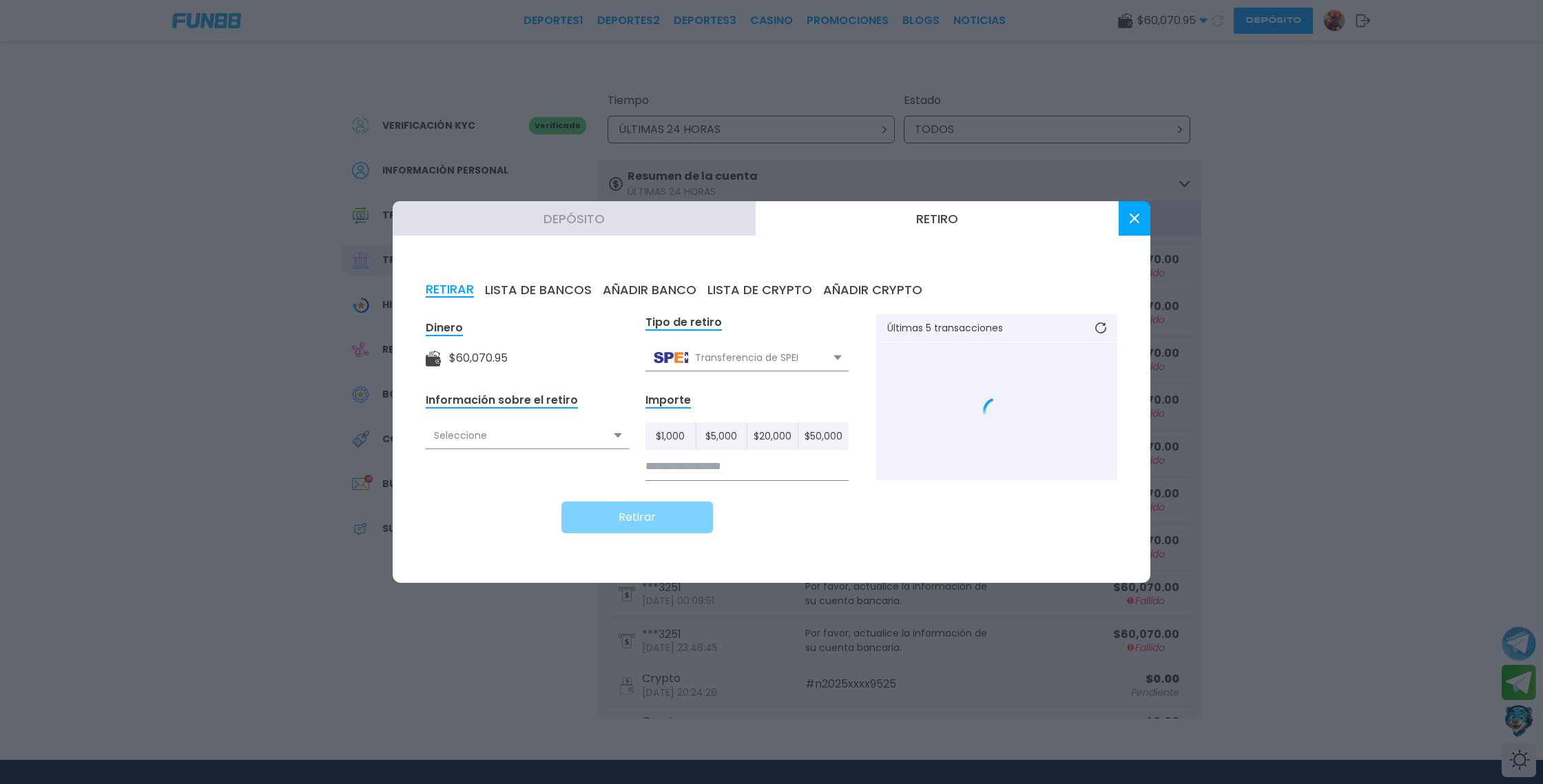
click at [667, 287] on div "RETIRAR LISTA DE BANCOS AÑADIR BANCO LISTA DE CRYPTO AÑADIR CRYPTO Dinero $ 60,…" at bounding box center [772, 416] width 758 height 333
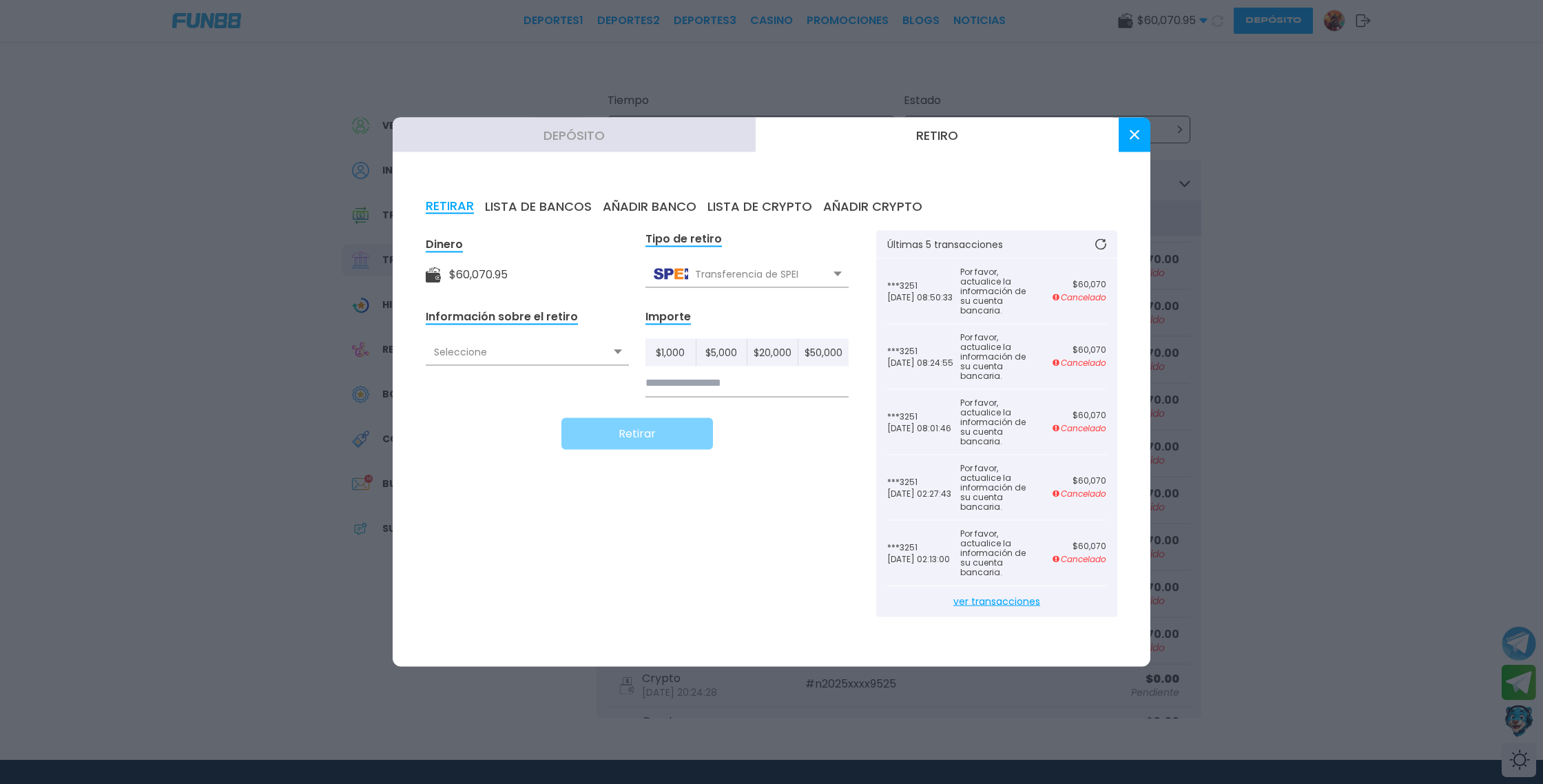
click at [662, 202] on button "AÑADIR BANCO" at bounding box center [649, 207] width 93 height 15
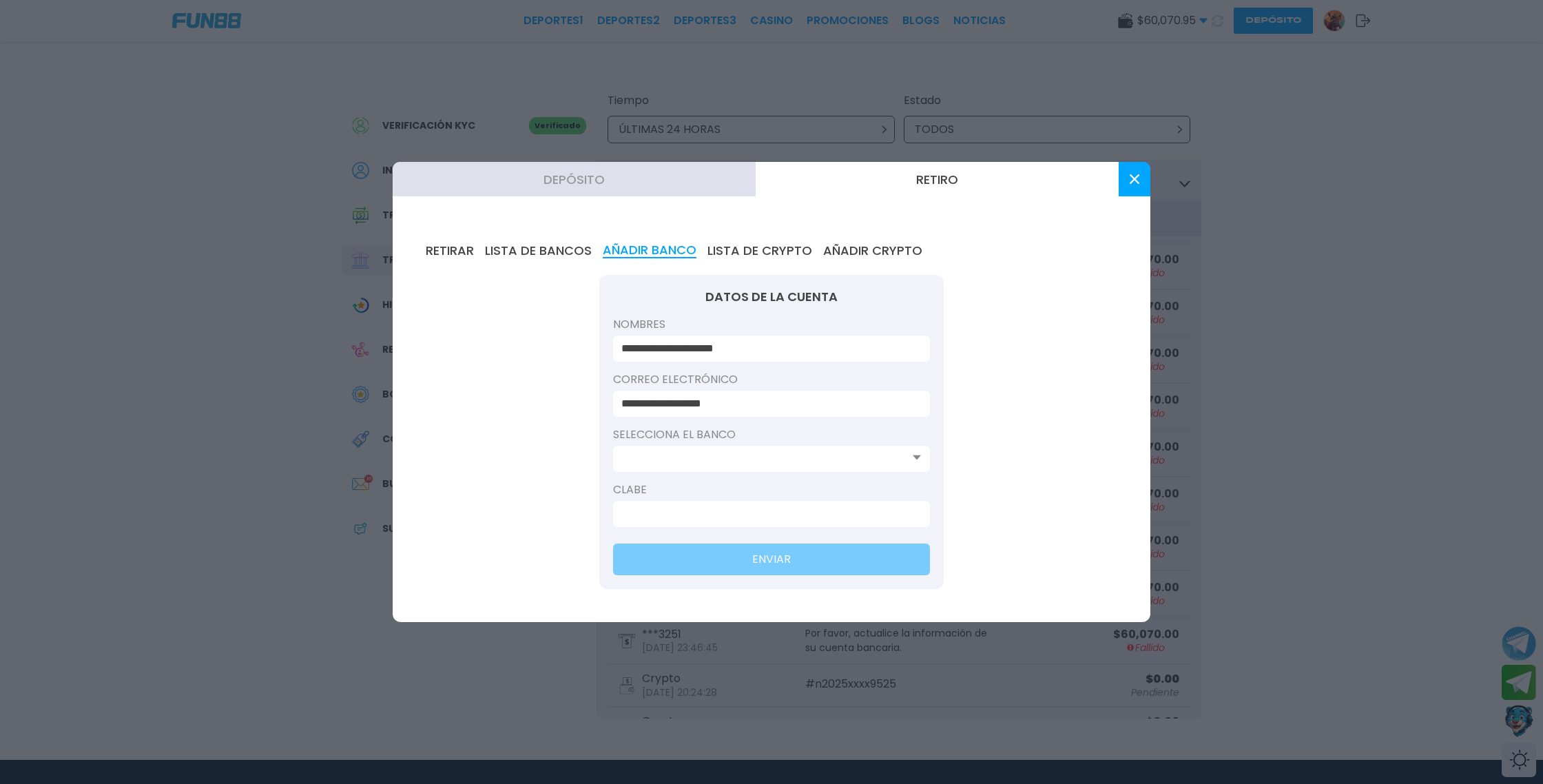
click at [913, 459] on icon at bounding box center [916, 457] width 8 height 5
click at [852, 455] on input at bounding box center [767, 459] width 292 height 16
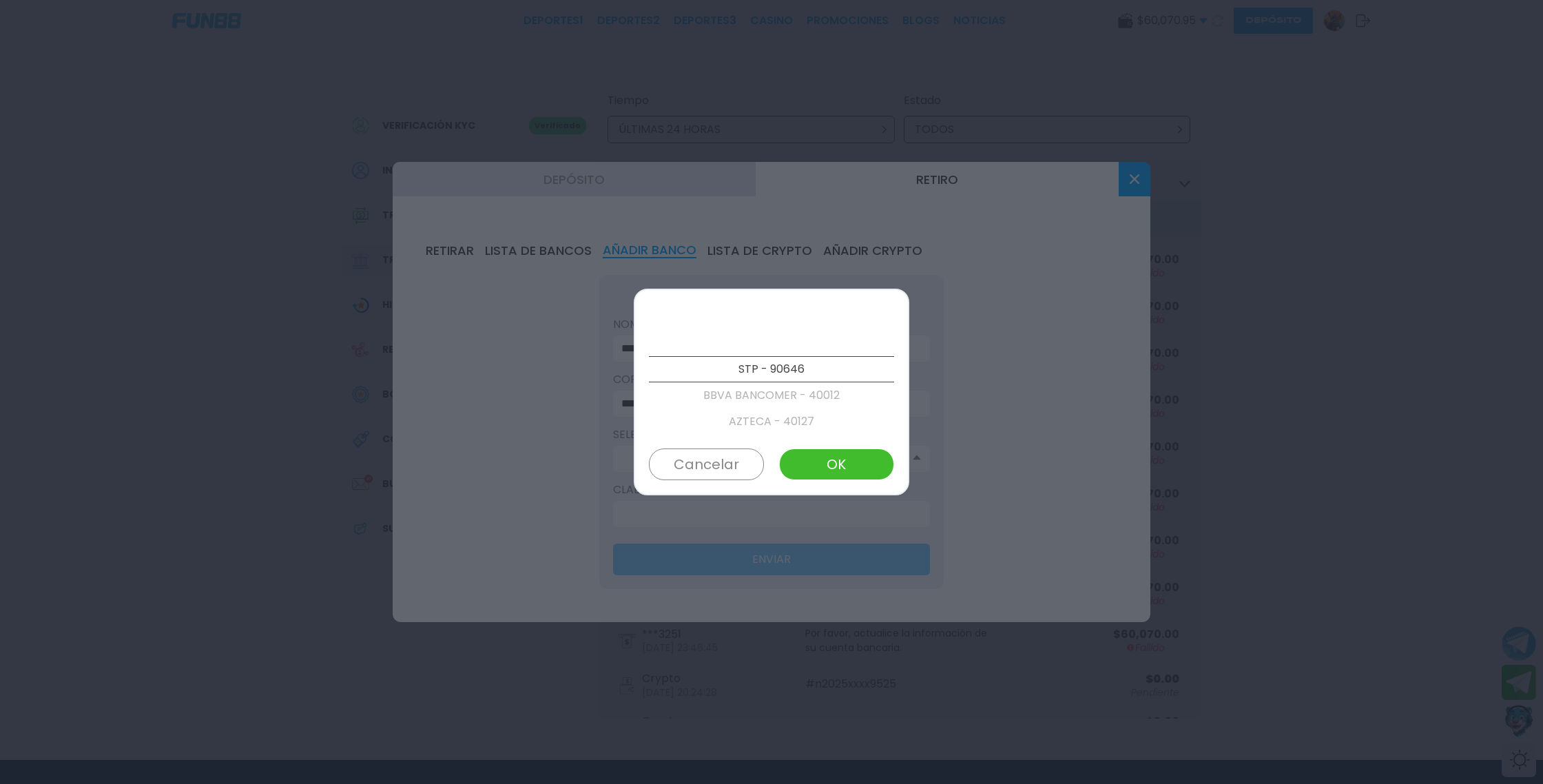
click at [808, 419] on p "AZTECA - 40127" at bounding box center [771, 422] width 245 height 26
click at [844, 465] on button "OK" at bounding box center [836, 464] width 115 height 32
type input "**********"
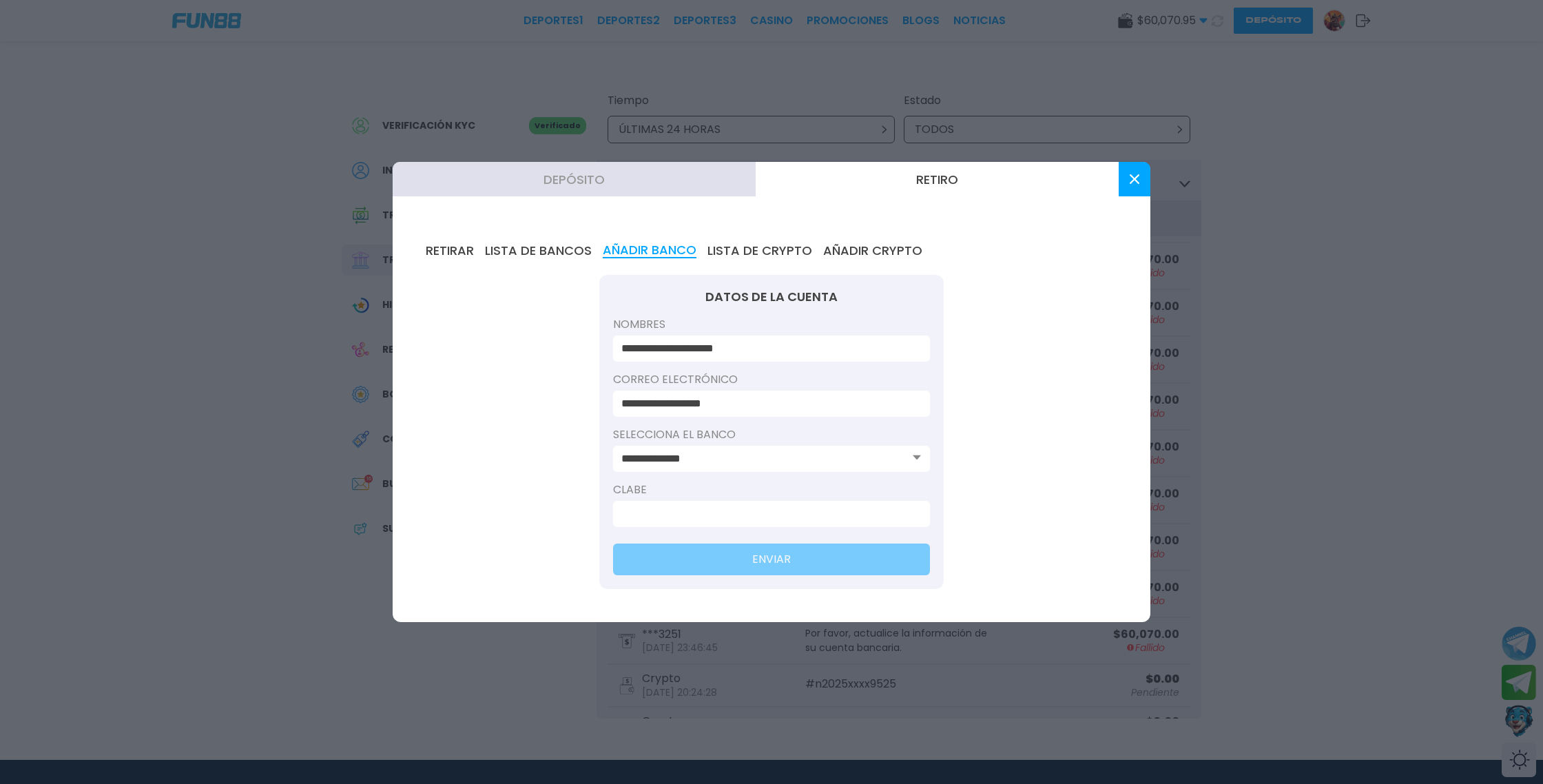
click at [828, 516] on input at bounding box center [767, 514] width 292 height 16
type input "**********"
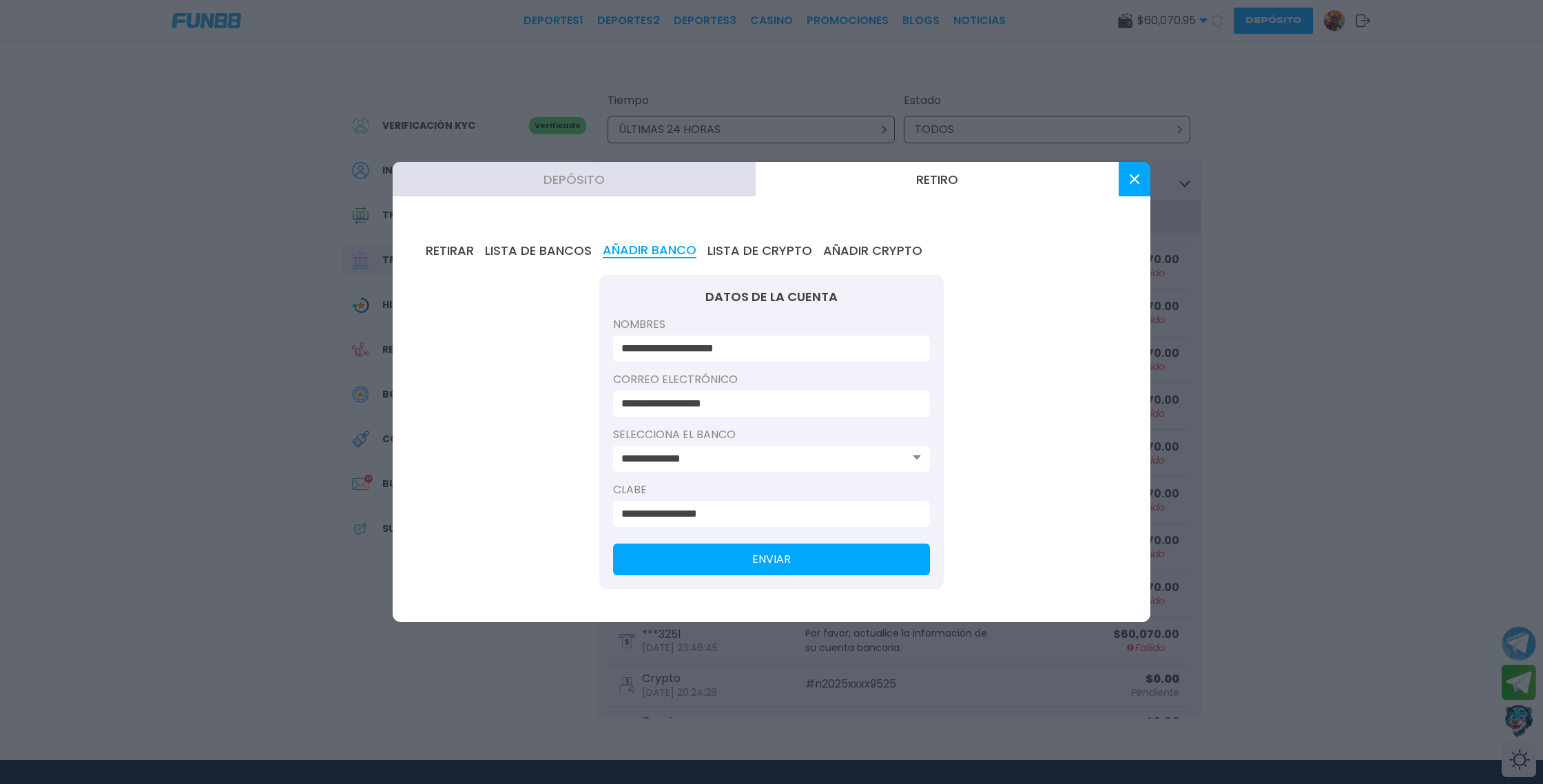
click at [776, 558] on button "ENVIAR" at bounding box center [772, 559] width 317 height 32
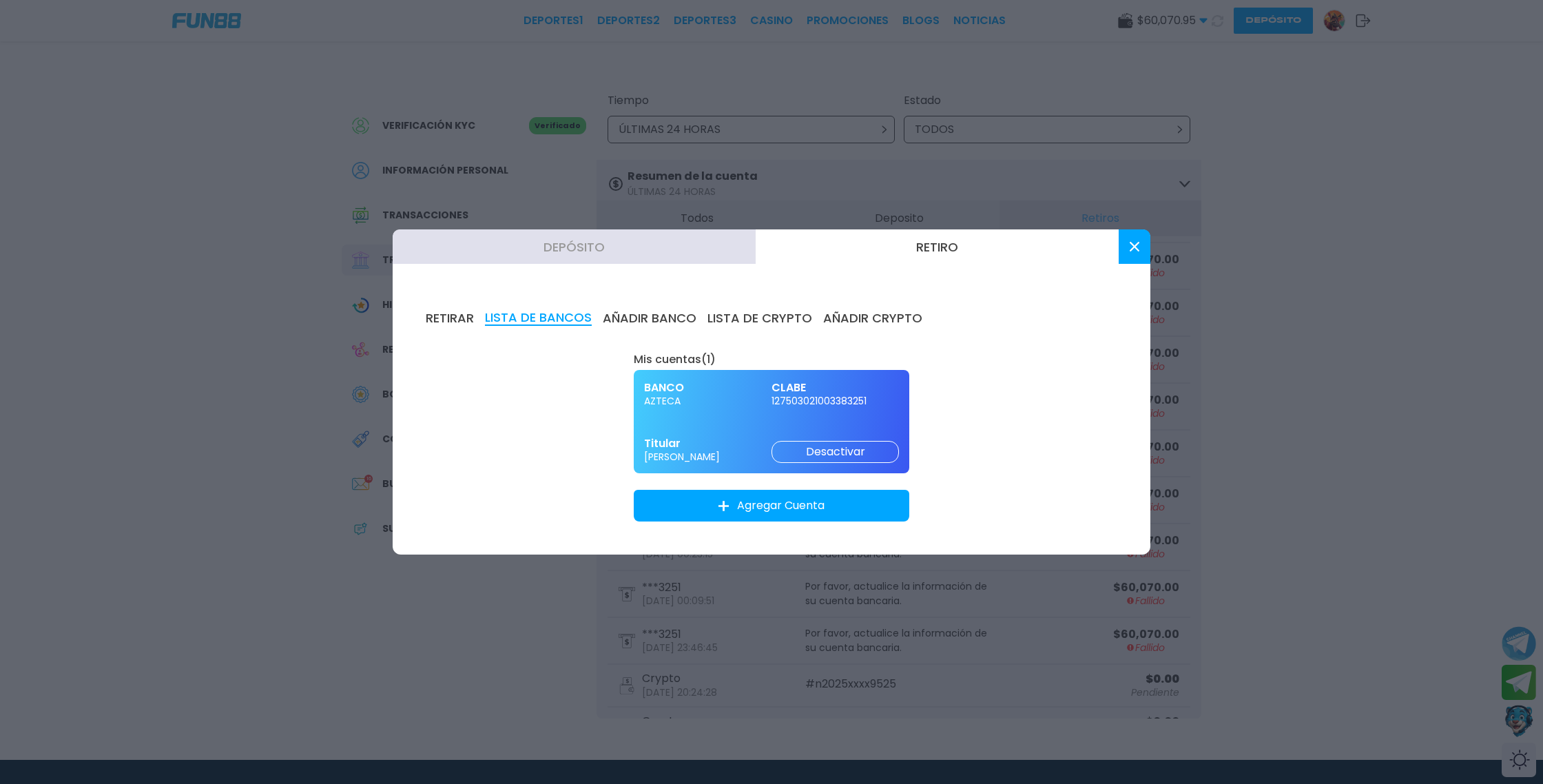
click at [936, 246] on button "Retiro" at bounding box center [938, 246] width 363 height 35
click at [964, 257] on button "Retiro" at bounding box center [938, 246] width 363 height 35
click at [936, 235] on button "Retiro" at bounding box center [938, 246] width 363 height 35
click at [1139, 250] on button at bounding box center [1134, 246] width 32 height 35
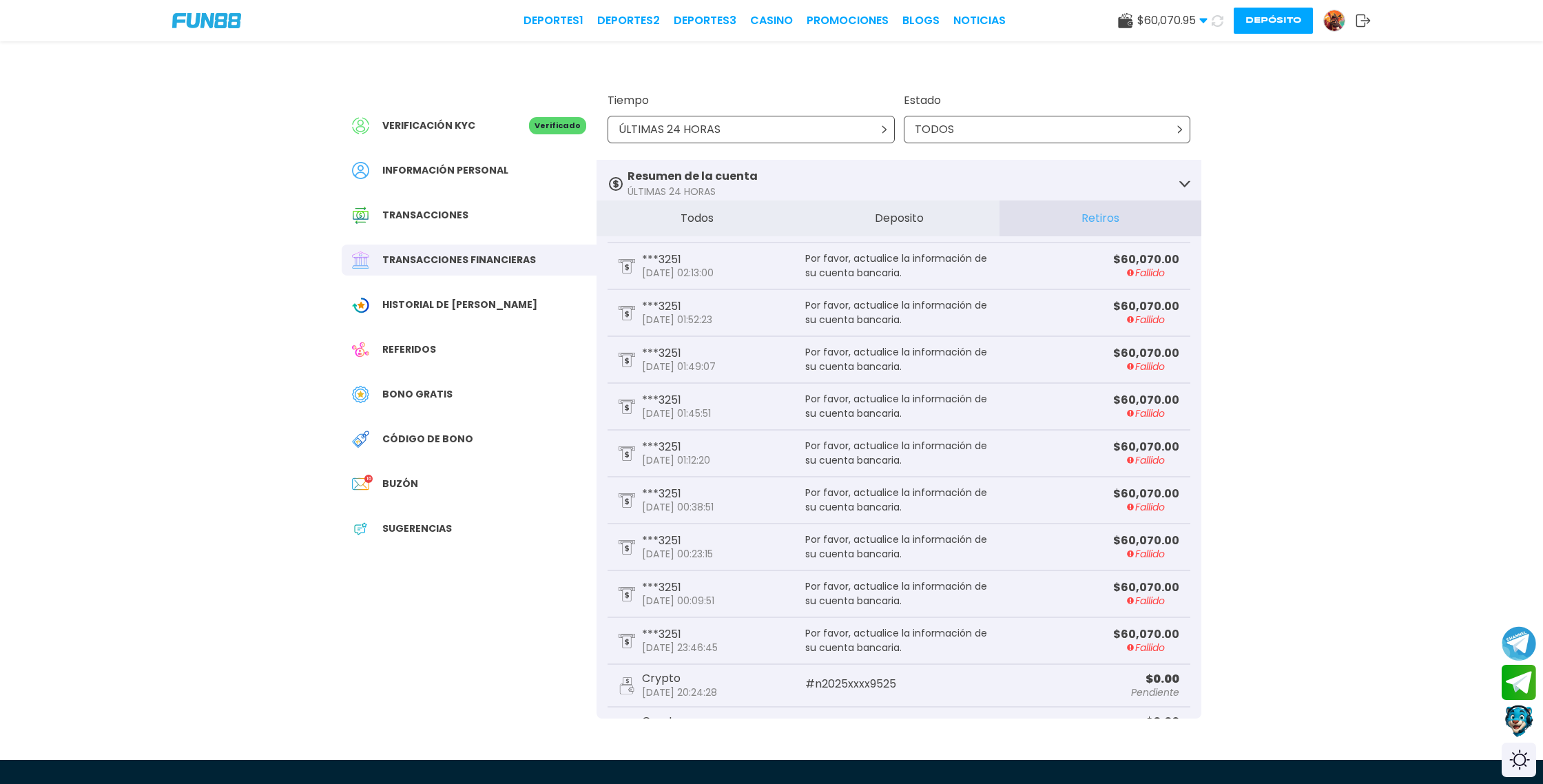
click at [1280, 19] on button "Depósito" at bounding box center [1274, 21] width 79 height 26
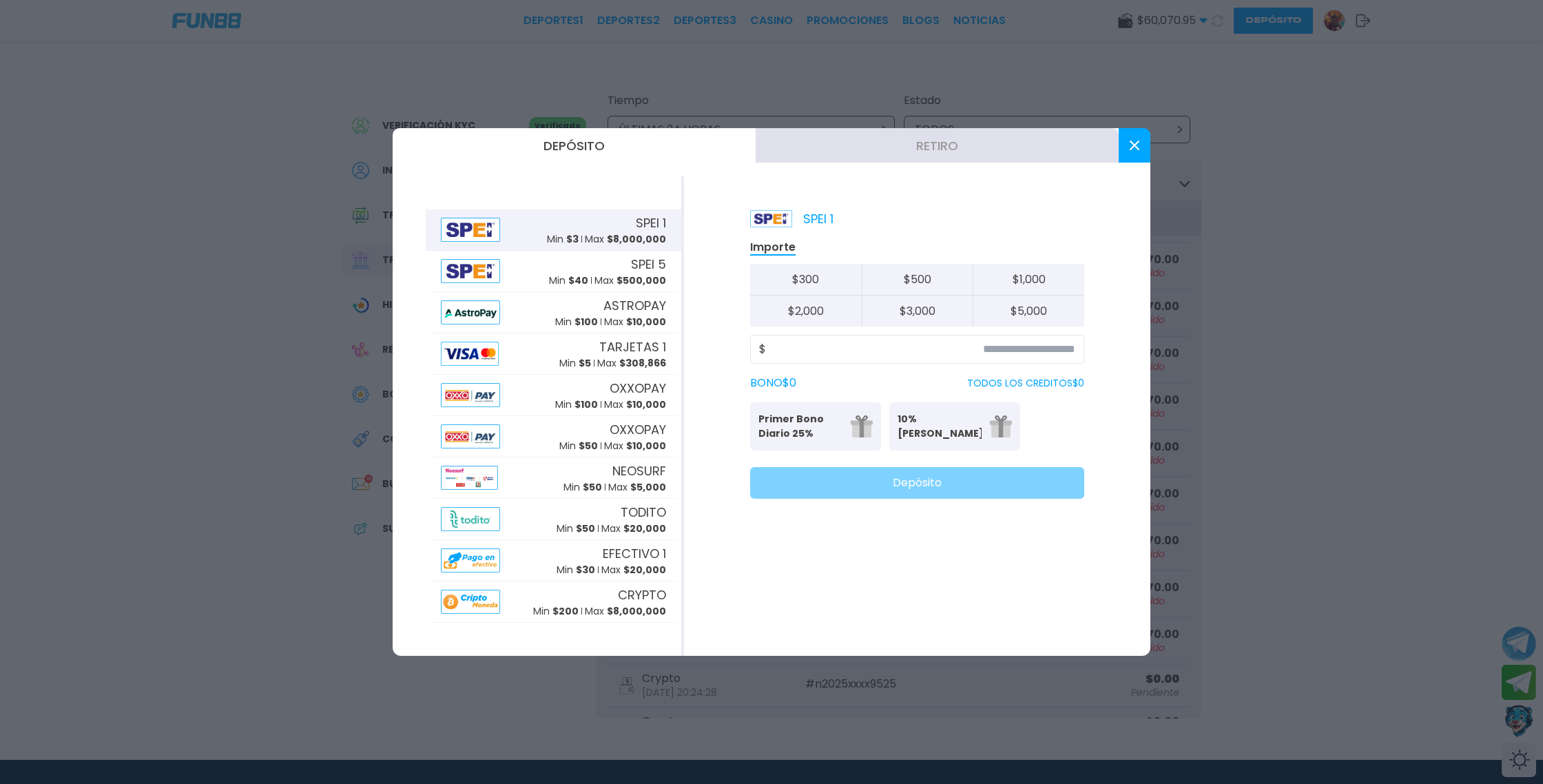
click at [948, 145] on button "Retiro" at bounding box center [938, 145] width 363 height 35
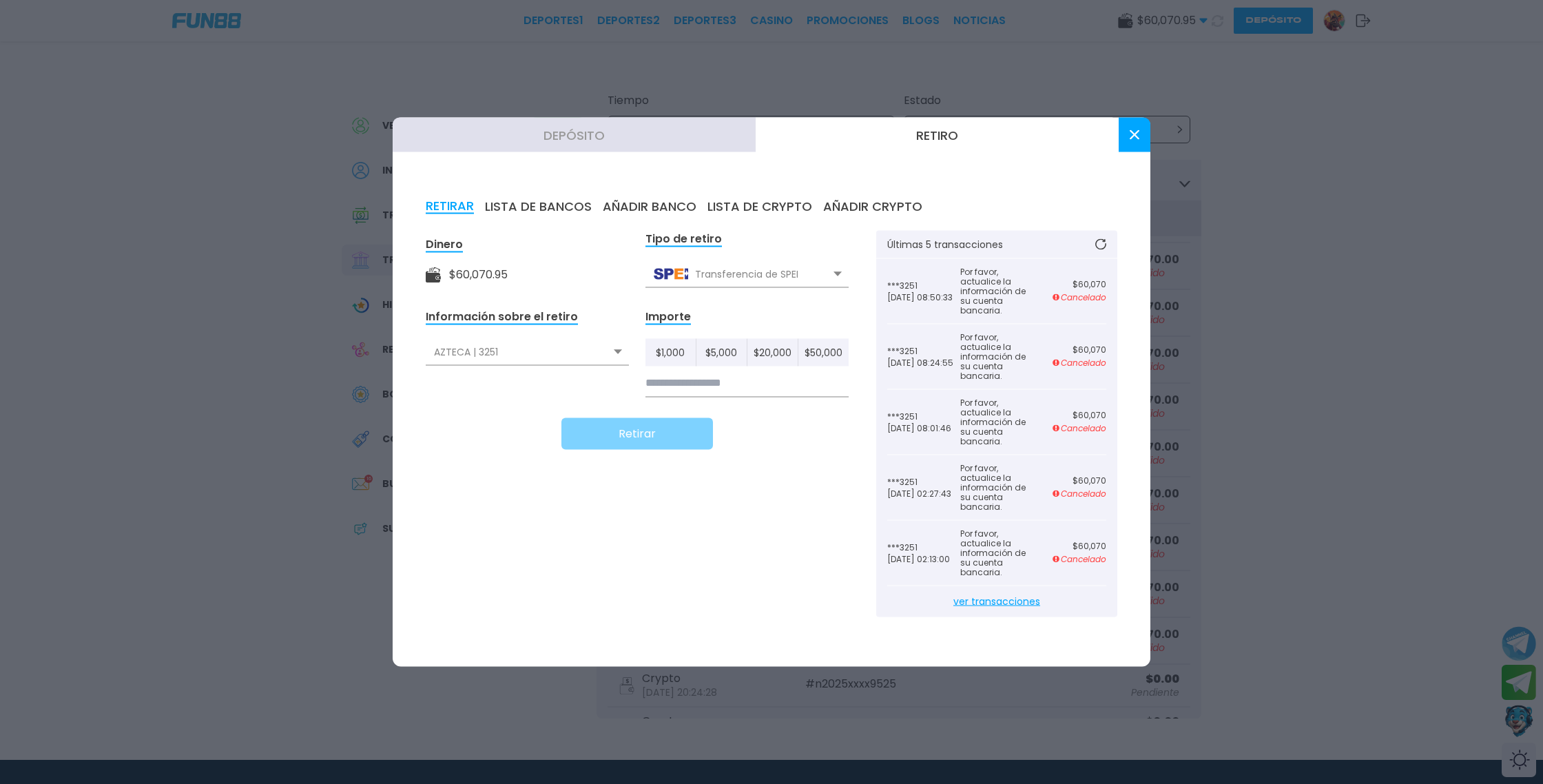
click at [616, 352] on use at bounding box center [618, 352] width 8 height 5
click at [691, 379] on input at bounding box center [747, 383] width 203 height 28
type input "******"
click at [646, 436] on button "Retirar" at bounding box center [637, 434] width 152 height 32
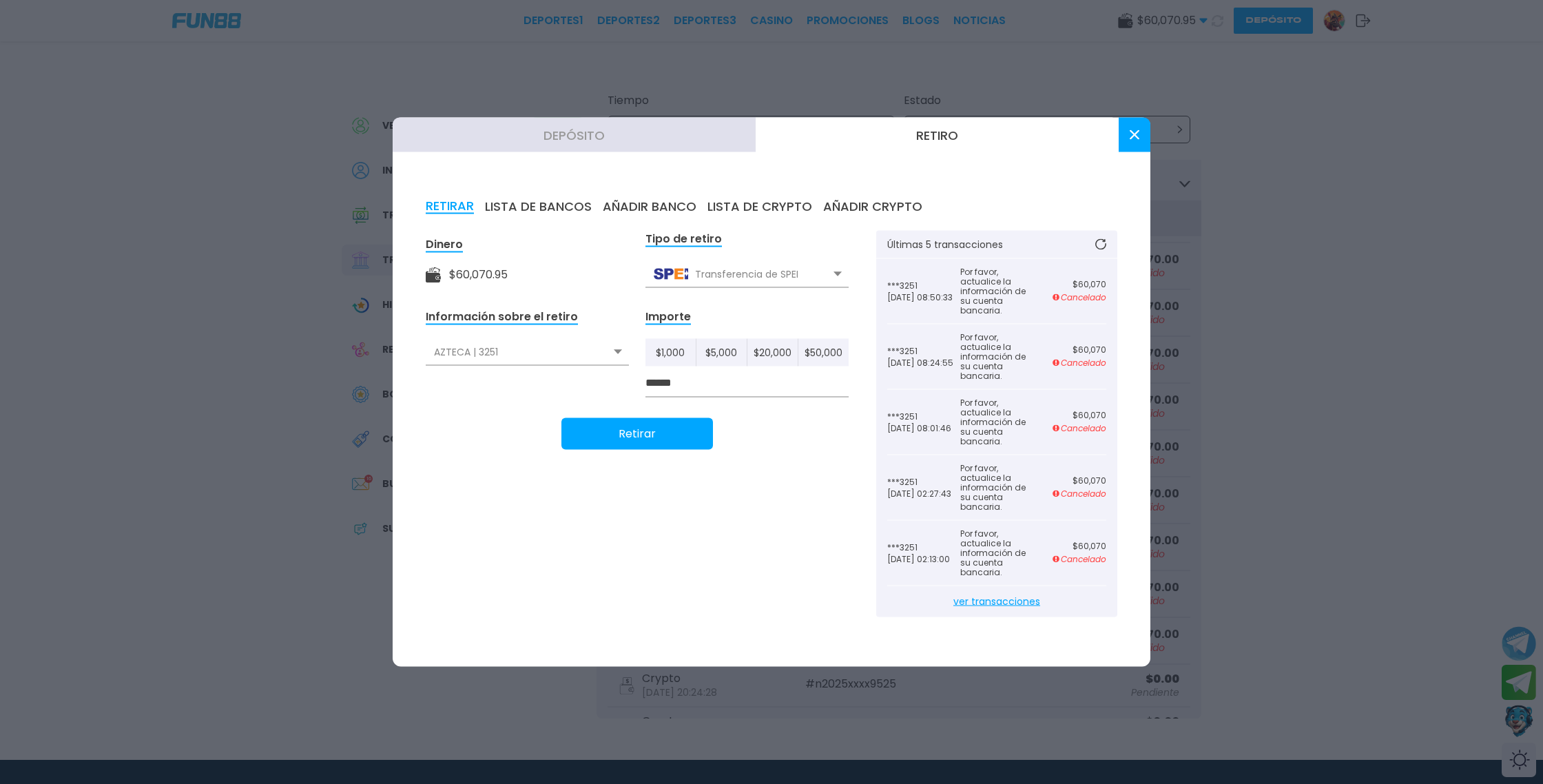
click at [1133, 139] on button at bounding box center [1134, 135] width 32 height 35
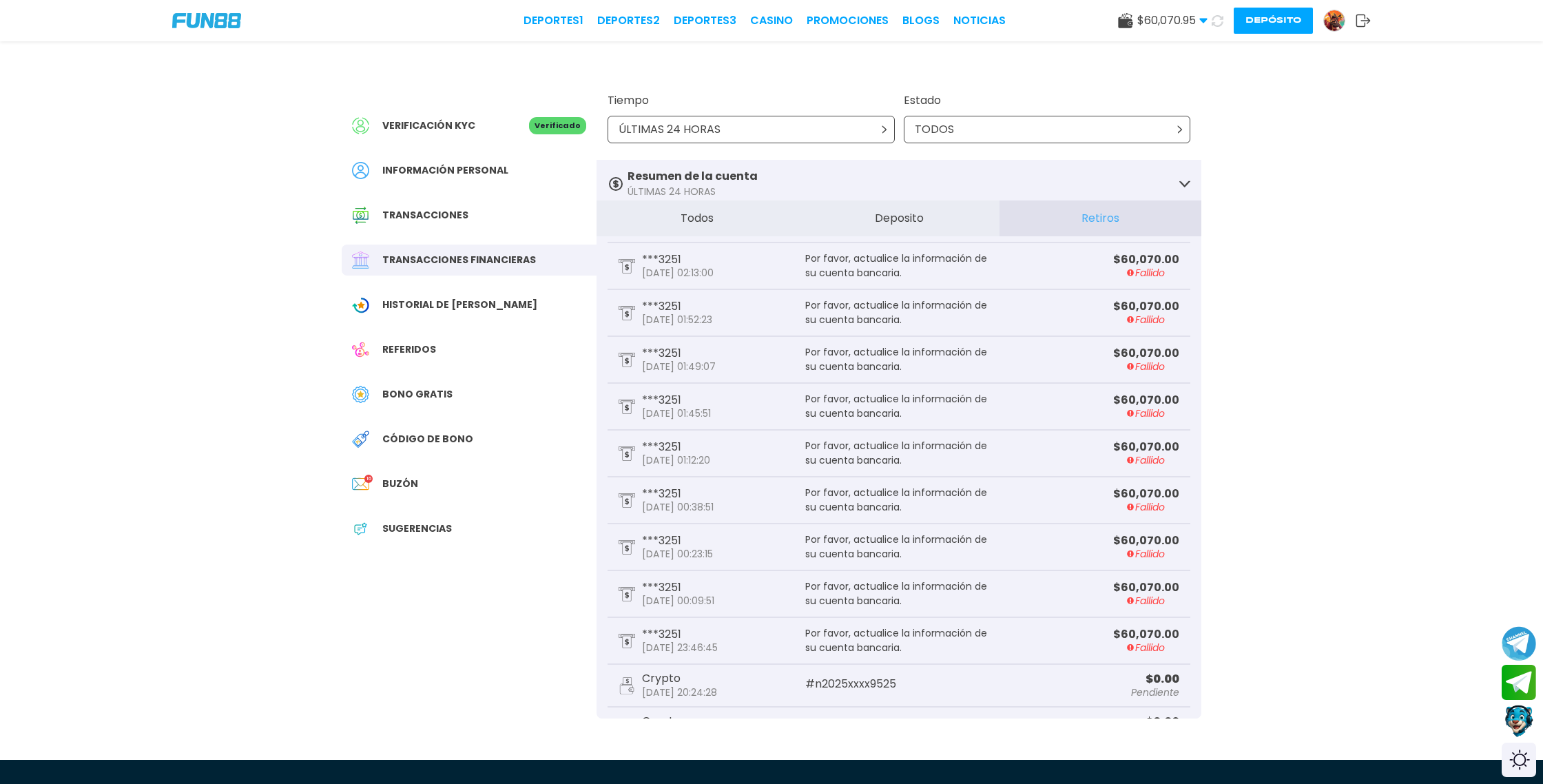
click at [1216, 16] on icon at bounding box center [1217, 21] width 13 height 13
click at [778, 23] on link "CASINO" at bounding box center [772, 21] width 43 height 16
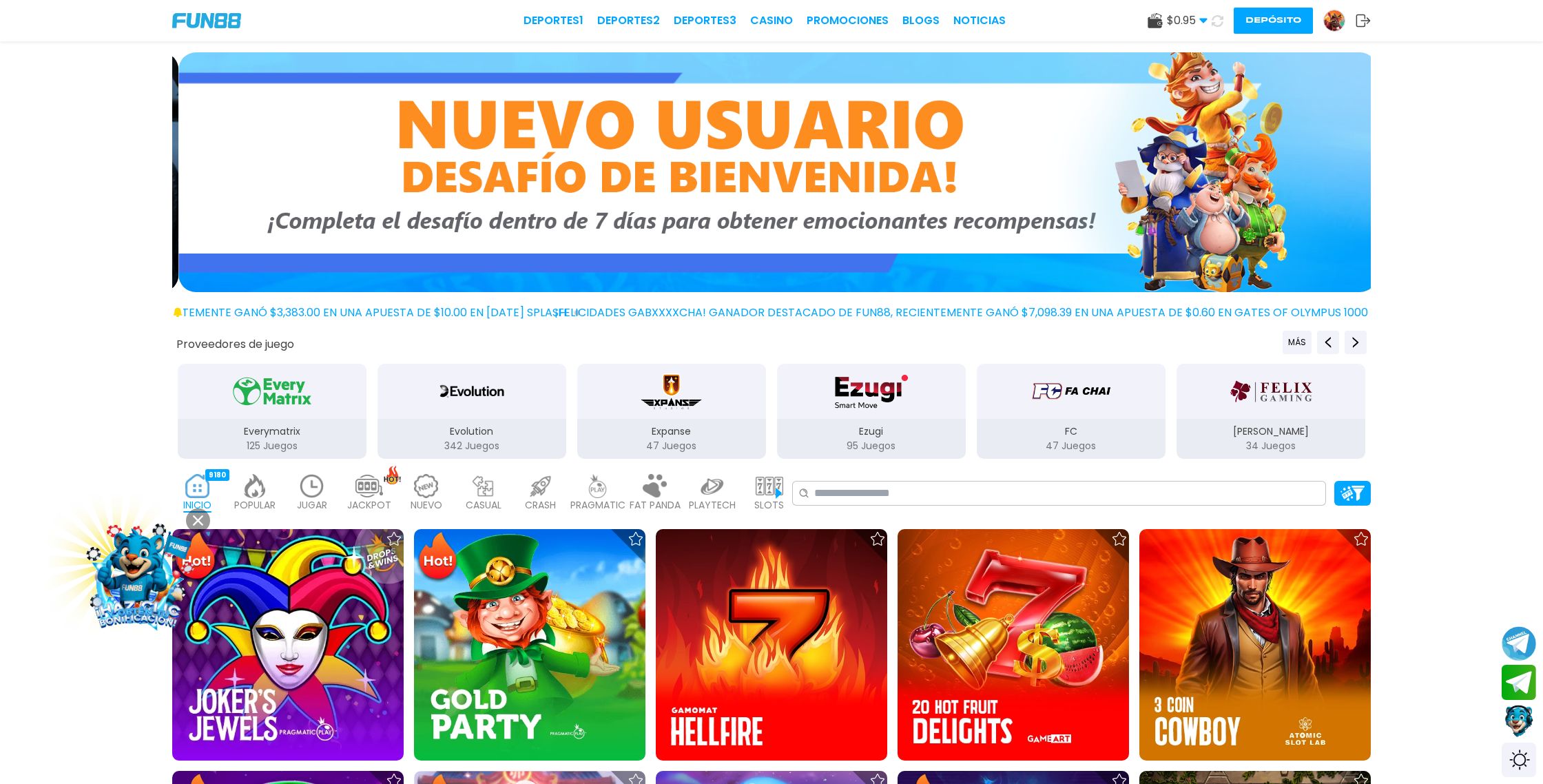
click at [1336, 18] on img at bounding box center [1334, 21] width 21 height 21
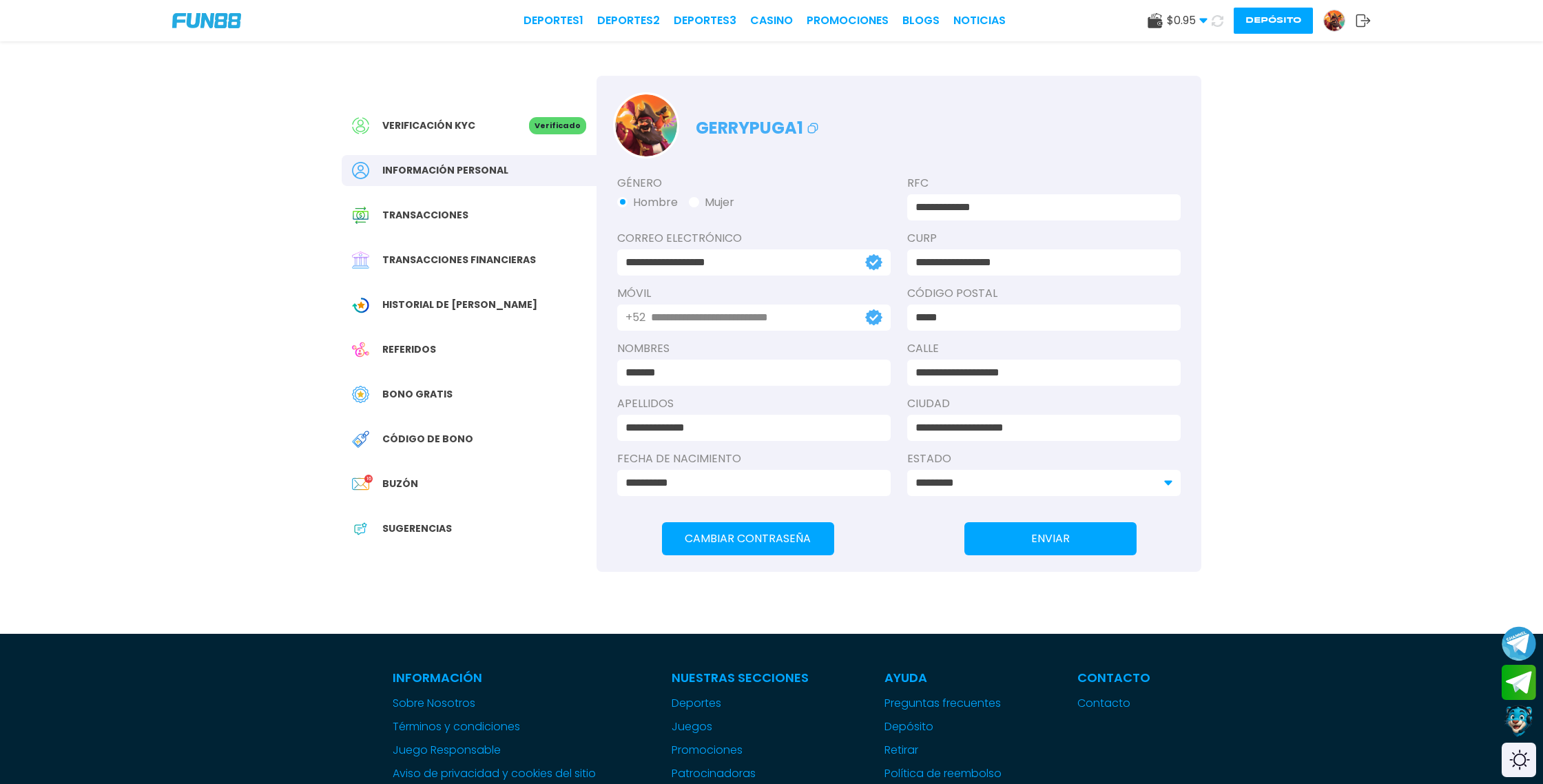
click at [506, 259] on span "Transacciones financieras" at bounding box center [459, 260] width 154 height 15
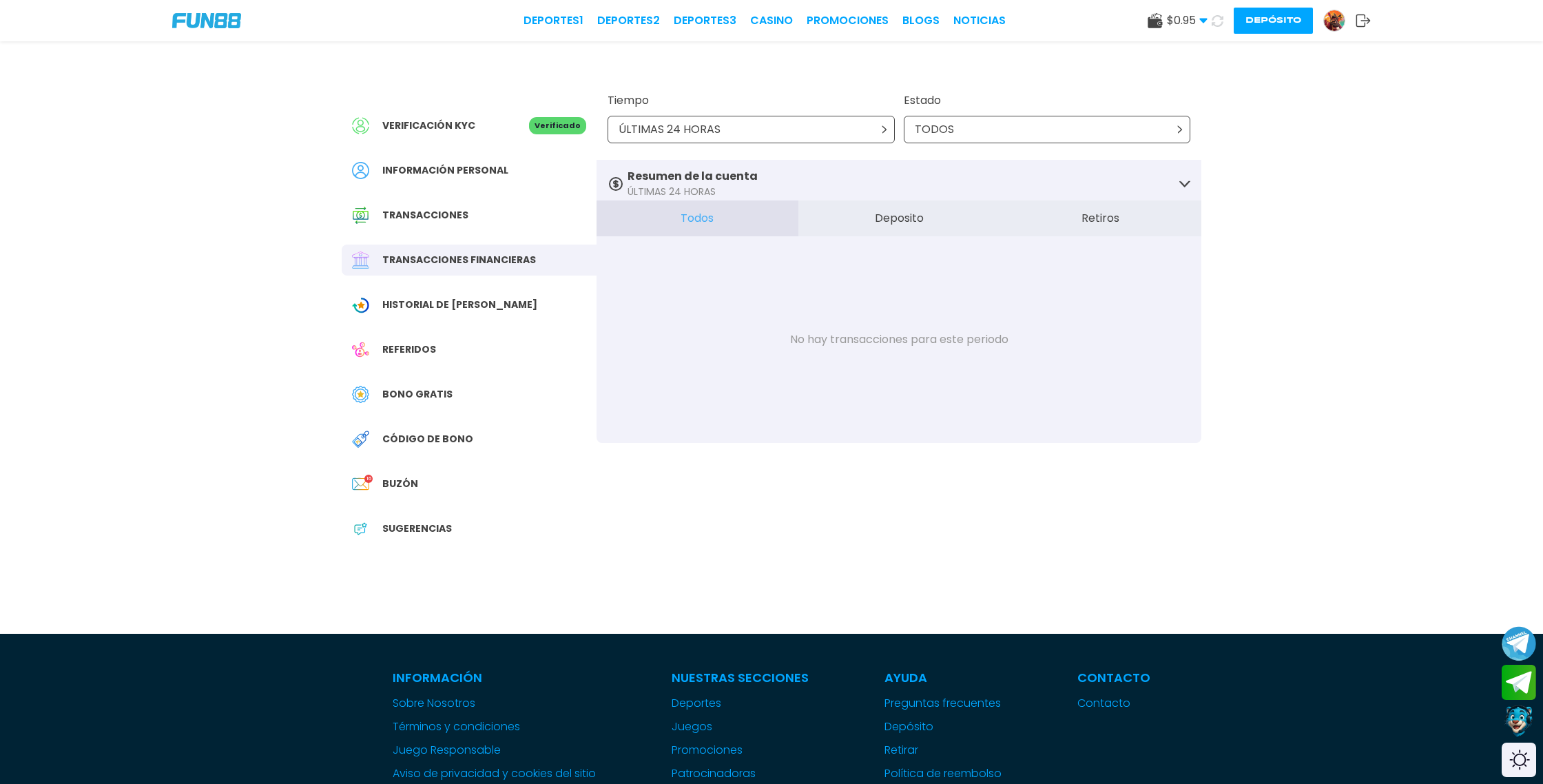
click at [1101, 224] on button "Retiros" at bounding box center [1100, 218] width 202 height 36
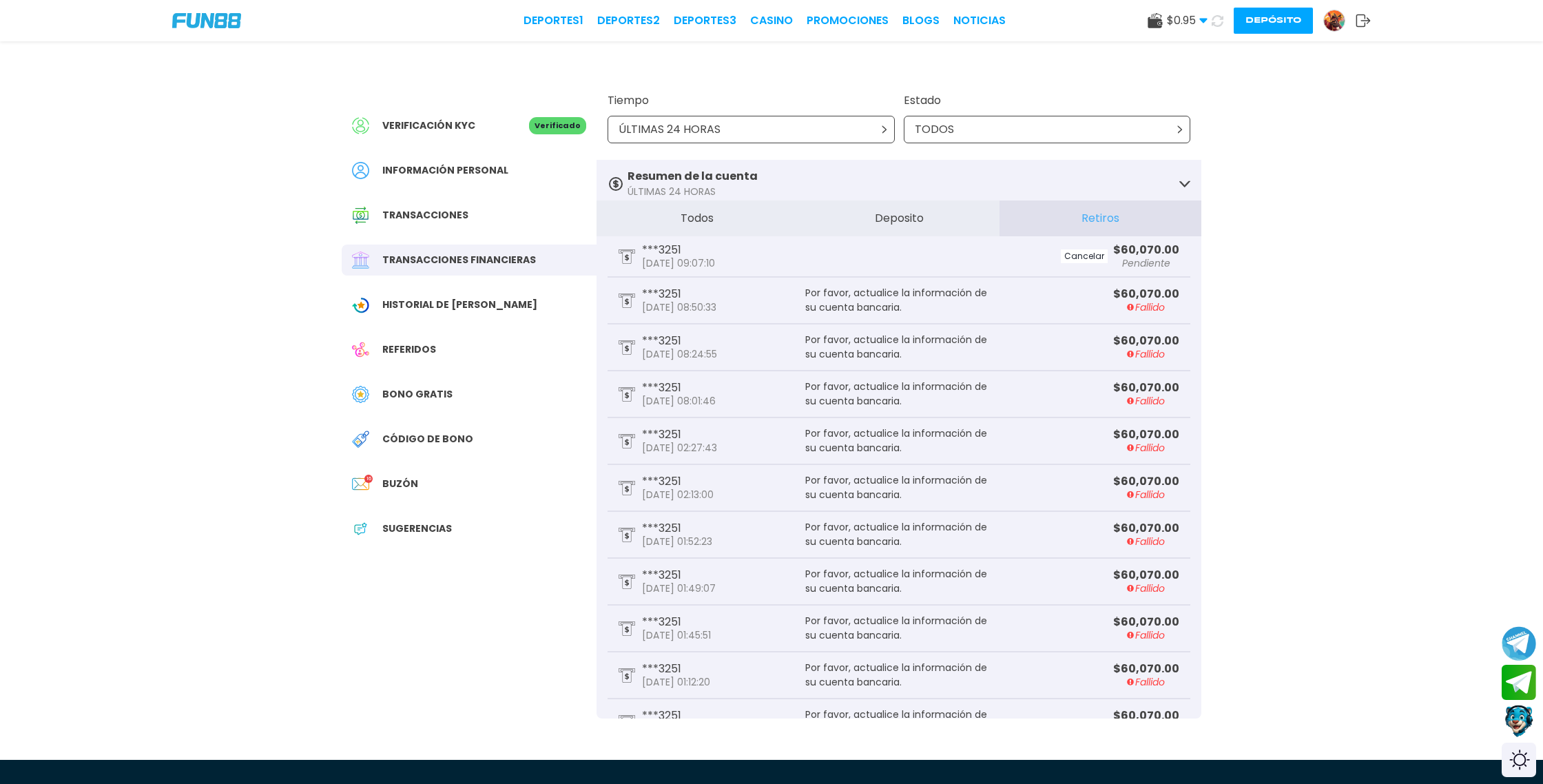
click at [1220, 24] on use at bounding box center [1218, 21] width 15 height 15
click at [1218, 22] on icon at bounding box center [1217, 21] width 14 height 14
click at [1218, 22] on icon at bounding box center [1218, 21] width 13 height 13
click at [1215, 21] on icon at bounding box center [1218, 21] width 15 height 15
click at [1215, 21] on icon at bounding box center [1218, 21] width 16 height 16
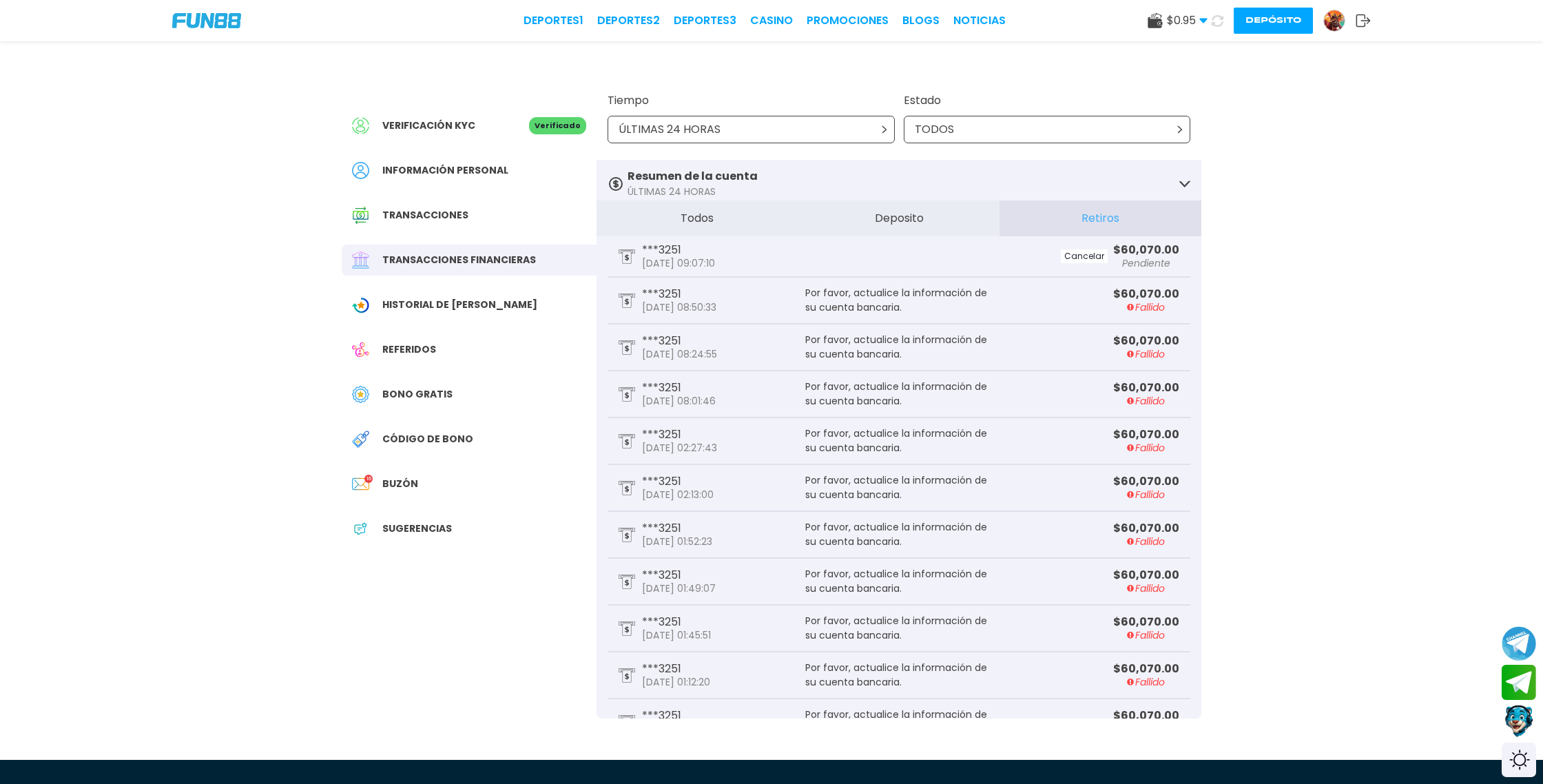
click at [1221, 21] on icon at bounding box center [1217, 21] width 14 height 14
click at [771, 20] on link "CASINO" at bounding box center [772, 21] width 43 height 16
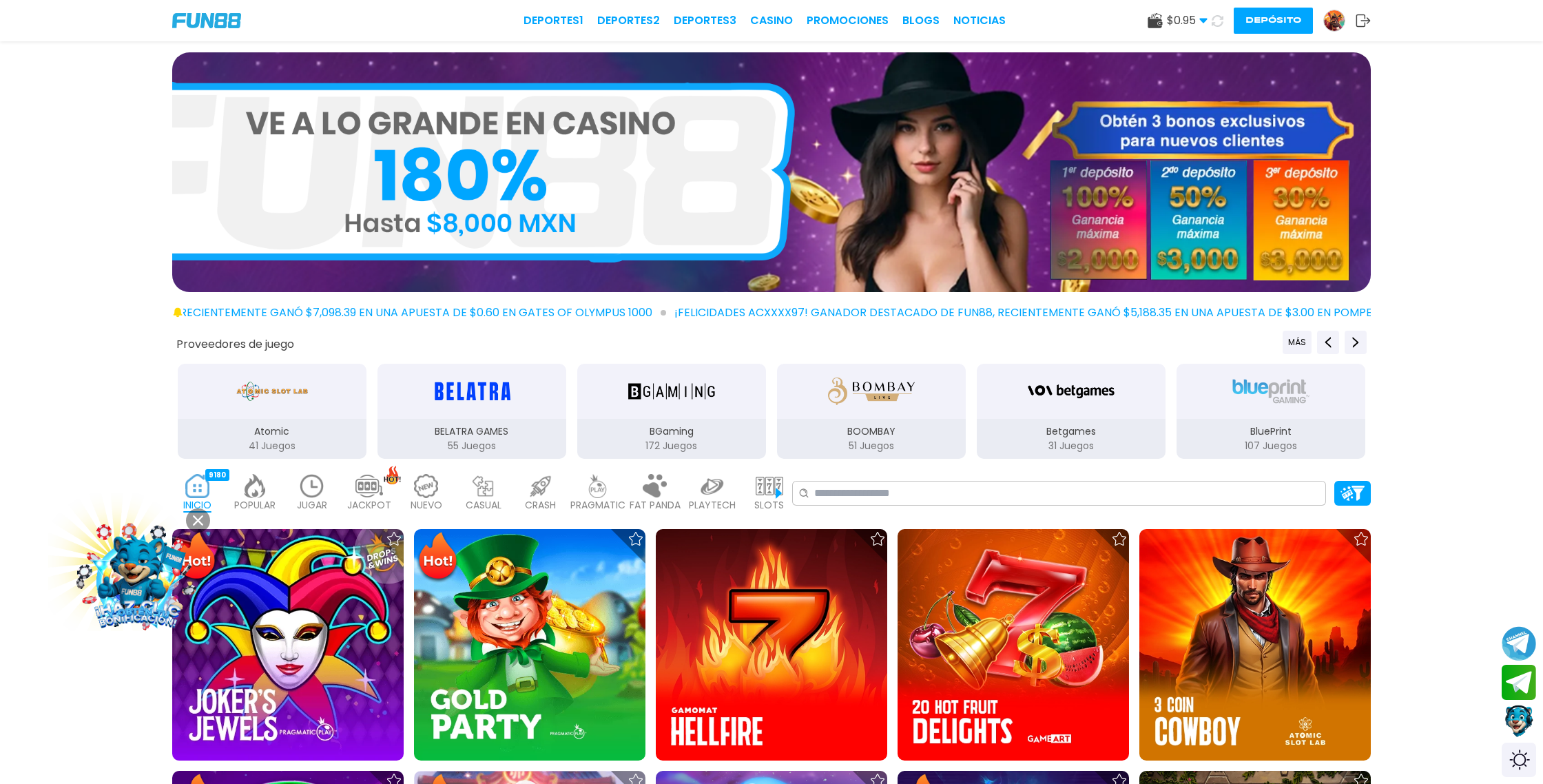
click at [1221, 25] on use at bounding box center [1218, 21] width 12 height 12
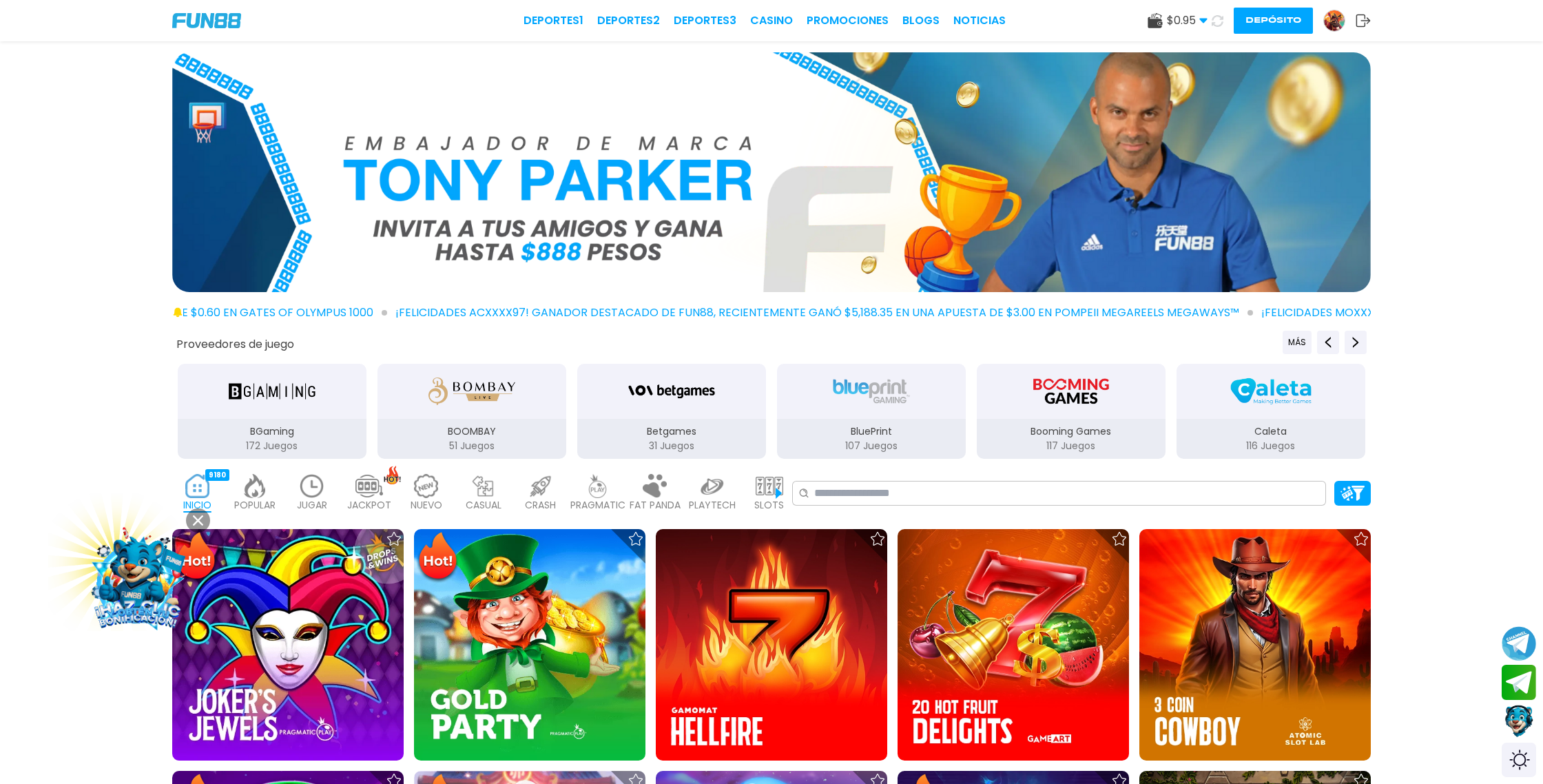
click at [1333, 23] on img at bounding box center [1334, 21] width 21 height 21
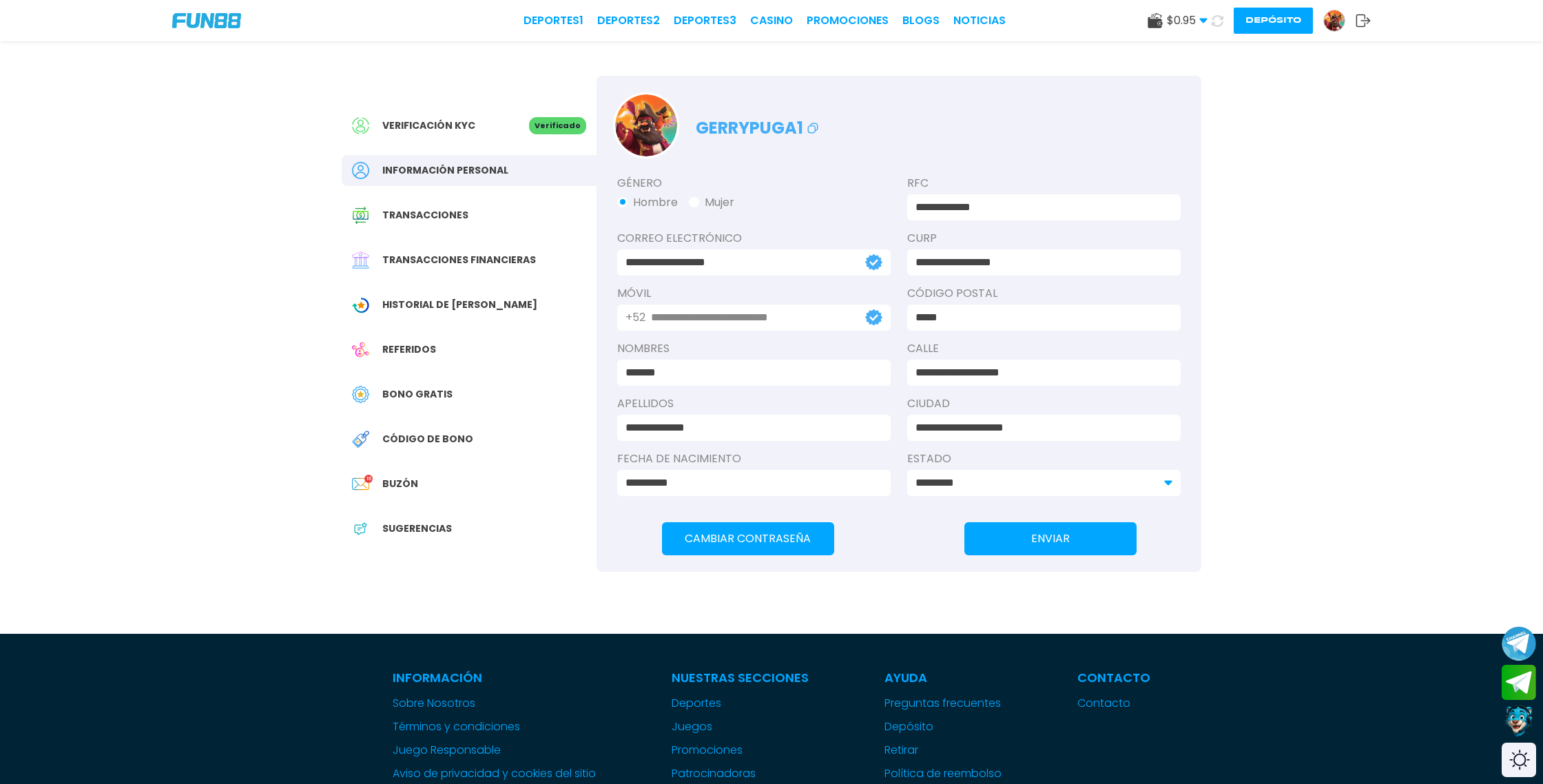
click at [471, 261] on span "Transacciones financieras" at bounding box center [459, 260] width 154 height 15
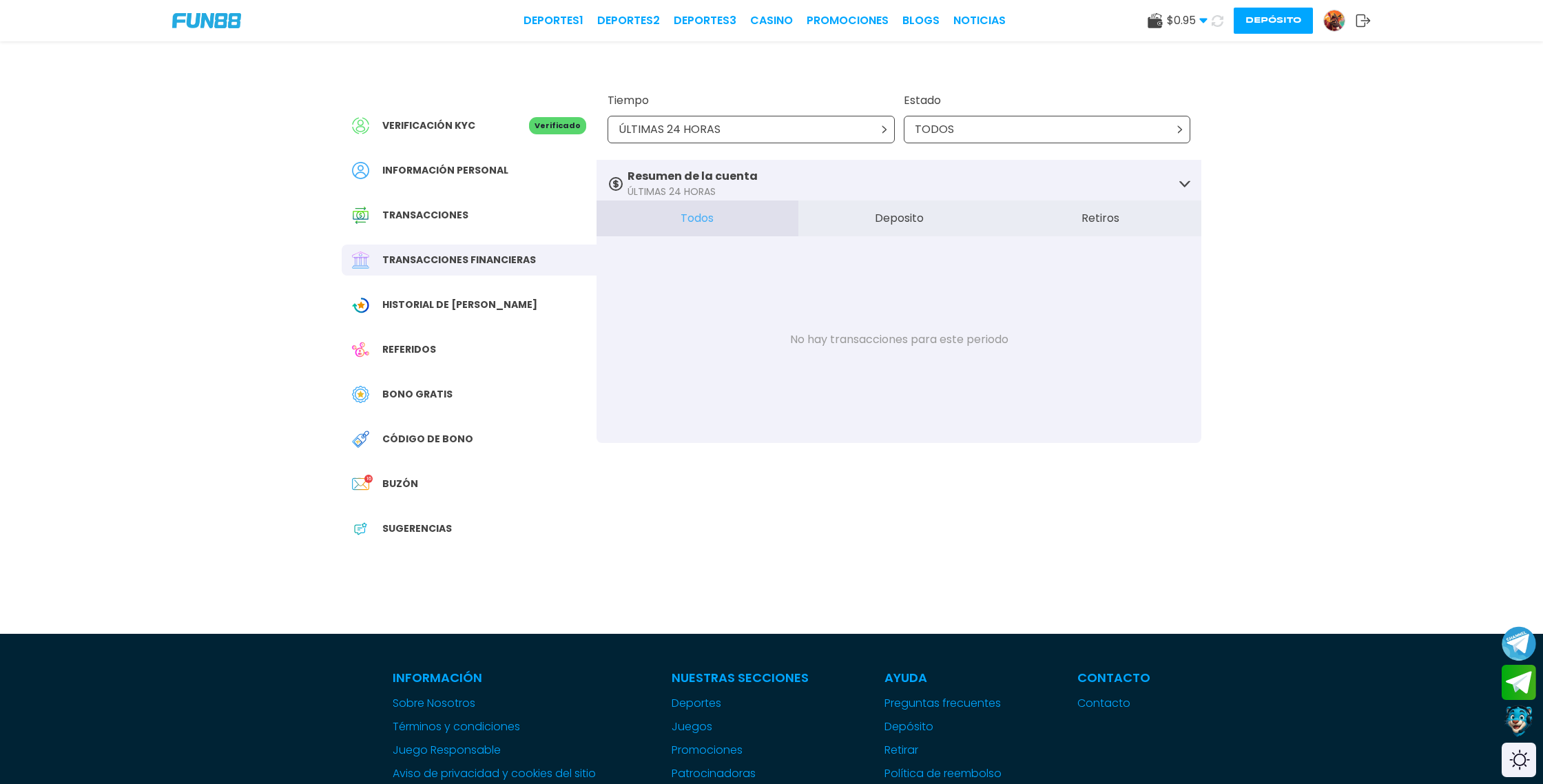
click at [1114, 213] on button "Retiros" at bounding box center [1100, 218] width 202 height 36
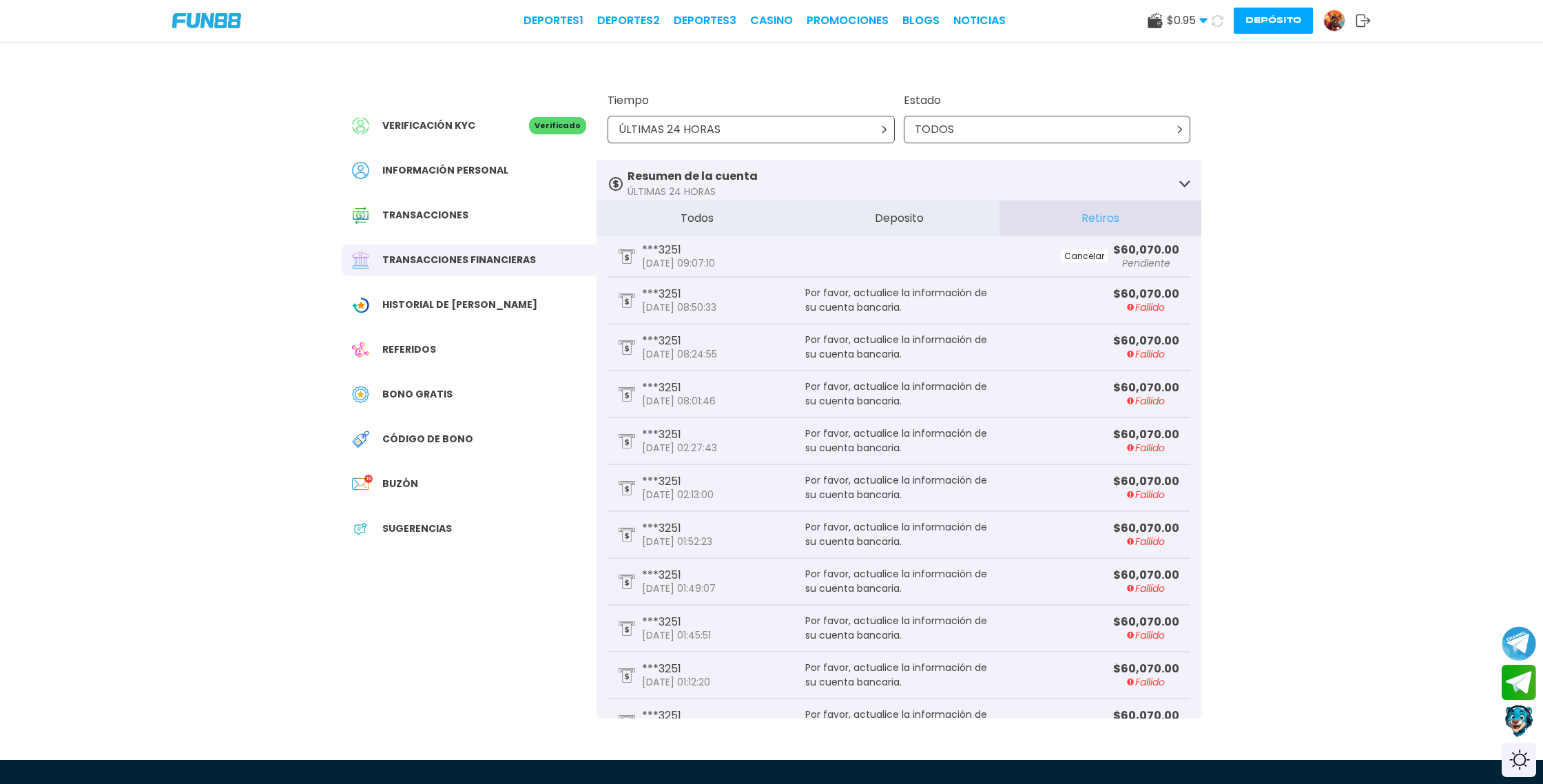
click at [1218, 20] on icon at bounding box center [1218, 21] width 13 height 13
click at [787, 21] on link "CASINO" at bounding box center [772, 21] width 43 height 16
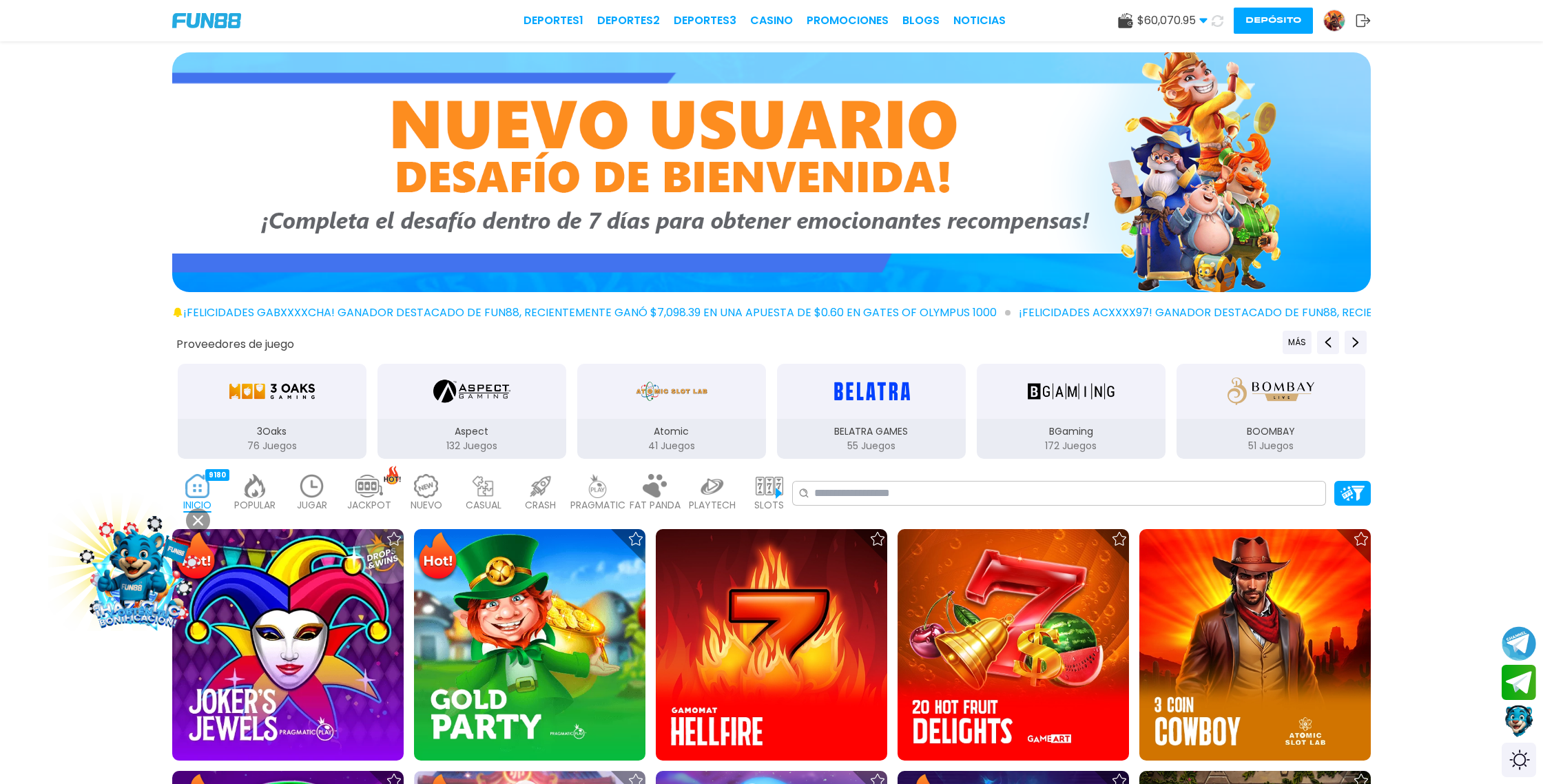
click at [1338, 17] on img at bounding box center [1334, 21] width 21 height 21
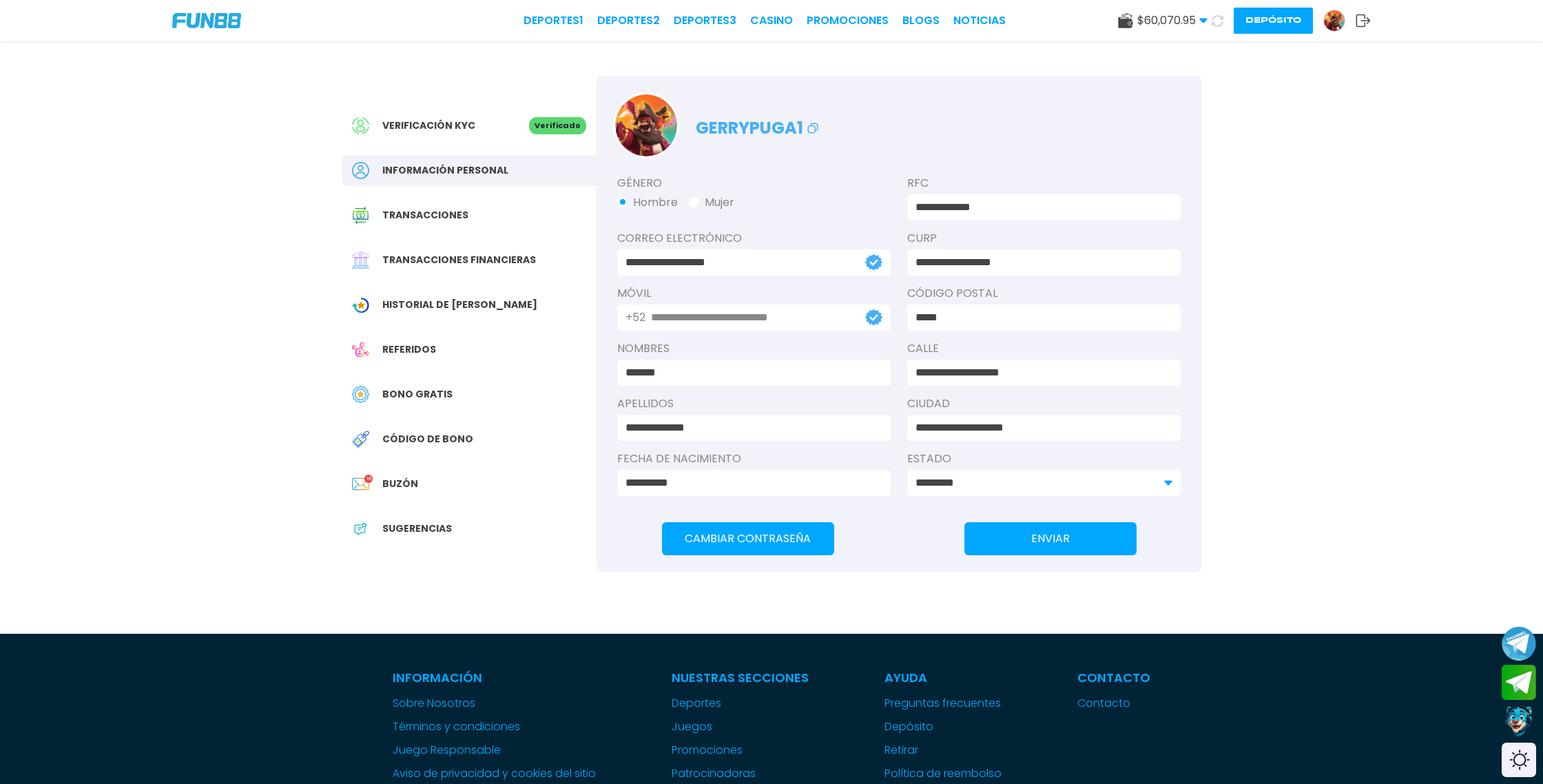
click at [474, 256] on span "Transacciones financieras" at bounding box center [459, 260] width 154 height 15
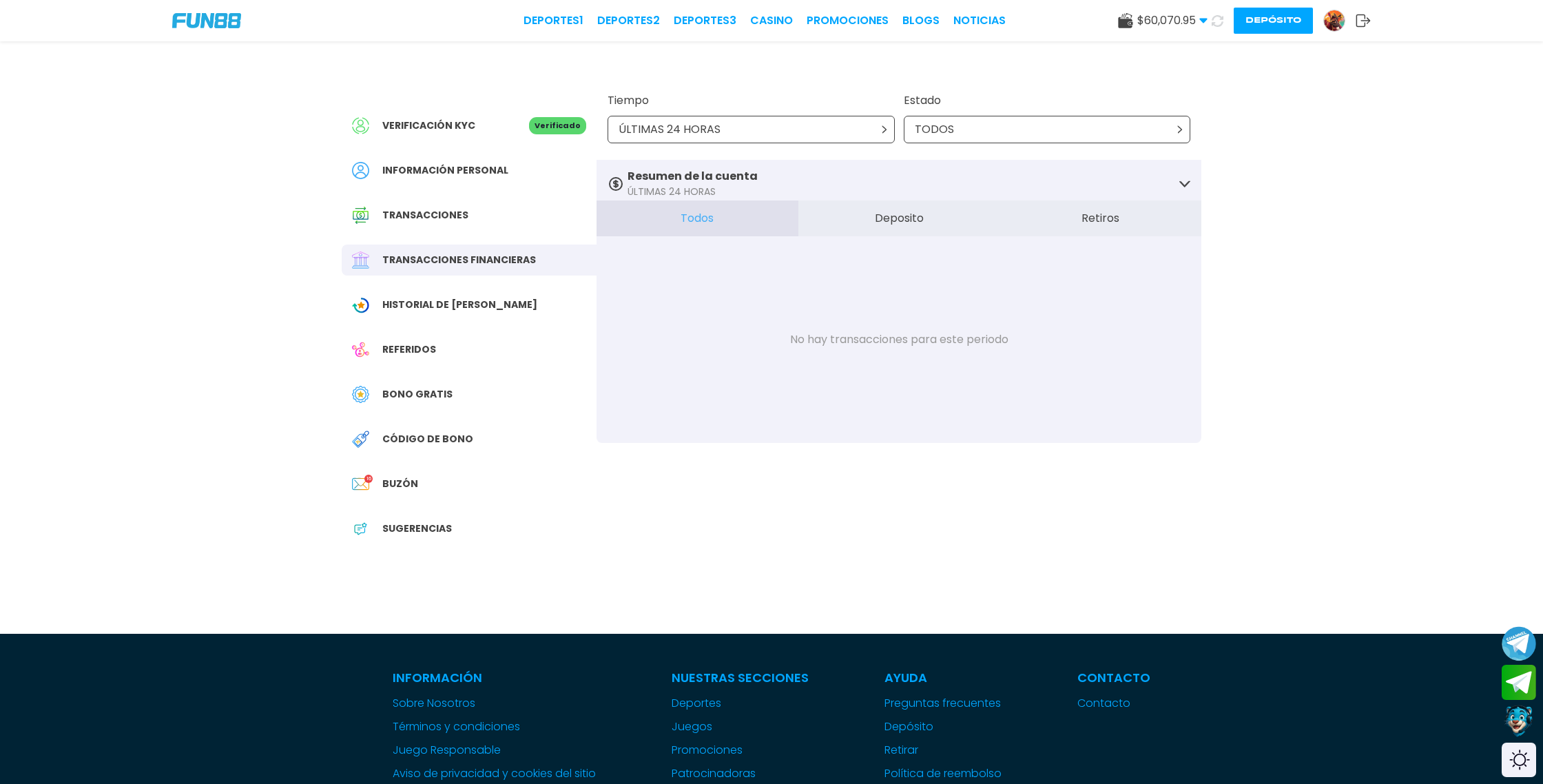
click at [1105, 214] on button "Retiros" at bounding box center [1100, 218] width 202 height 36
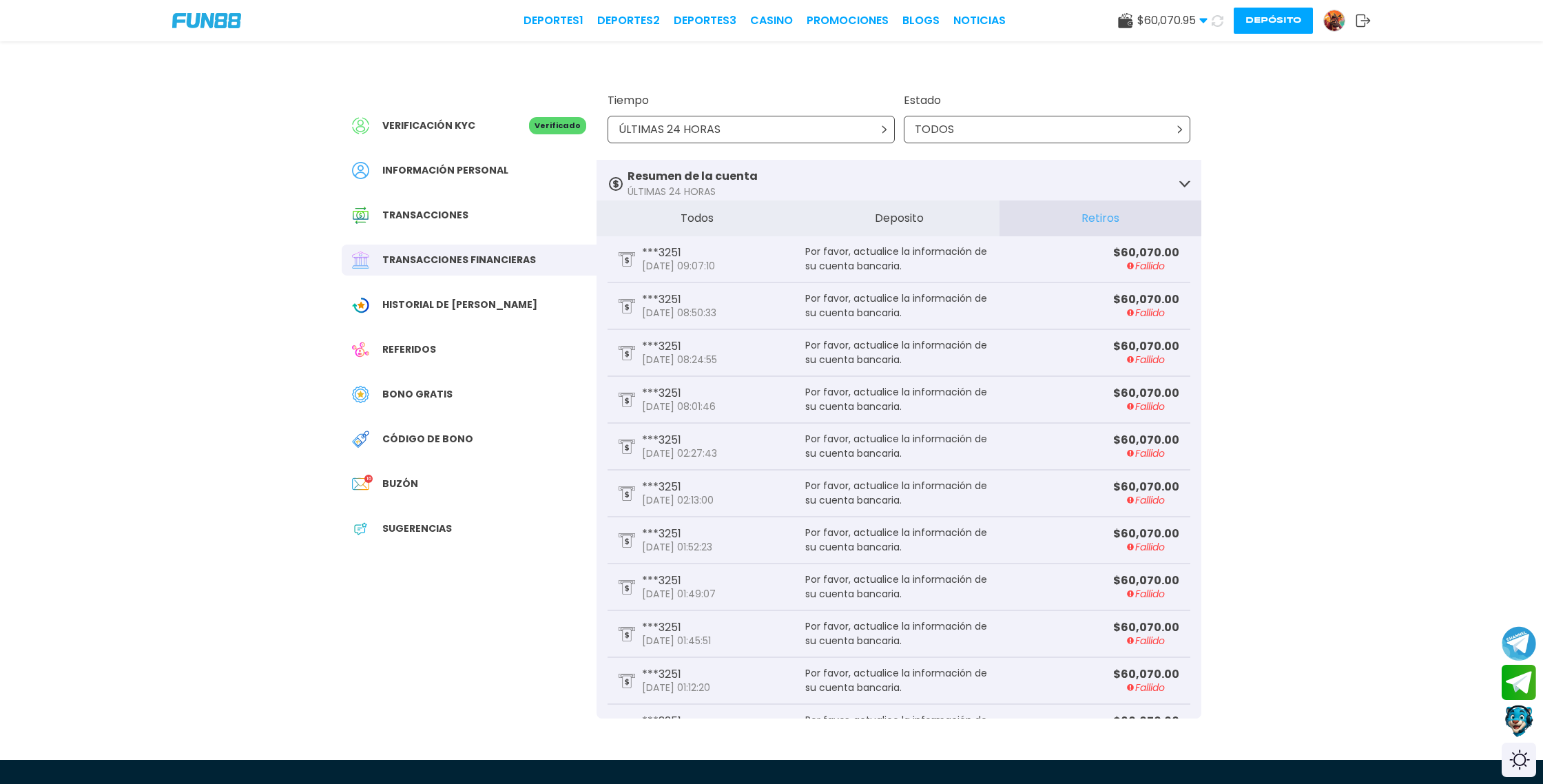
click at [1286, 22] on button "Depósito" at bounding box center [1274, 21] width 79 height 26
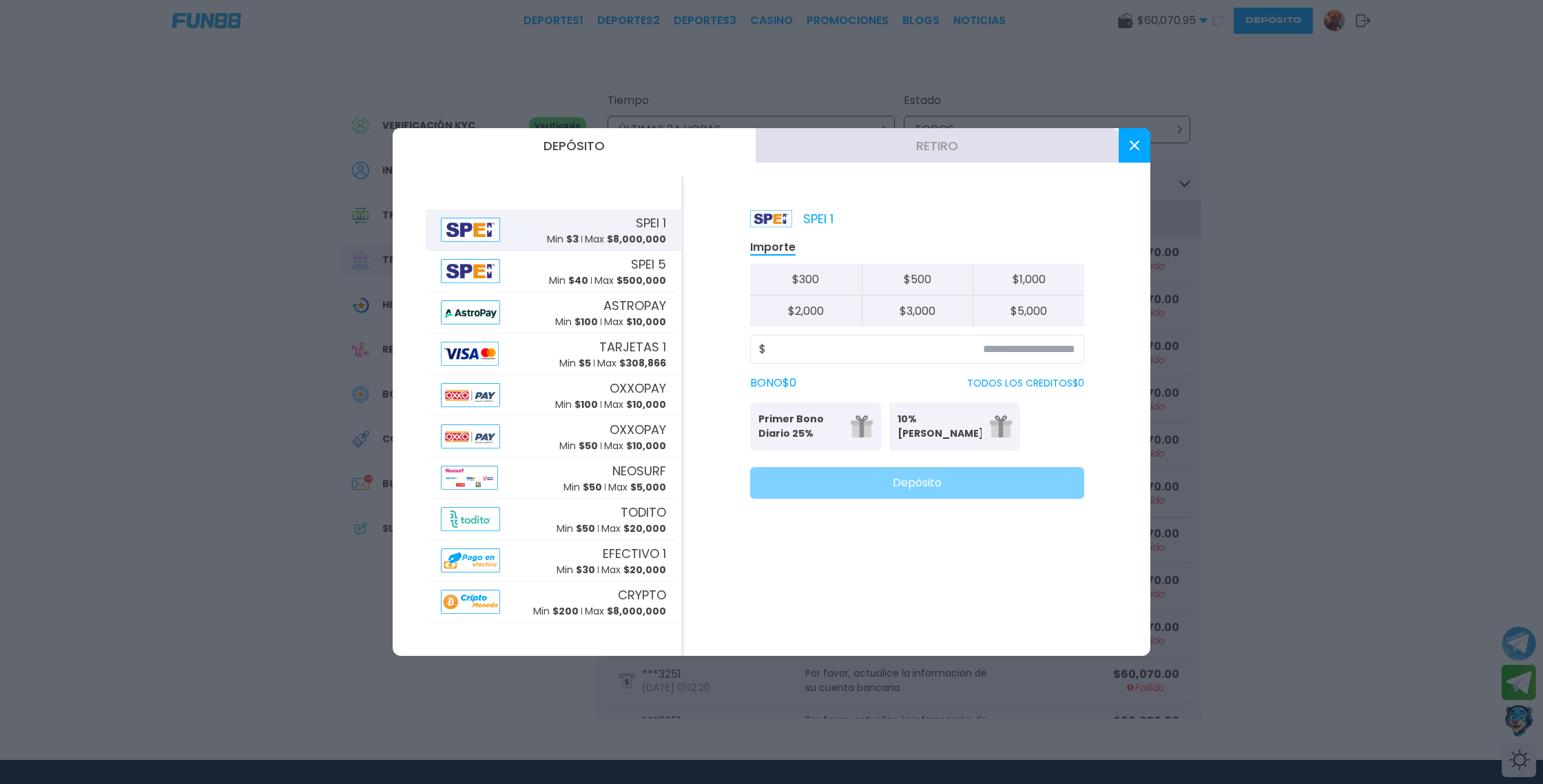
click at [943, 147] on button "Retiro" at bounding box center [938, 145] width 363 height 35
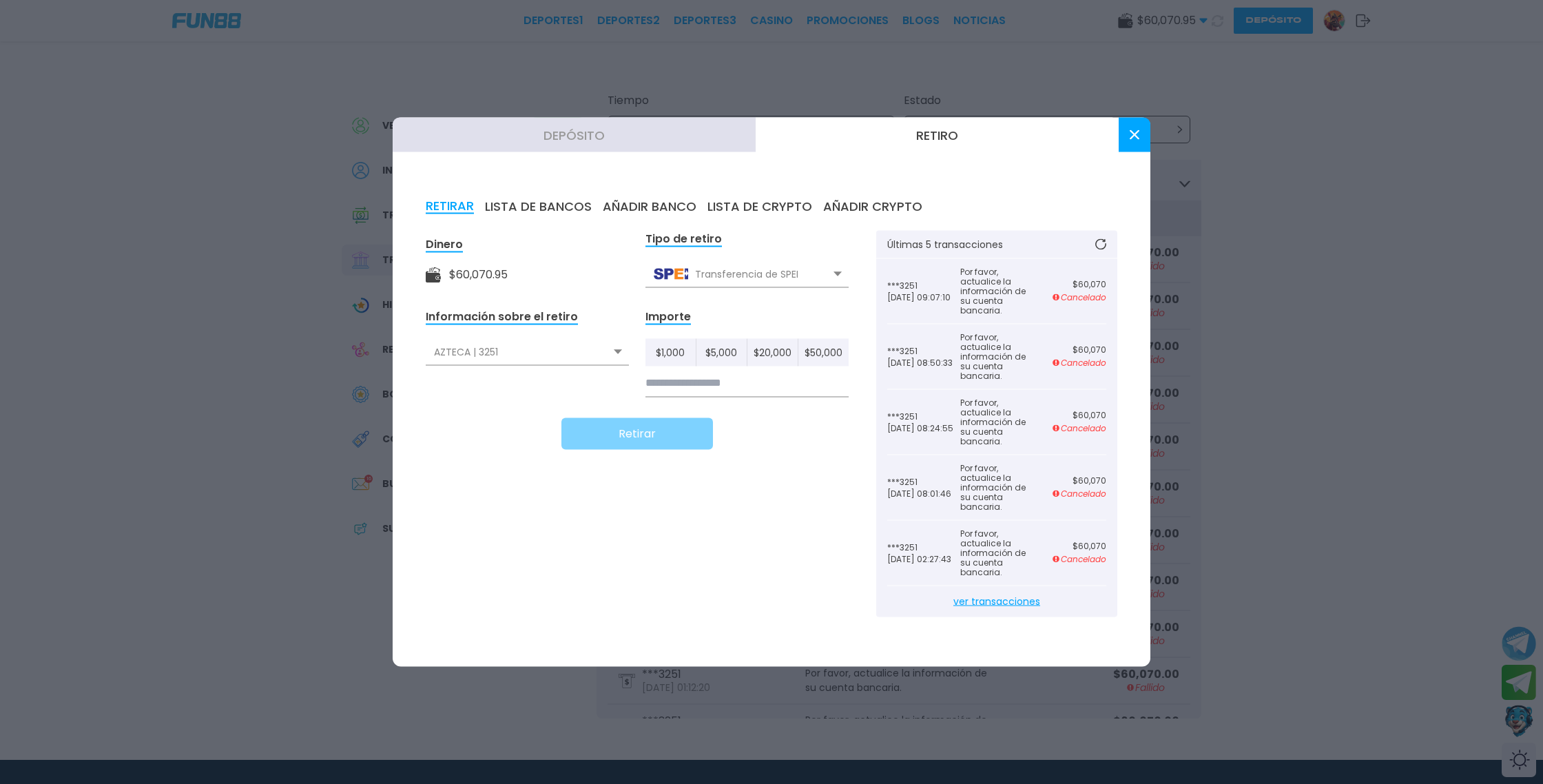
click at [561, 206] on button "LISTA DE BANCOS" at bounding box center [538, 207] width 107 height 15
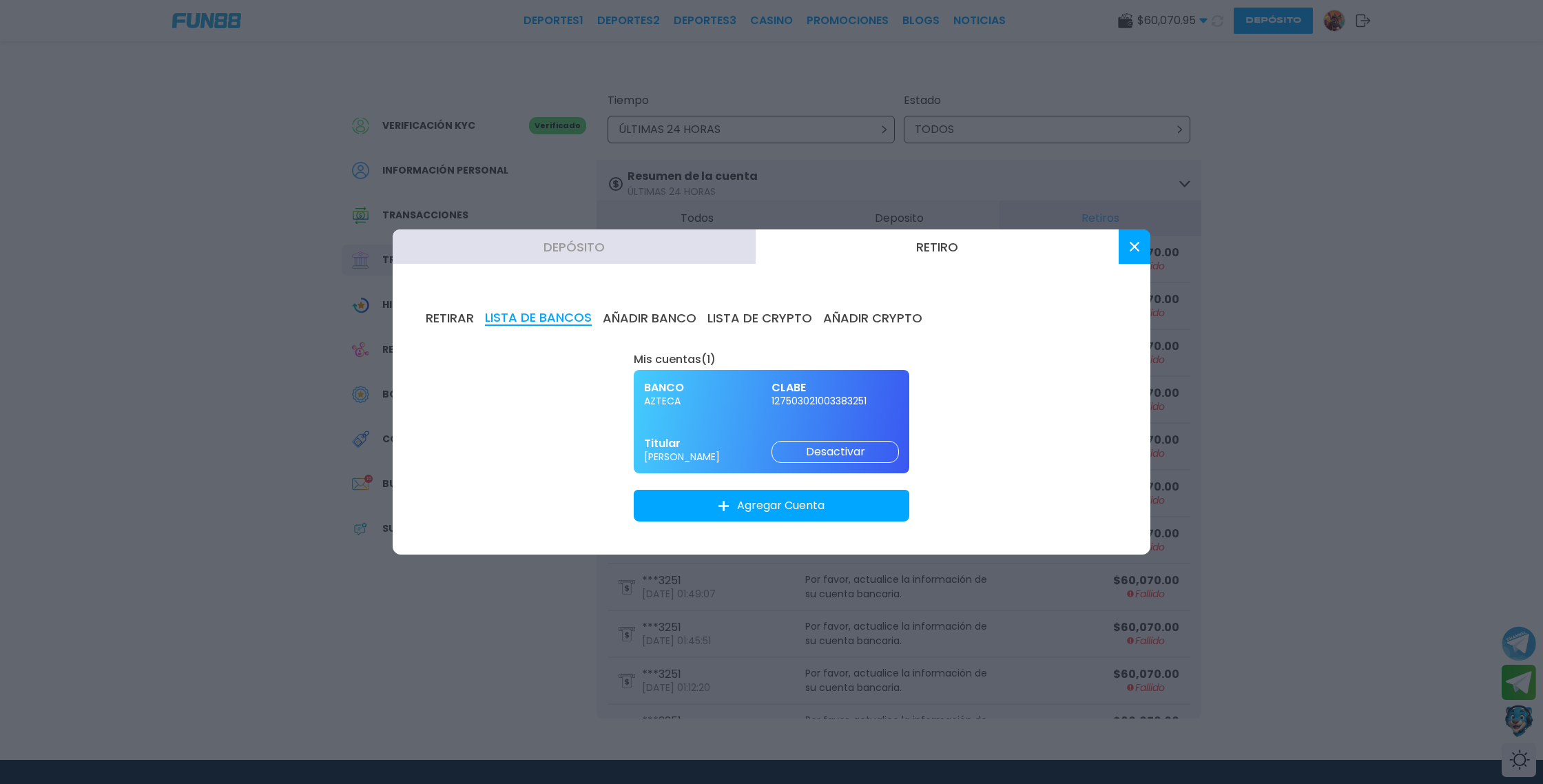
click at [649, 324] on button "AÑADIR BANCO" at bounding box center [649, 318] width 93 height 15
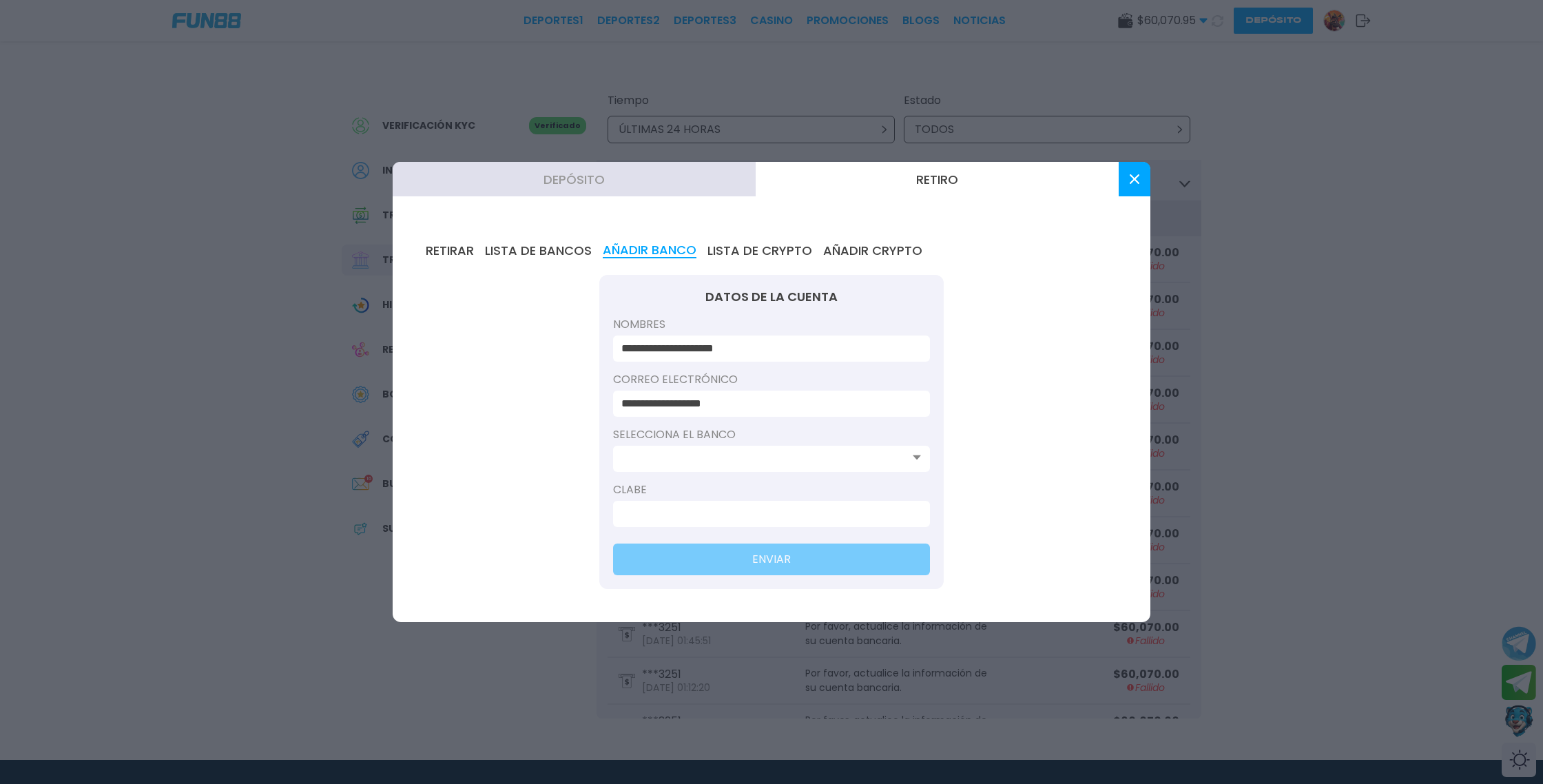
click at [749, 460] on input at bounding box center [767, 459] width 292 height 16
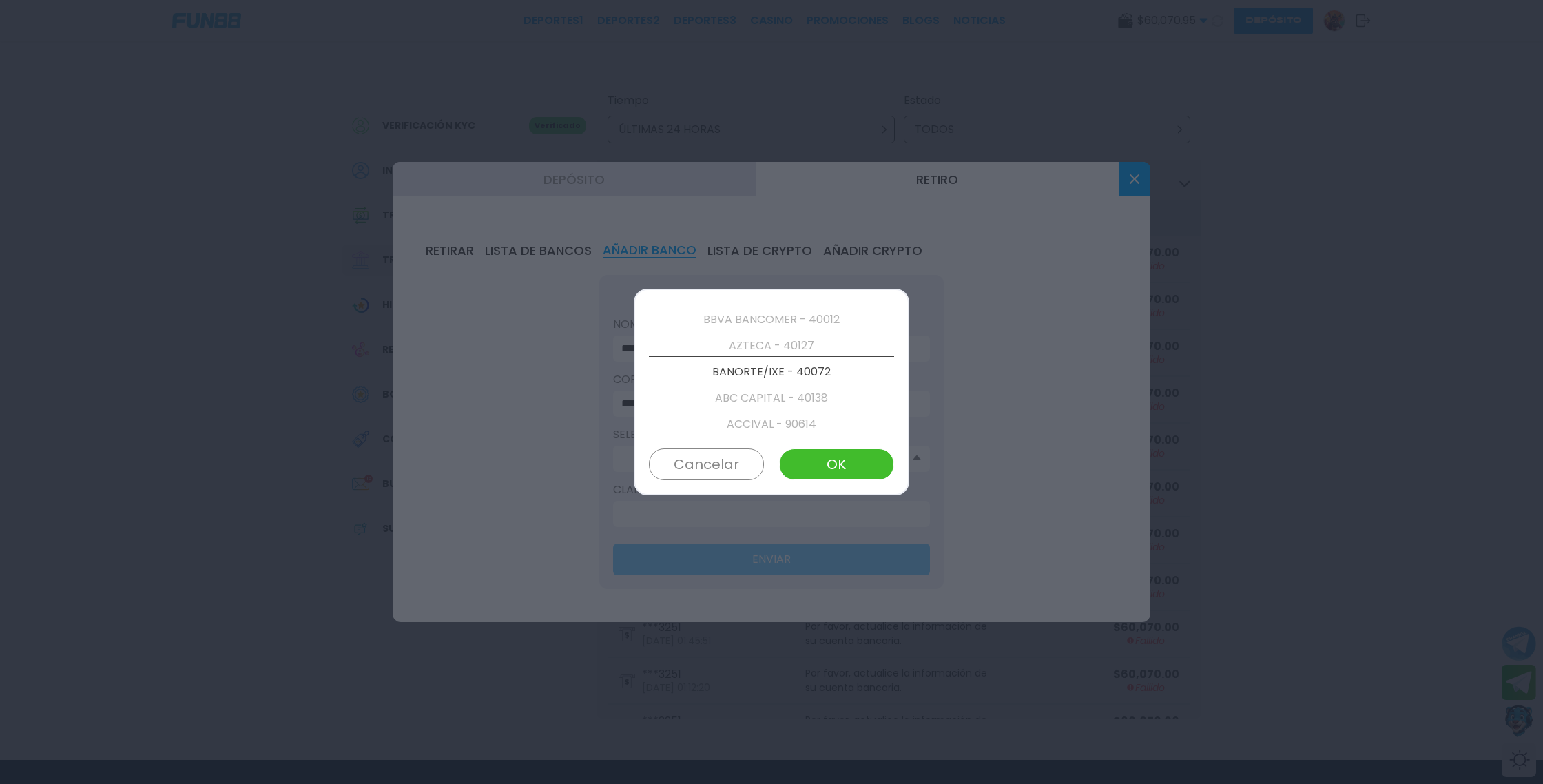
scroll to position [79, 0]
click at [744, 463] on button "Cancelar" at bounding box center [706, 464] width 115 height 32
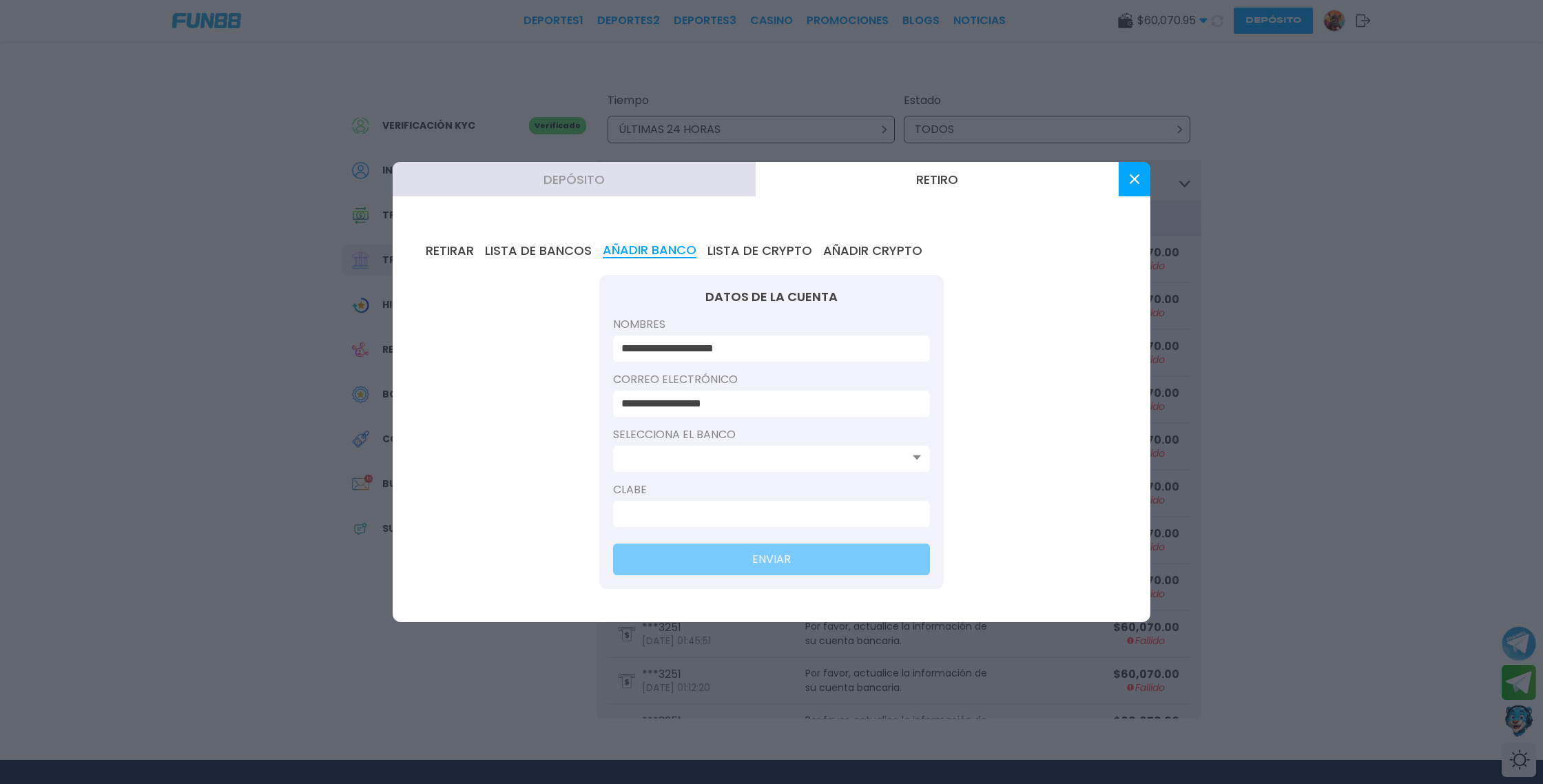
click at [1126, 182] on button at bounding box center [1134, 179] width 32 height 35
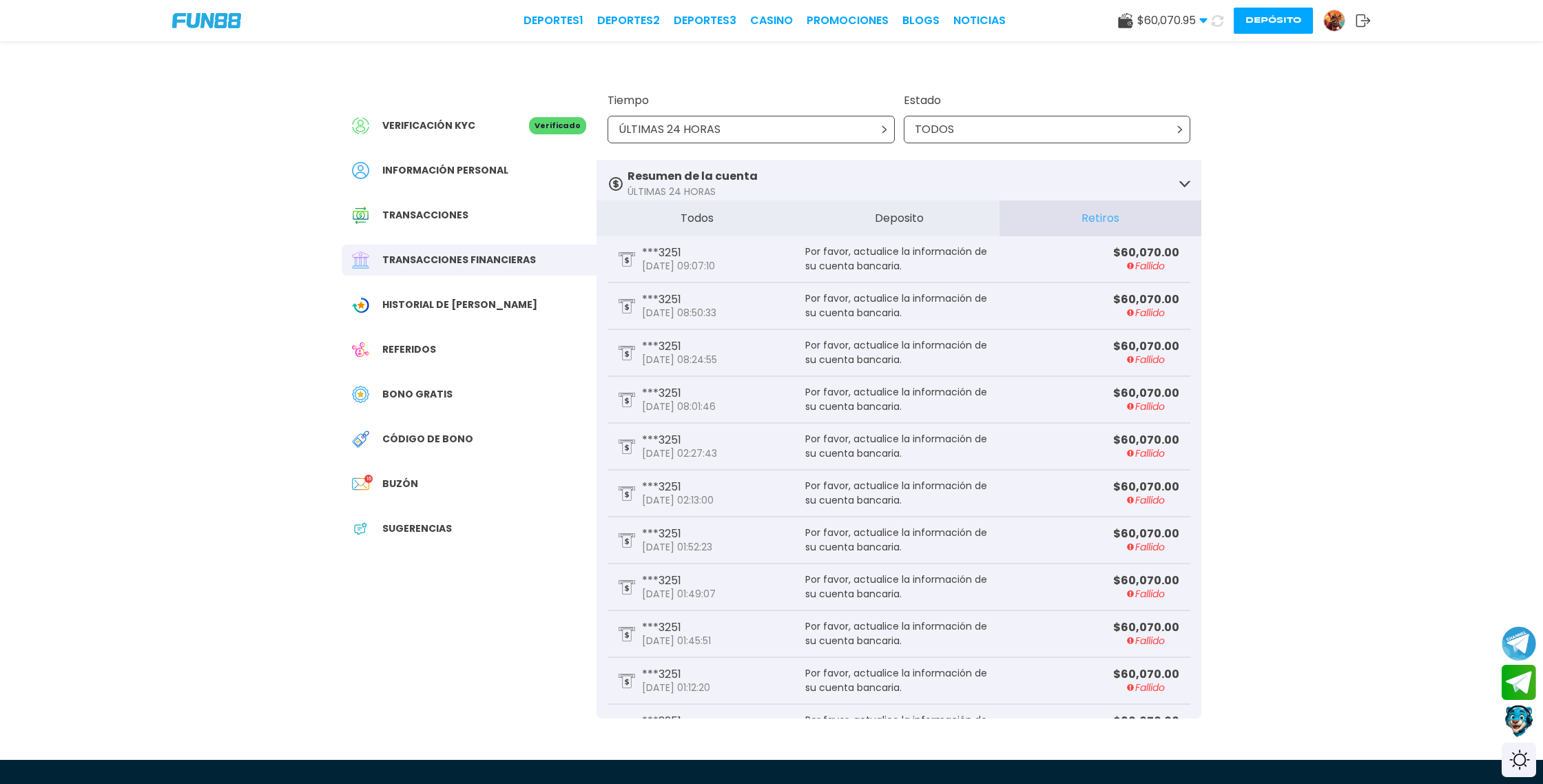
click at [1280, 16] on button "Depósito" at bounding box center [1274, 21] width 79 height 26
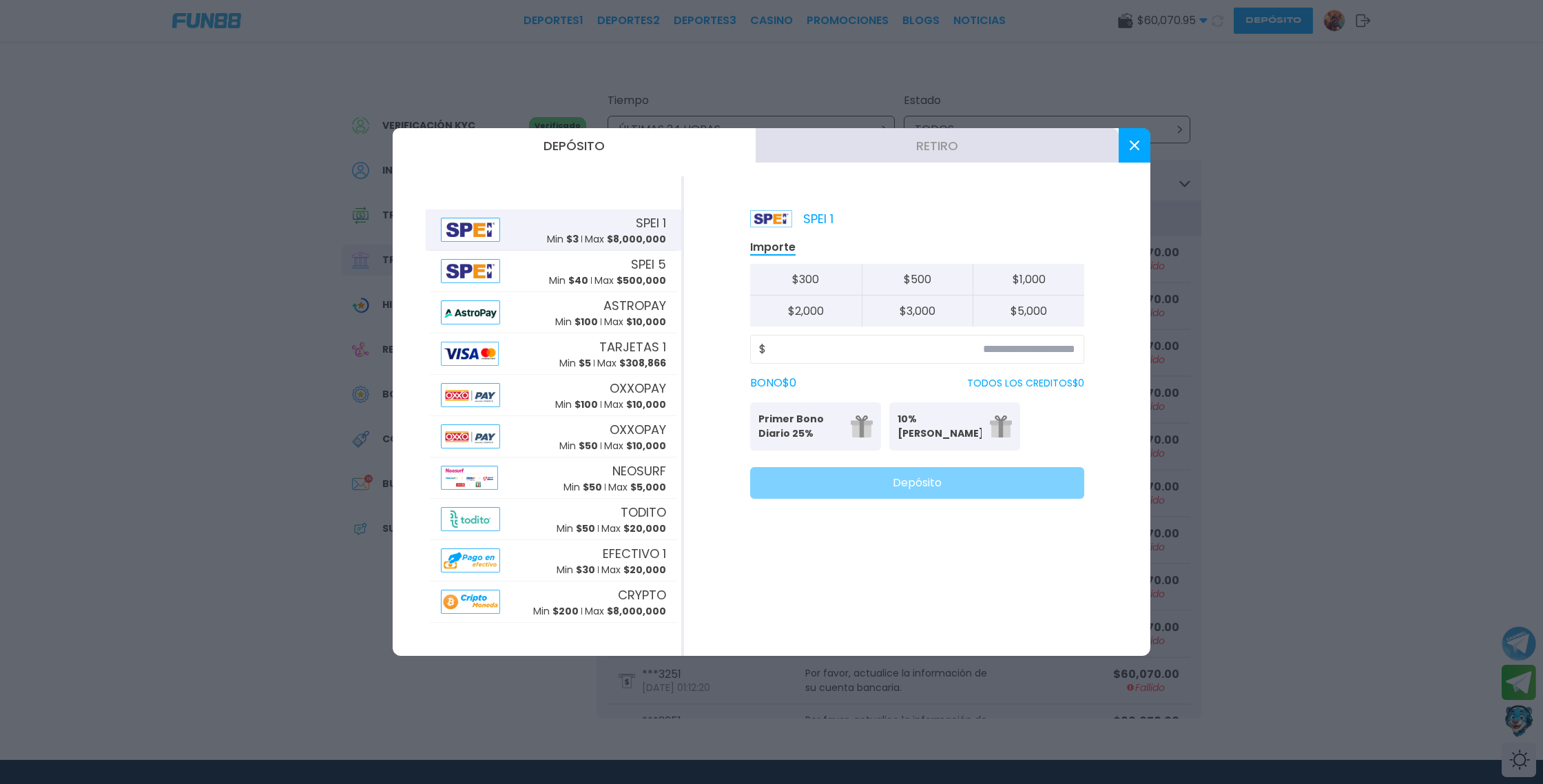
click at [924, 138] on button "Retiro" at bounding box center [938, 145] width 363 height 35
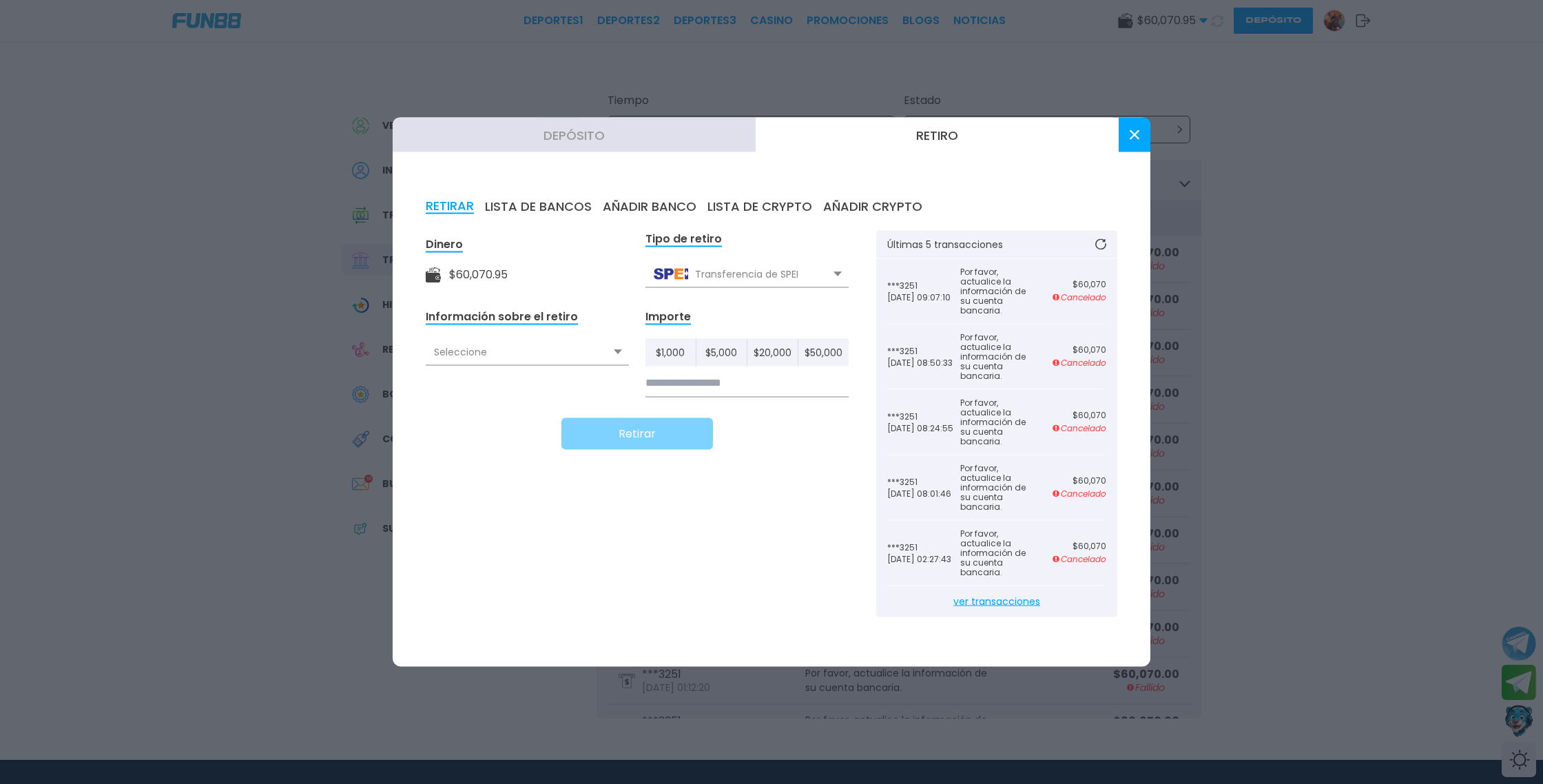
click at [616, 353] on icon at bounding box center [618, 352] width 8 height 5
click at [714, 478] on div "Dinero $ 60,070.95 Tipo de retiro Transferencia de SPEI Transferencia de SPEI T…" at bounding box center [772, 432] width 692 height 403
click at [823, 467] on div "Dinero $ 60,070.95 Tipo de retiro Transferencia de SPEI Transferencia de SPEI T…" at bounding box center [772, 432] width 692 height 403
click at [557, 202] on button "LISTA DE BANCOS" at bounding box center [538, 207] width 107 height 15
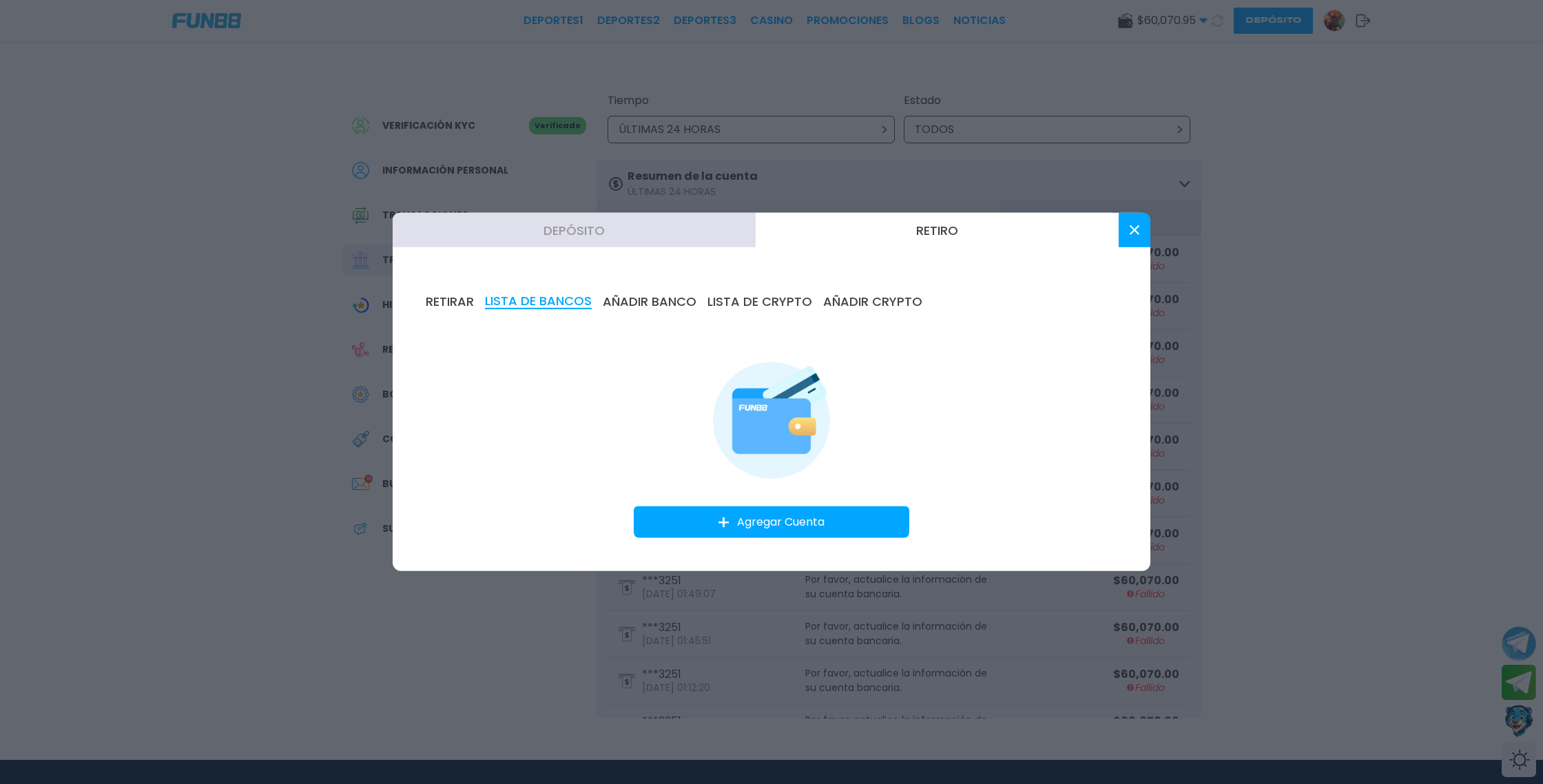
click at [790, 413] on img at bounding box center [772, 418] width 117 height 120
click at [663, 298] on button "AÑADIR BANCO" at bounding box center [649, 302] width 93 height 15
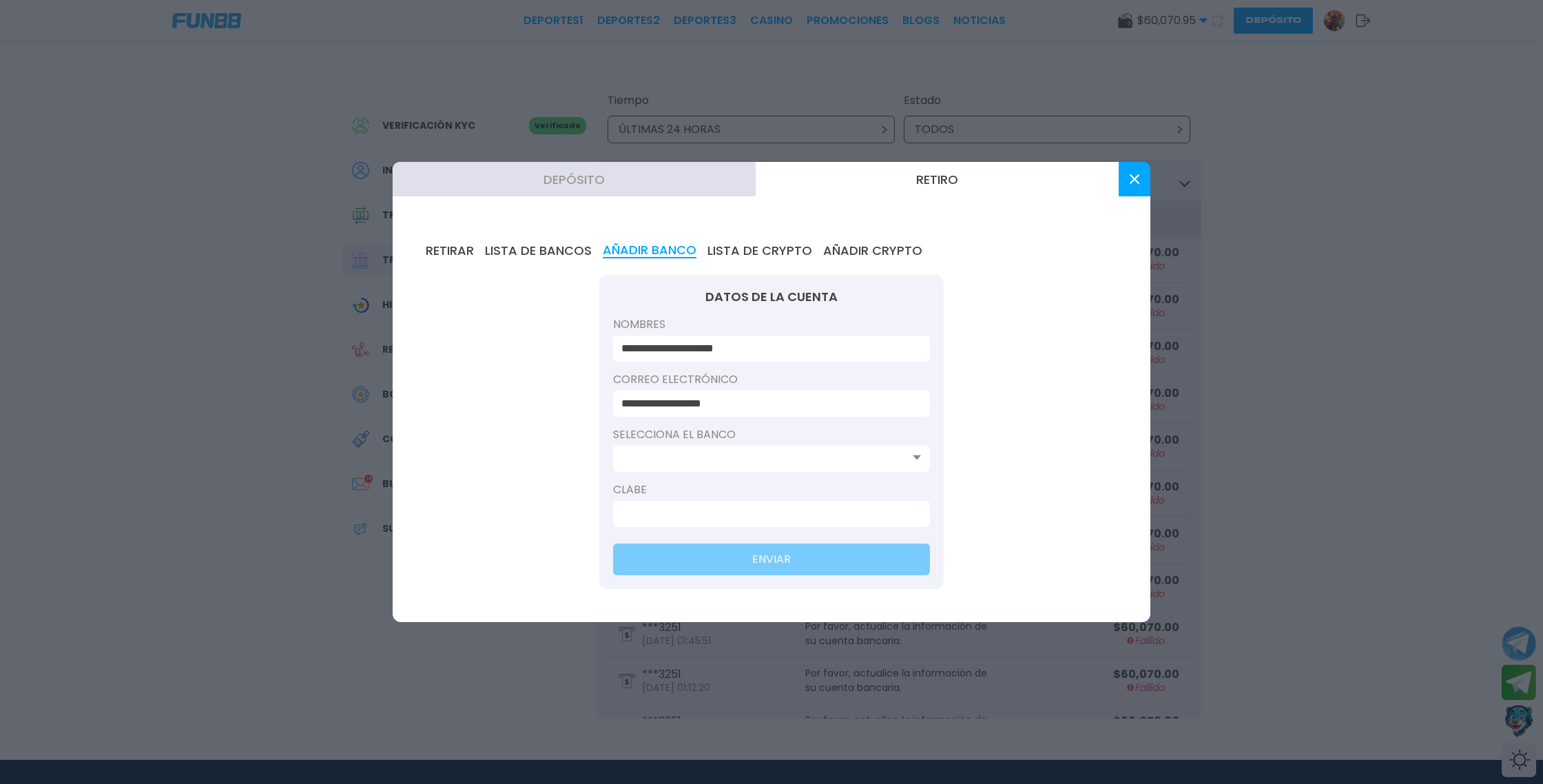
click at [919, 460] on icon at bounding box center [916, 457] width 8 height 5
click at [844, 454] on input at bounding box center [767, 459] width 292 height 16
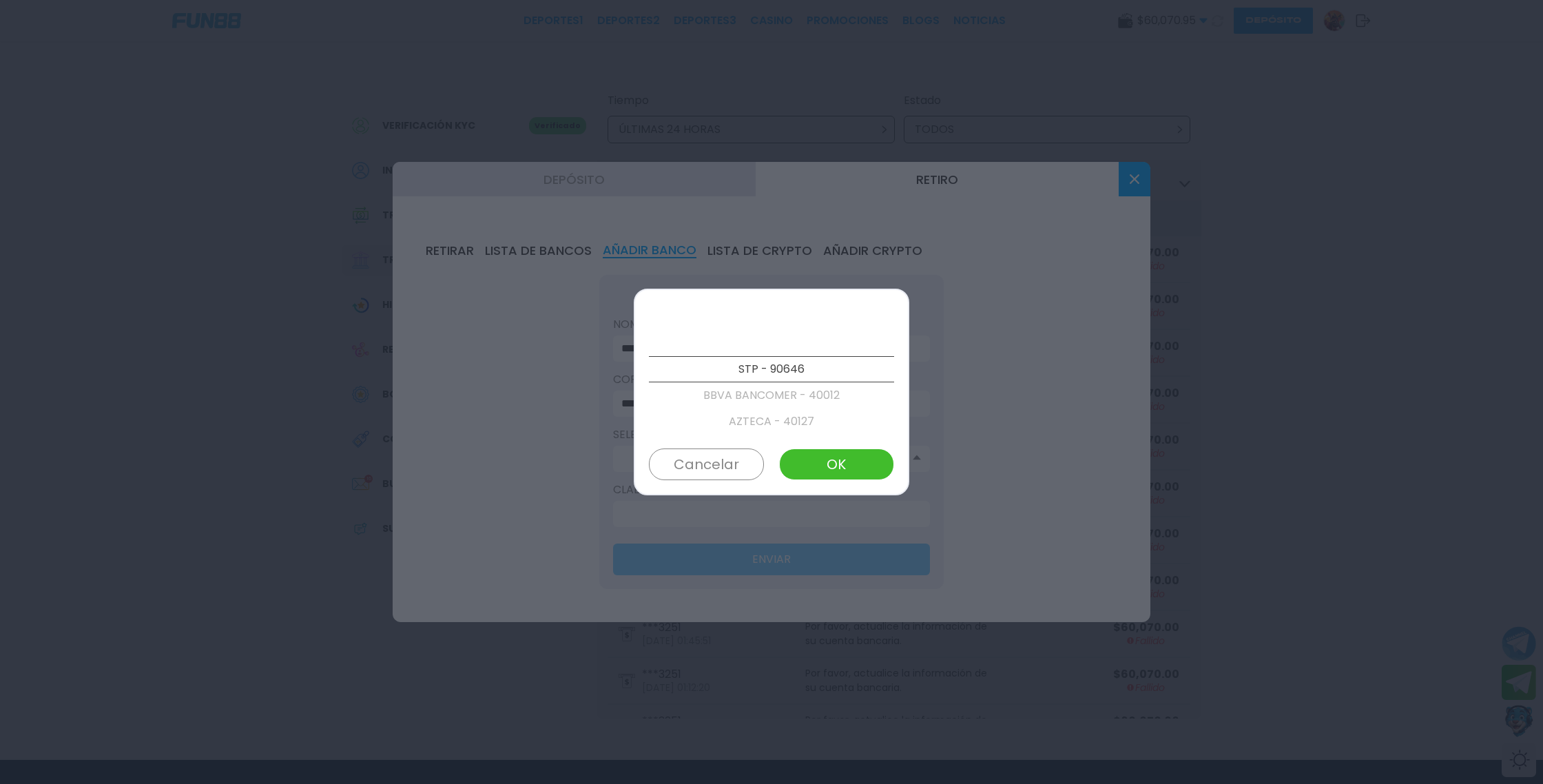
click at [790, 418] on p "AZTECA - 40127" at bounding box center [771, 422] width 245 height 26
click at [847, 455] on button "OK" at bounding box center [836, 464] width 115 height 32
type input "**********"
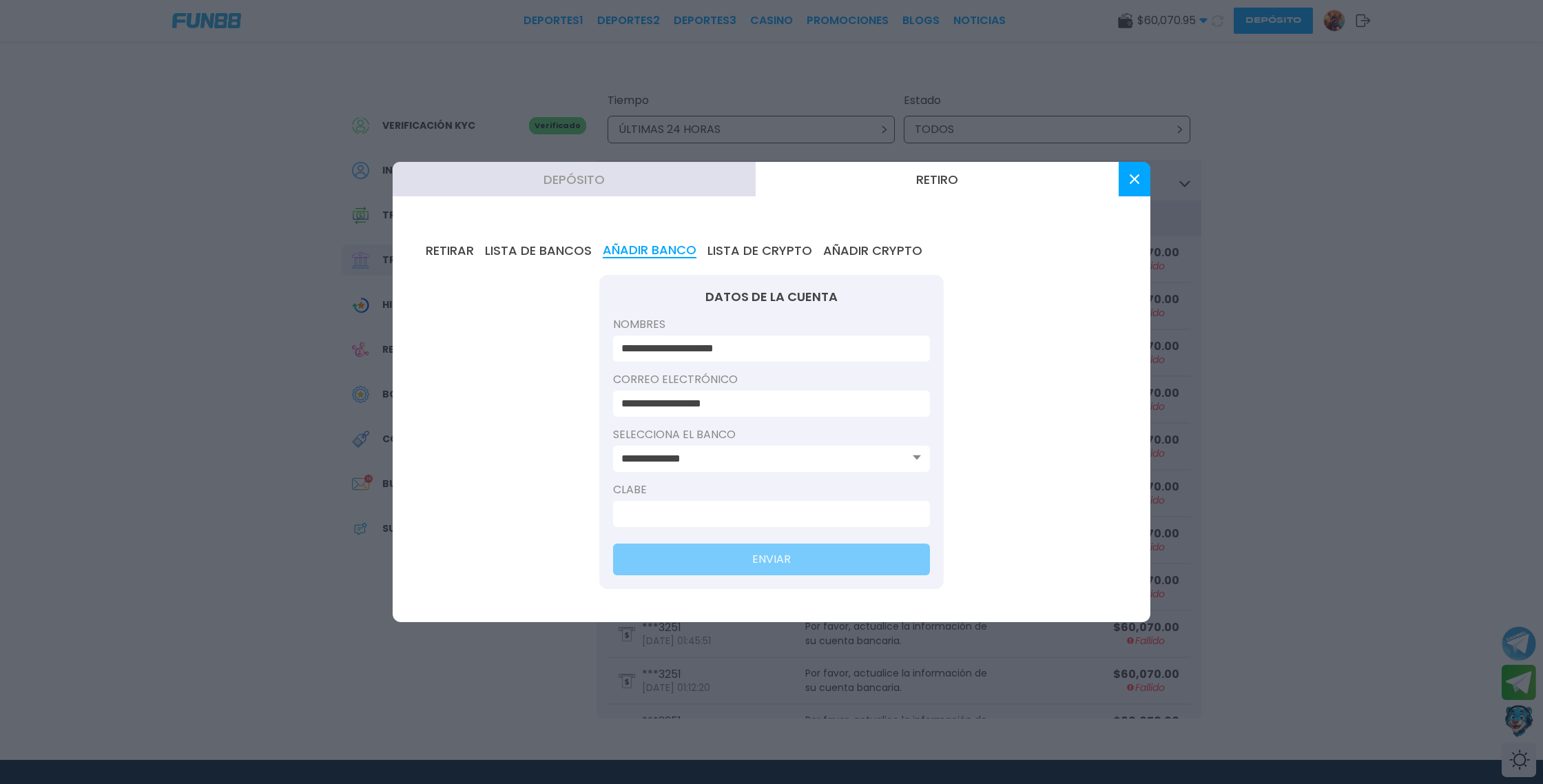
click at [766, 506] on input at bounding box center [767, 514] width 292 height 16
type input "**********"
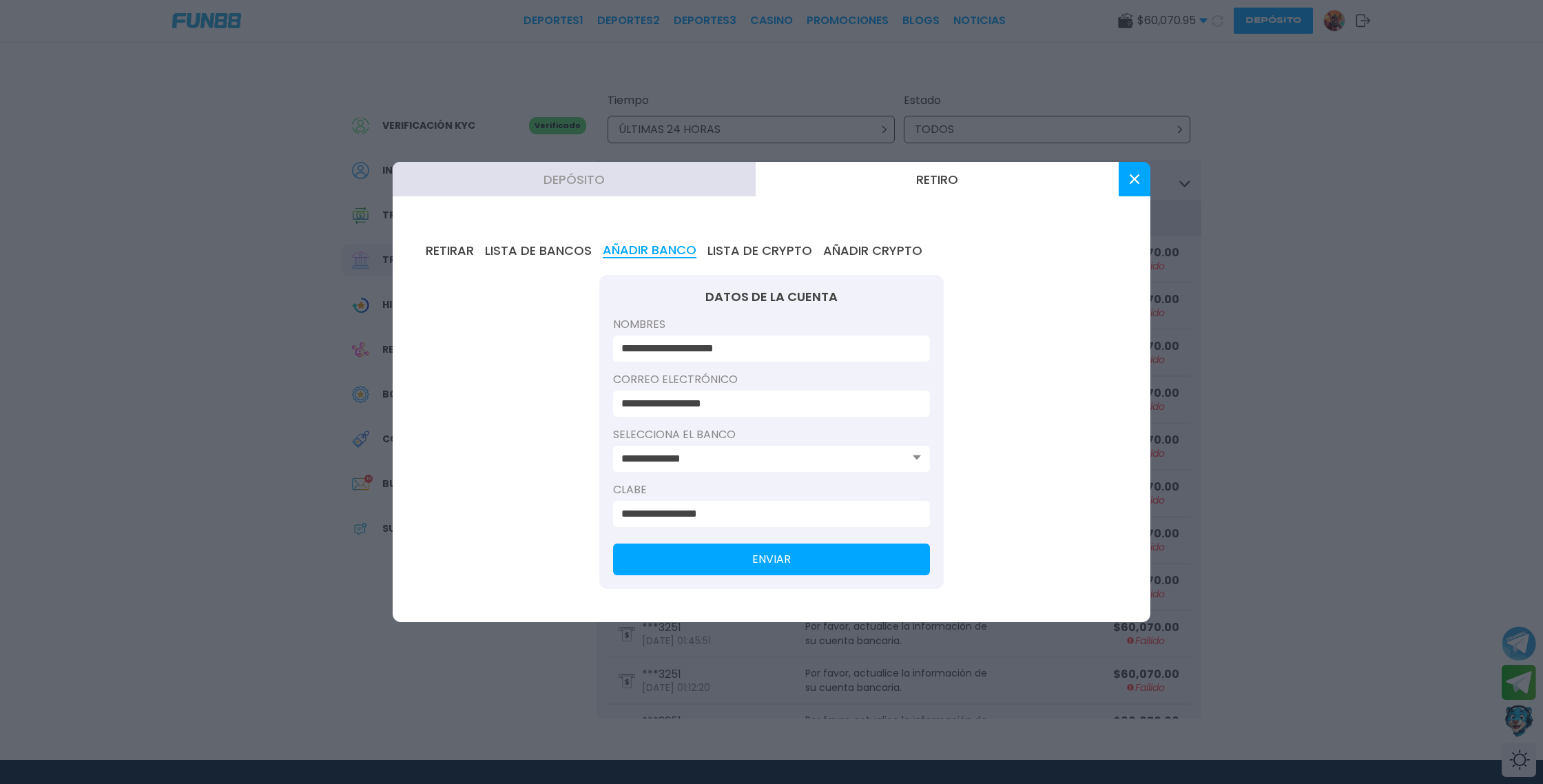
click at [785, 560] on button "ENVIAR" at bounding box center [772, 559] width 317 height 32
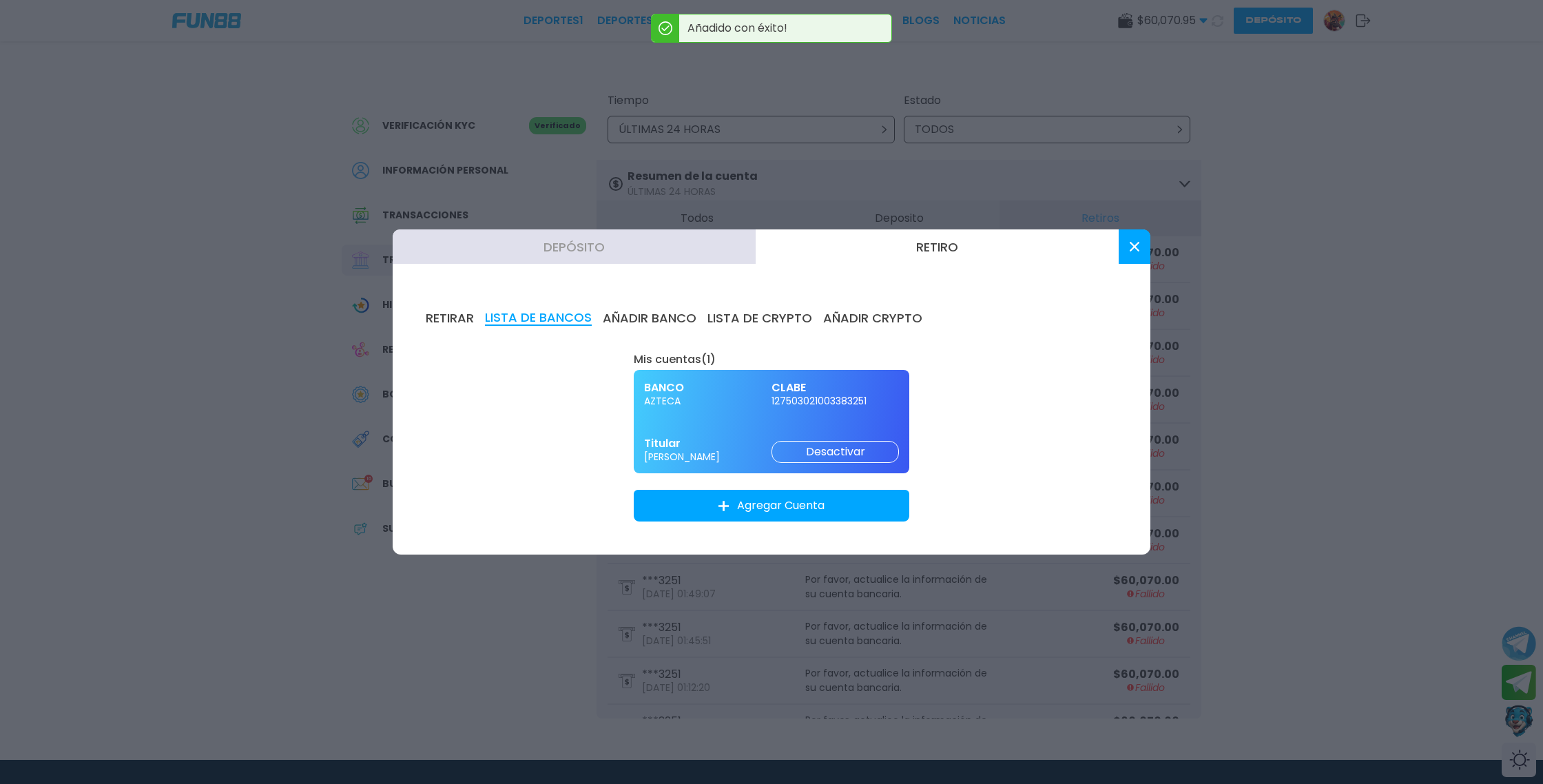
click at [453, 316] on button "RETIRAR" at bounding box center [450, 318] width 49 height 15
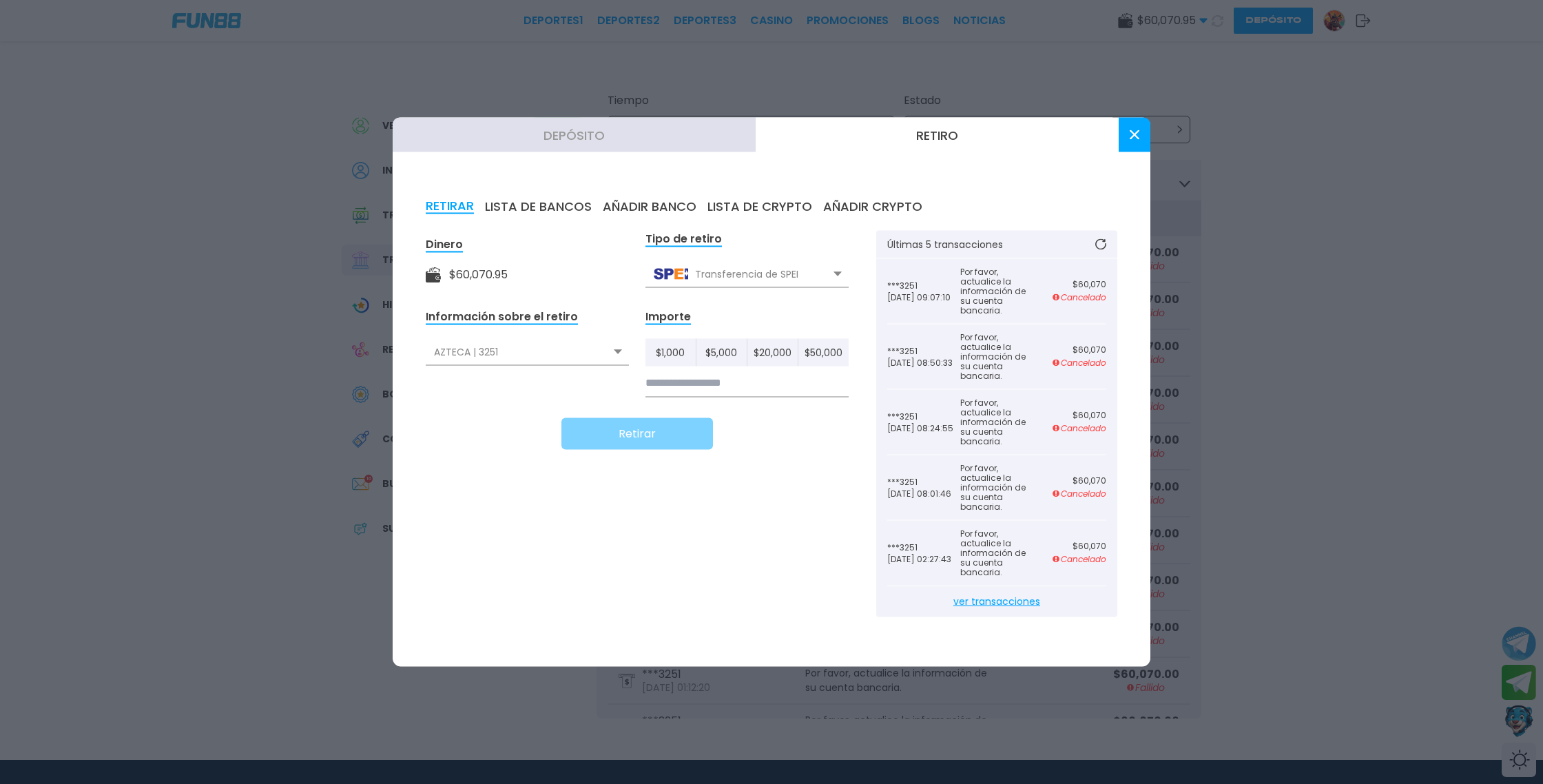
click at [709, 381] on input at bounding box center [747, 383] width 203 height 28
type input "******"
click at [638, 439] on button "Retirar" at bounding box center [637, 434] width 152 height 32
click at [1135, 138] on icon at bounding box center [1134, 135] width 10 height 10
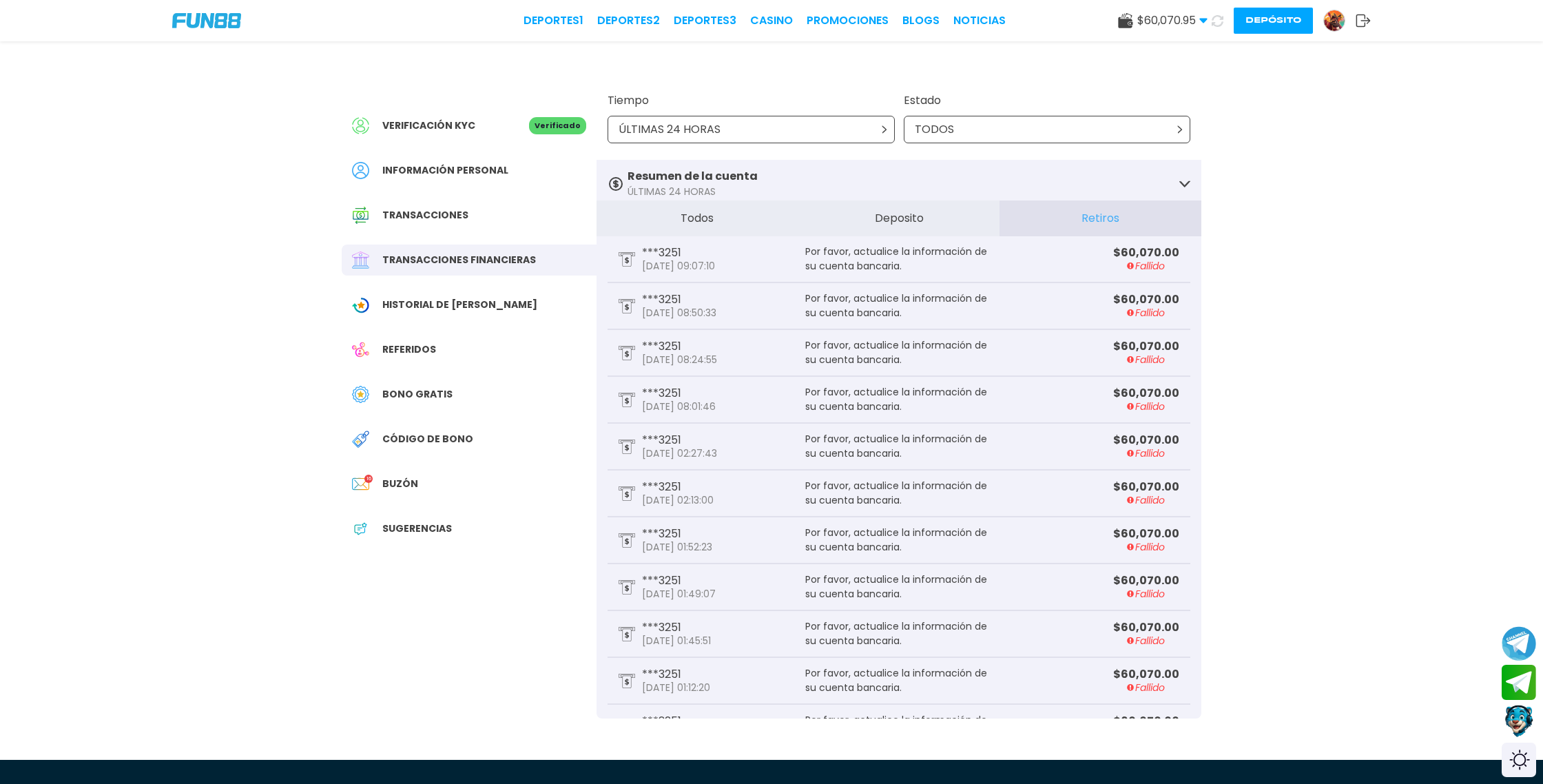
click at [1217, 17] on icon at bounding box center [1217, 21] width 14 height 14
click at [466, 263] on span "Transacciones financieras" at bounding box center [459, 260] width 154 height 15
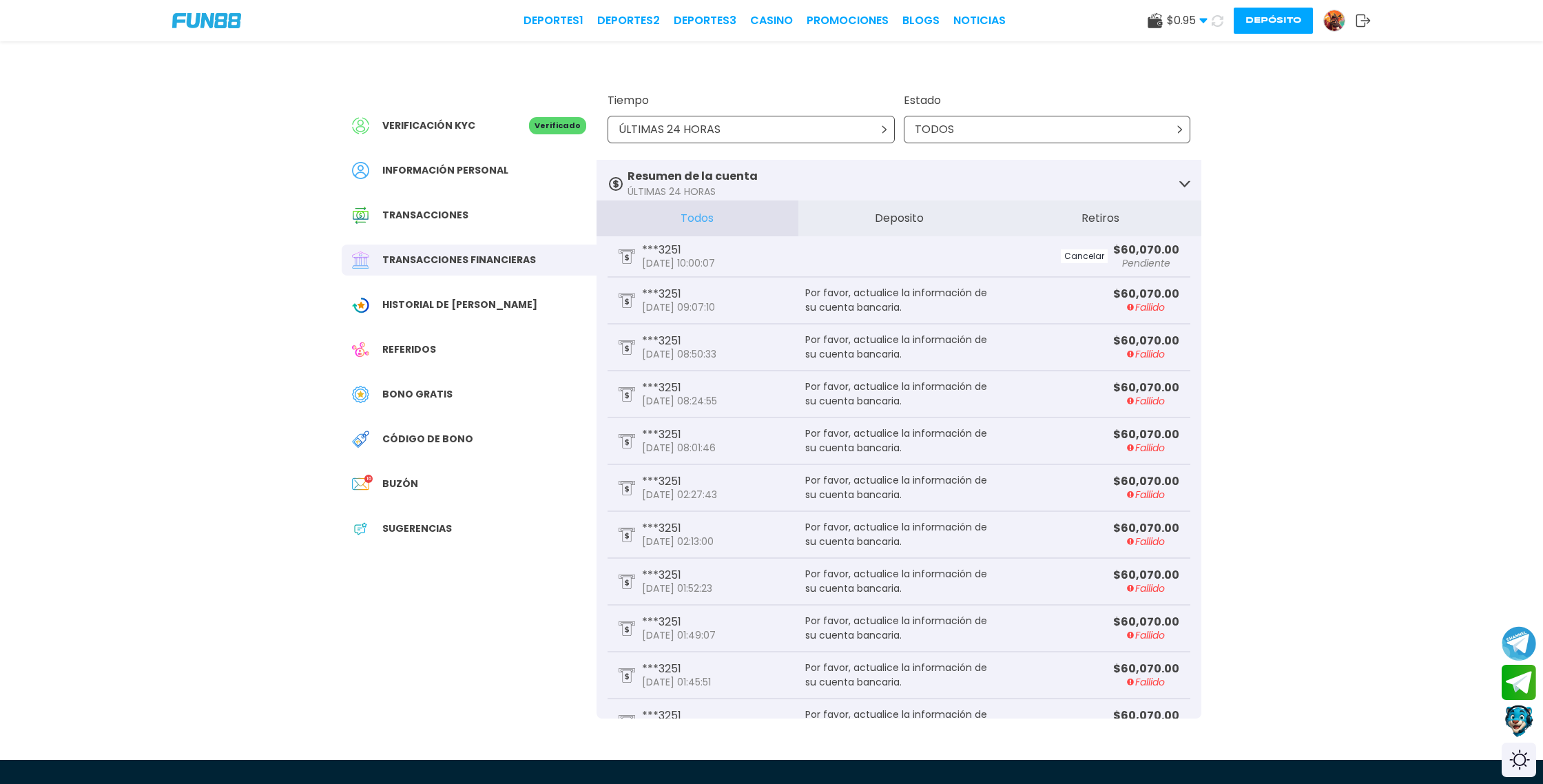
click at [1218, 20] on icon at bounding box center [1218, 21] width 12 height 12
click at [778, 21] on link "CASINO" at bounding box center [772, 21] width 43 height 16
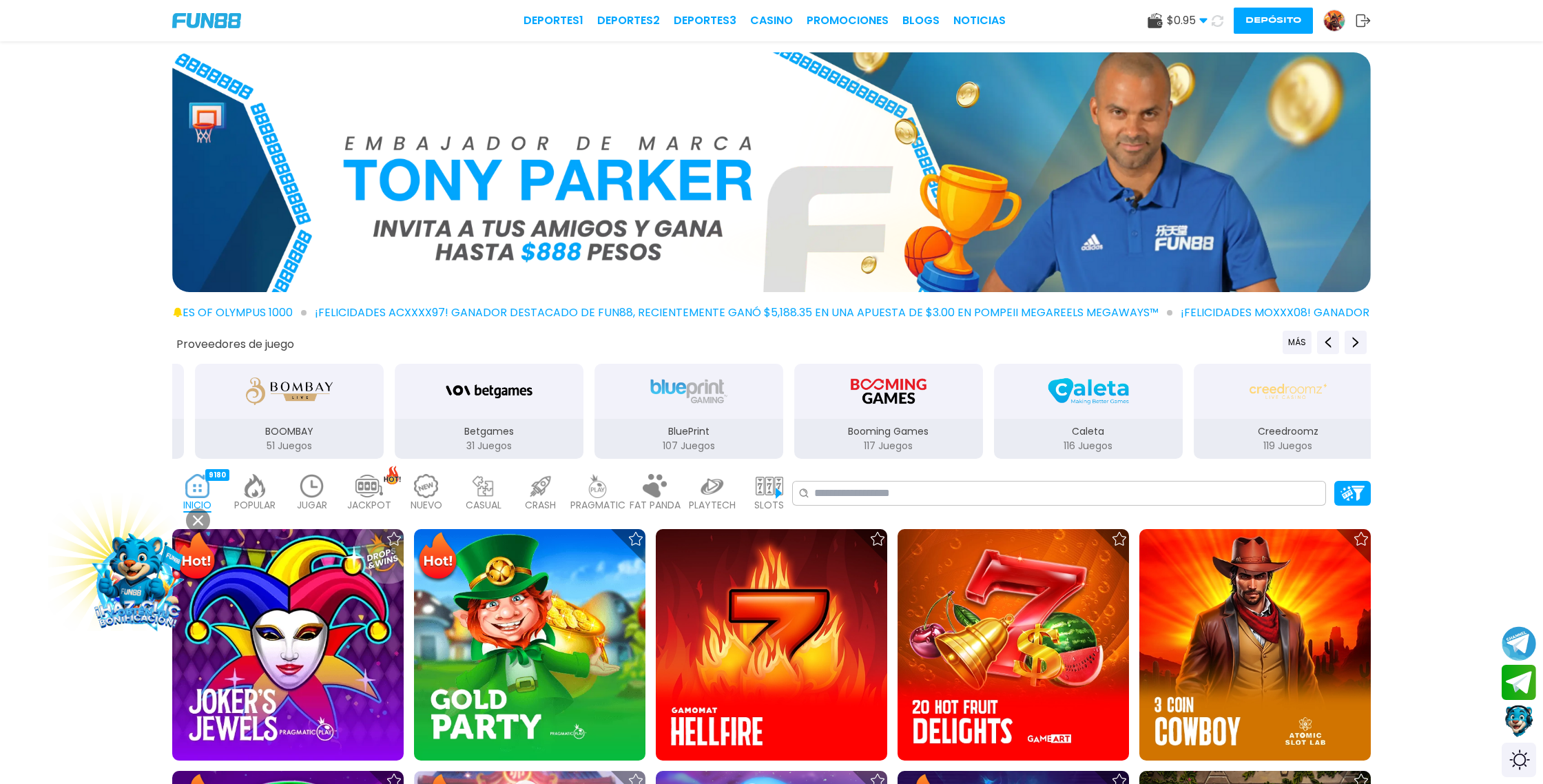
click at [1335, 21] on img at bounding box center [1334, 21] width 21 height 21
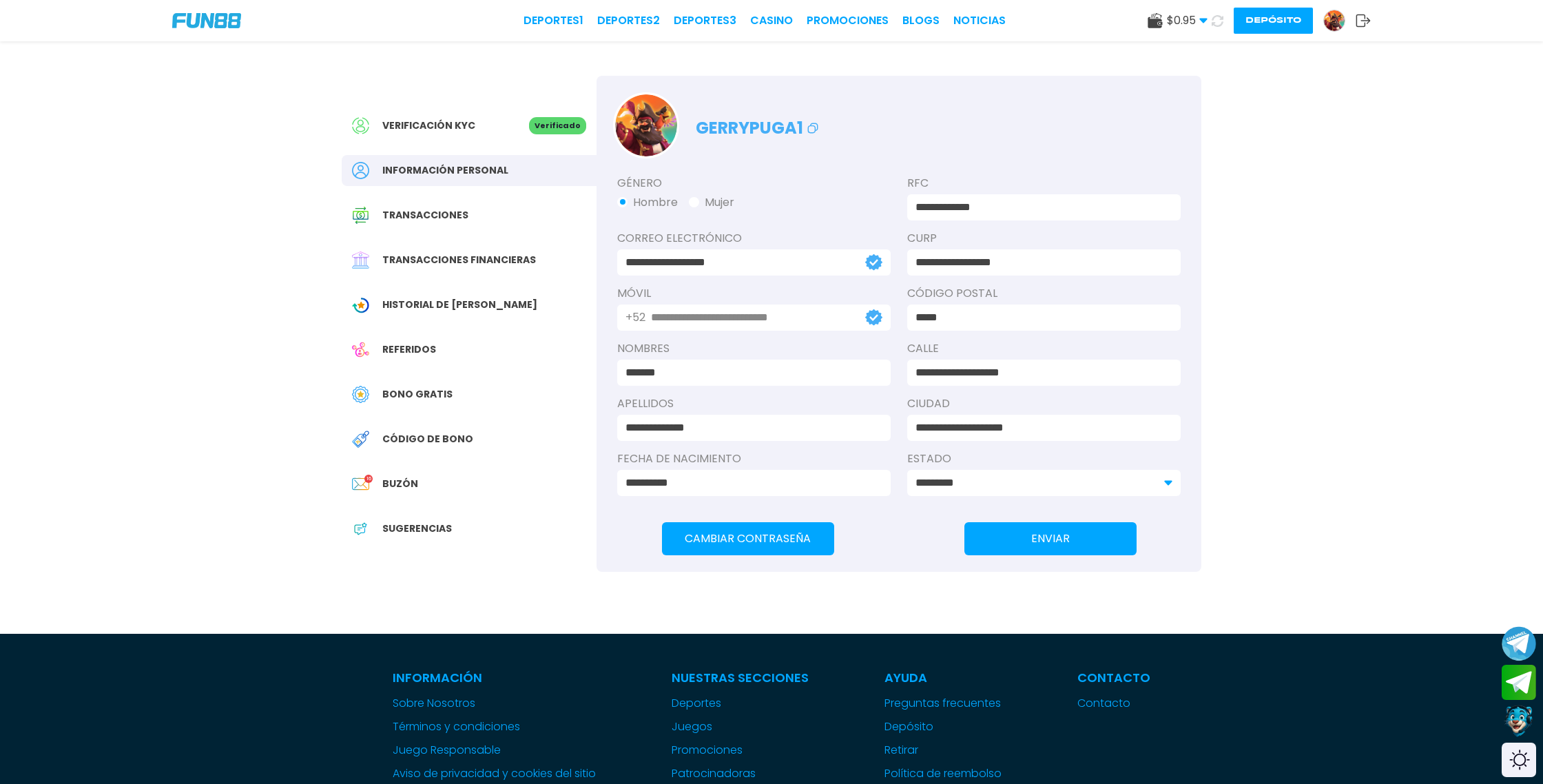
click at [430, 256] on span "Transacciones financieras" at bounding box center [459, 260] width 154 height 15
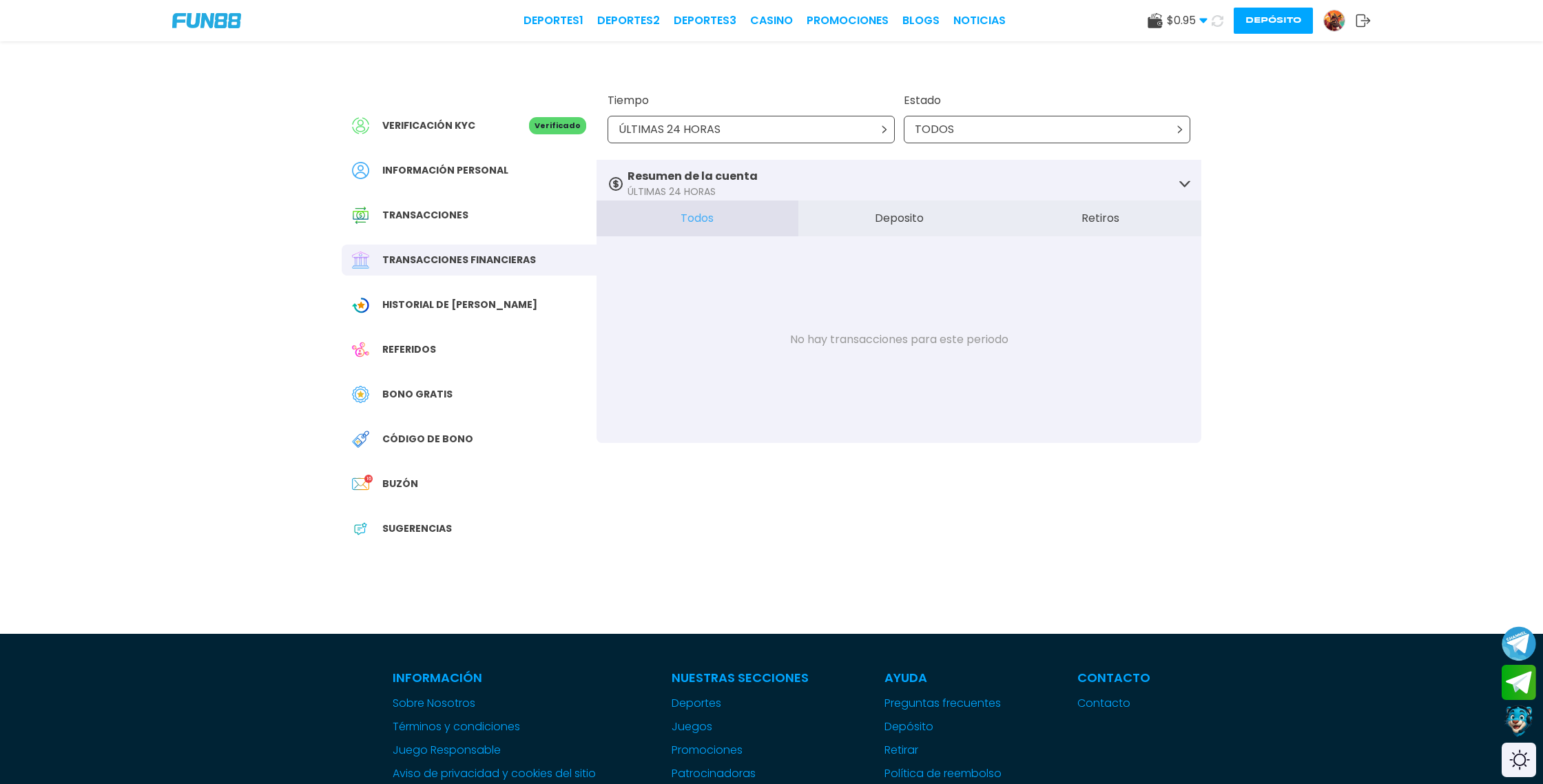
click at [1105, 221] on button "Retiros" at bounding box center [1100, 218] width 202 height 36
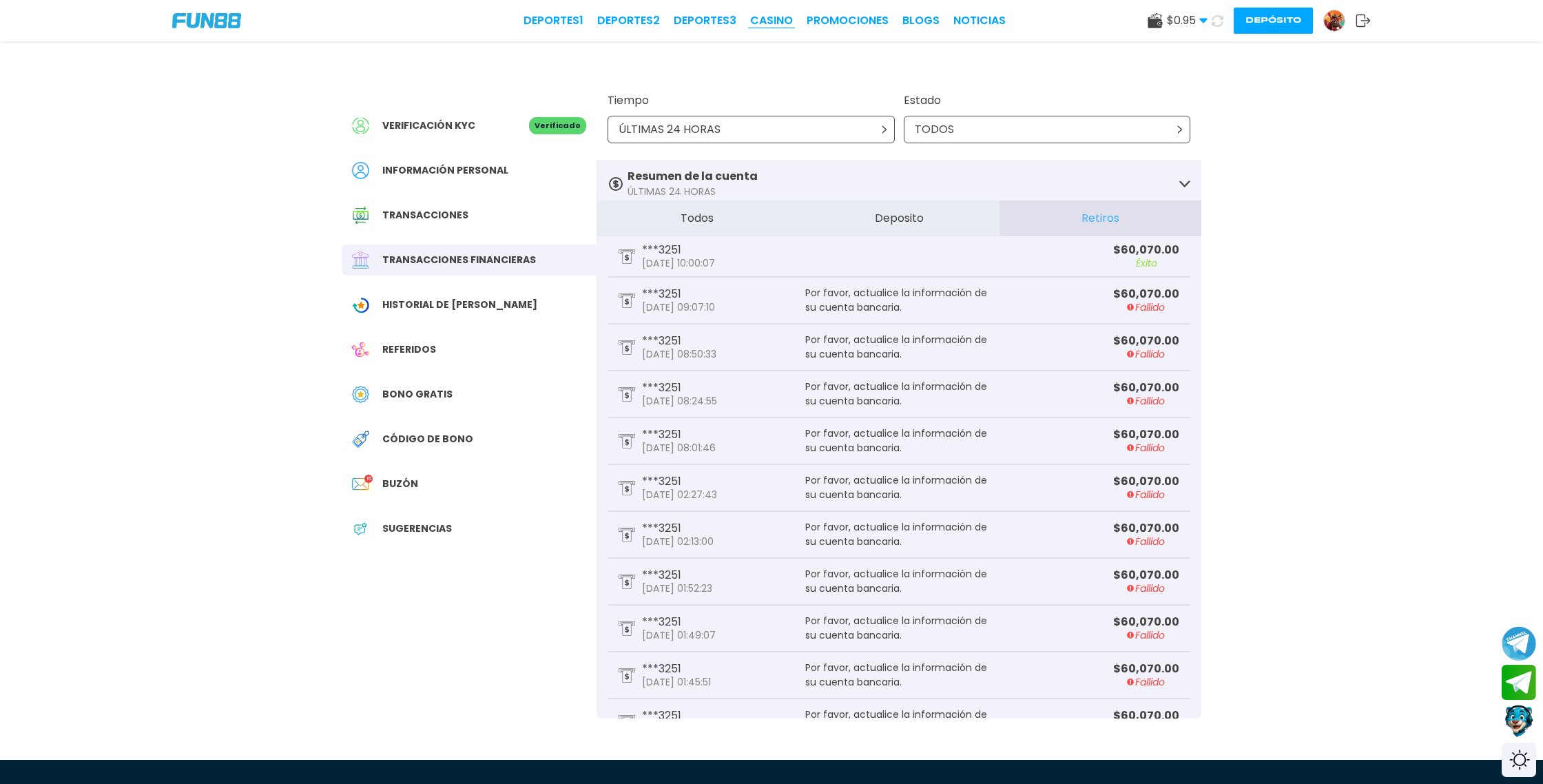
click at [773, 21] on link "CASINO" at bounding box center [772, 21] width 43 height 16
